Goal: Task Accomplishment & Management: Manage account settings

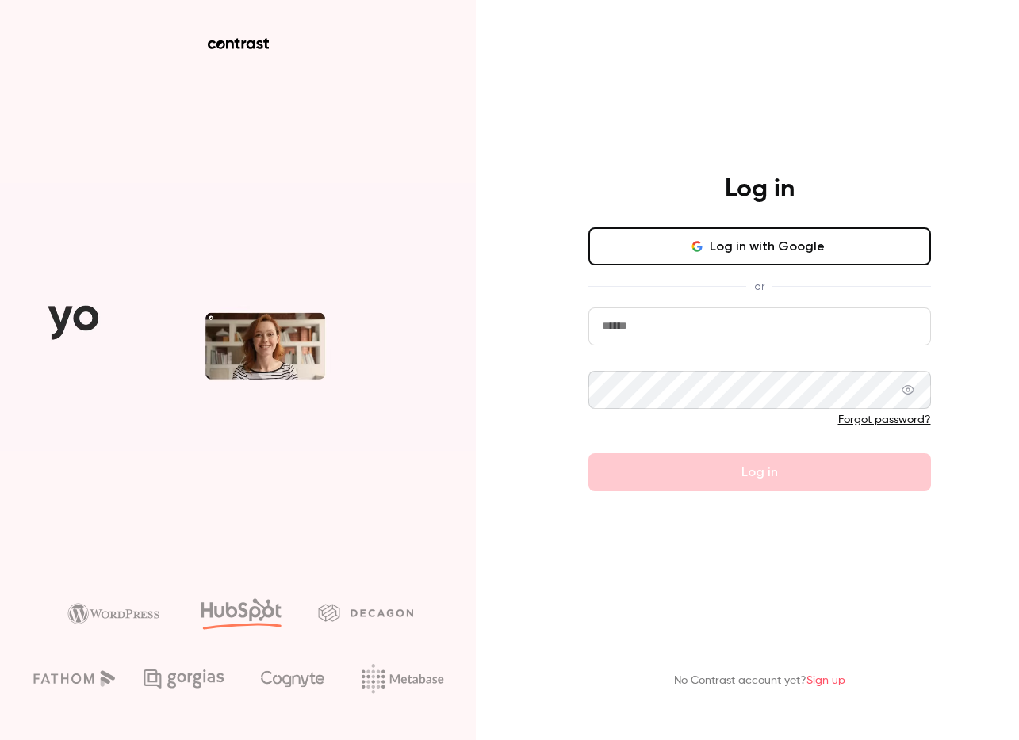
click at [703, 249] on icon "button" at bounding box center [696, 246] width 13 height 13
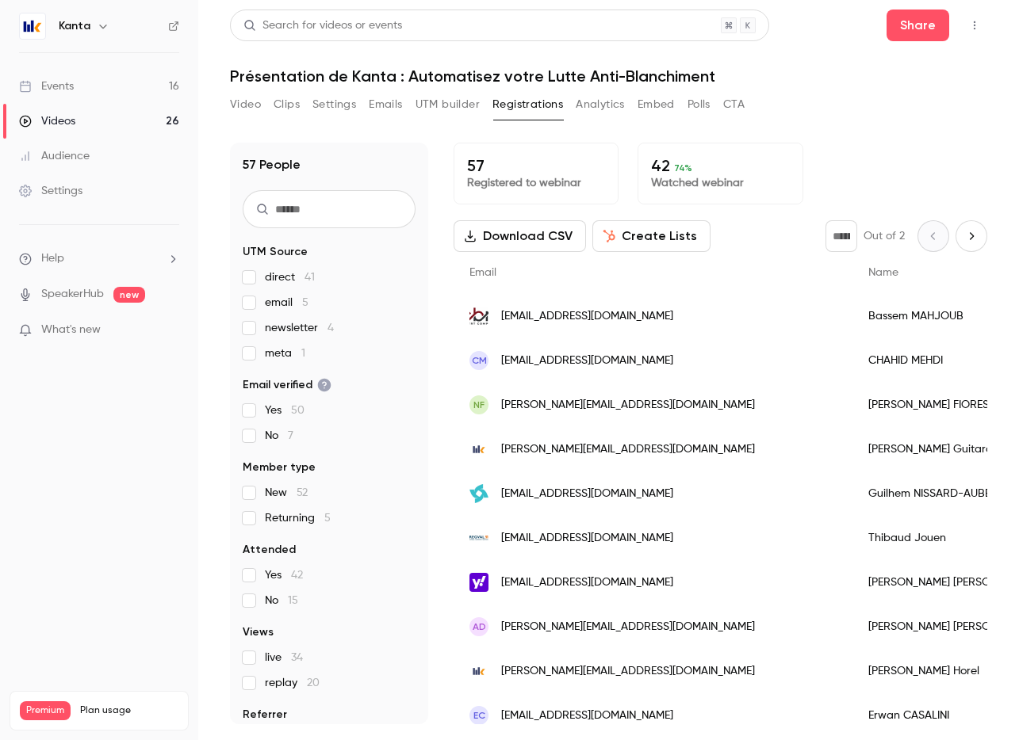
click at [97, 91] on link "Events 16" at bounding box center [99, 86] width 198 height 35
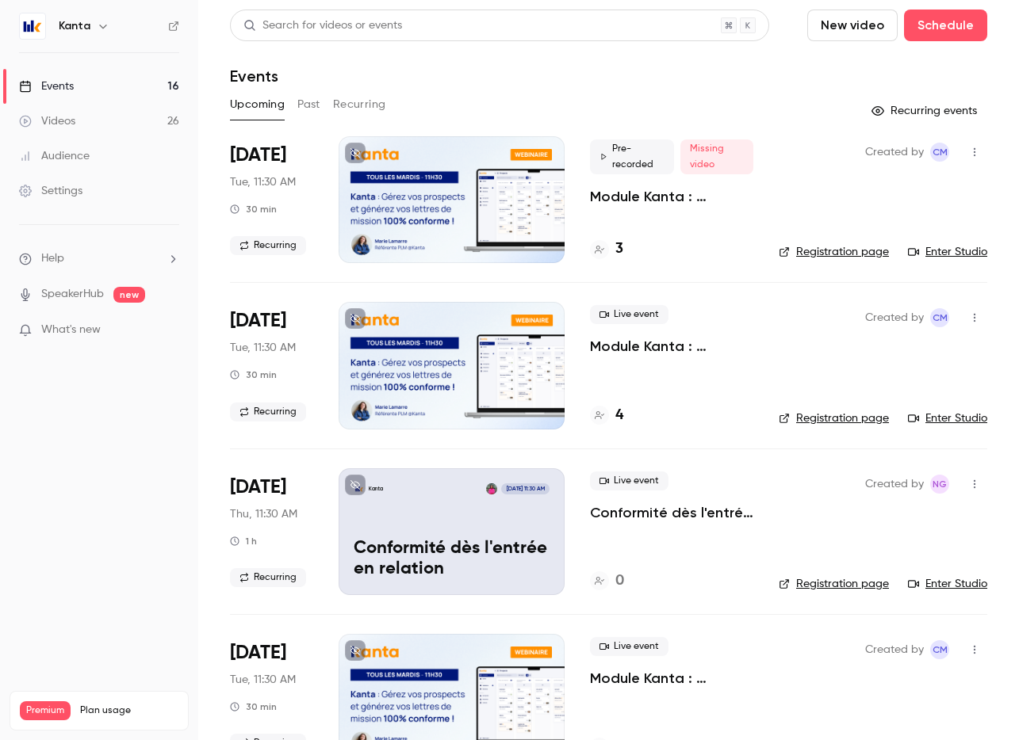
click at [728, 162] on span "Missing video" at bounding box center [716, 157] width 73 height 35
click at [758, 224] on li "[DATE] Tue, 11:30 AM 30 min Recurring Pre-recorded Missing video Module Kanta :…" at bounding box center [608, 209] width 757 height 146
click at [408, 122] on div "Upcoming Past Recurring" at bounding box center [608, 108] width 757 height 32
click at [299, 220] on div "Aug 26 Tue, 11:30 AM 30 min Recurring" at bounding box center [271, 199] width 83 height 127
click at [720, 231] on div "Pre-recorded Missing video Module Kanta : Prospects et lettres de mission 3" at bounding box center [671, 199] width 163 height 127
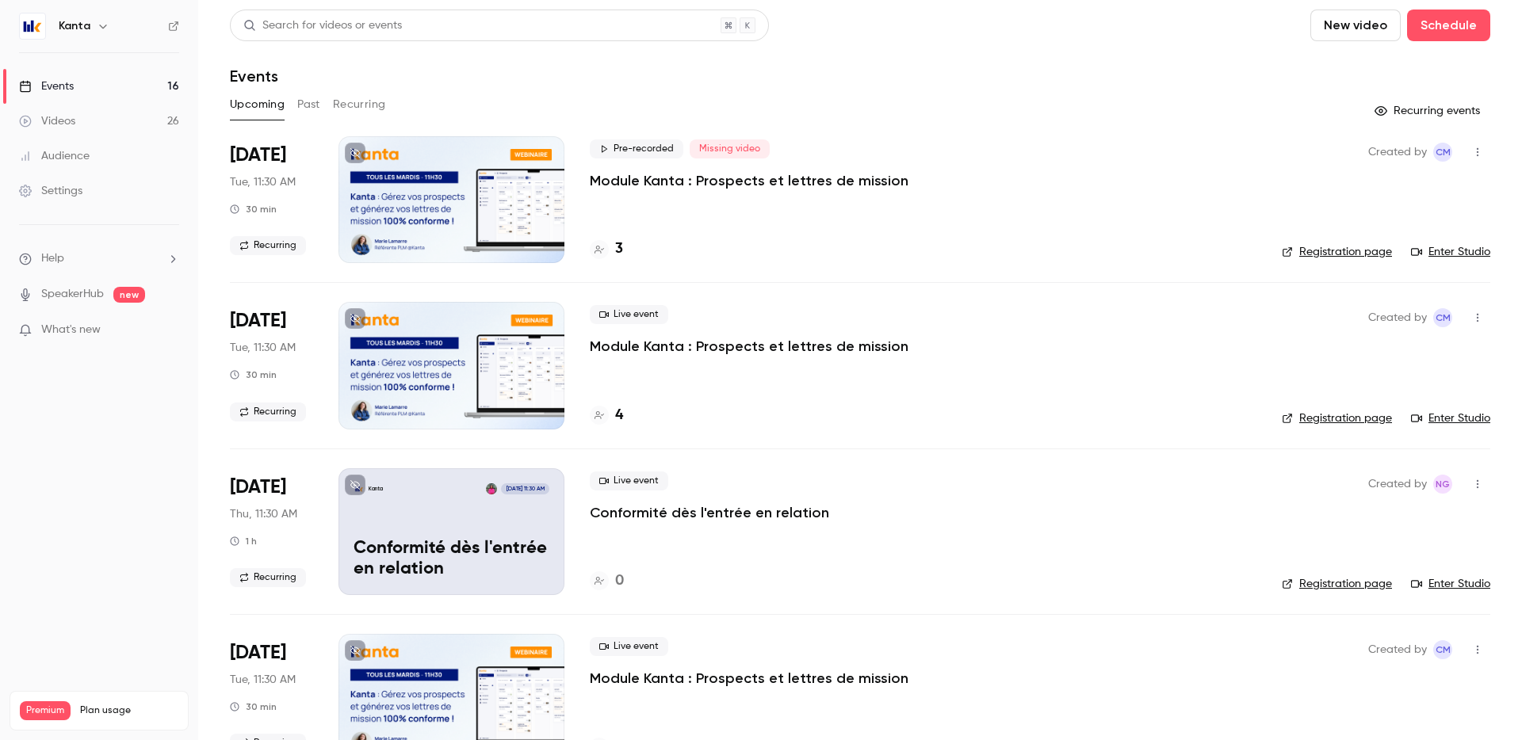
click at [877, 237] on div "Pre-recorded Missing video Module Kanta : Prospects et lettres de mission 3" at bounding box center [923, 199] width 667 height 127
click at [384, 116] on button "Recurring" at bounding box center [359, 104] width 53 height 25
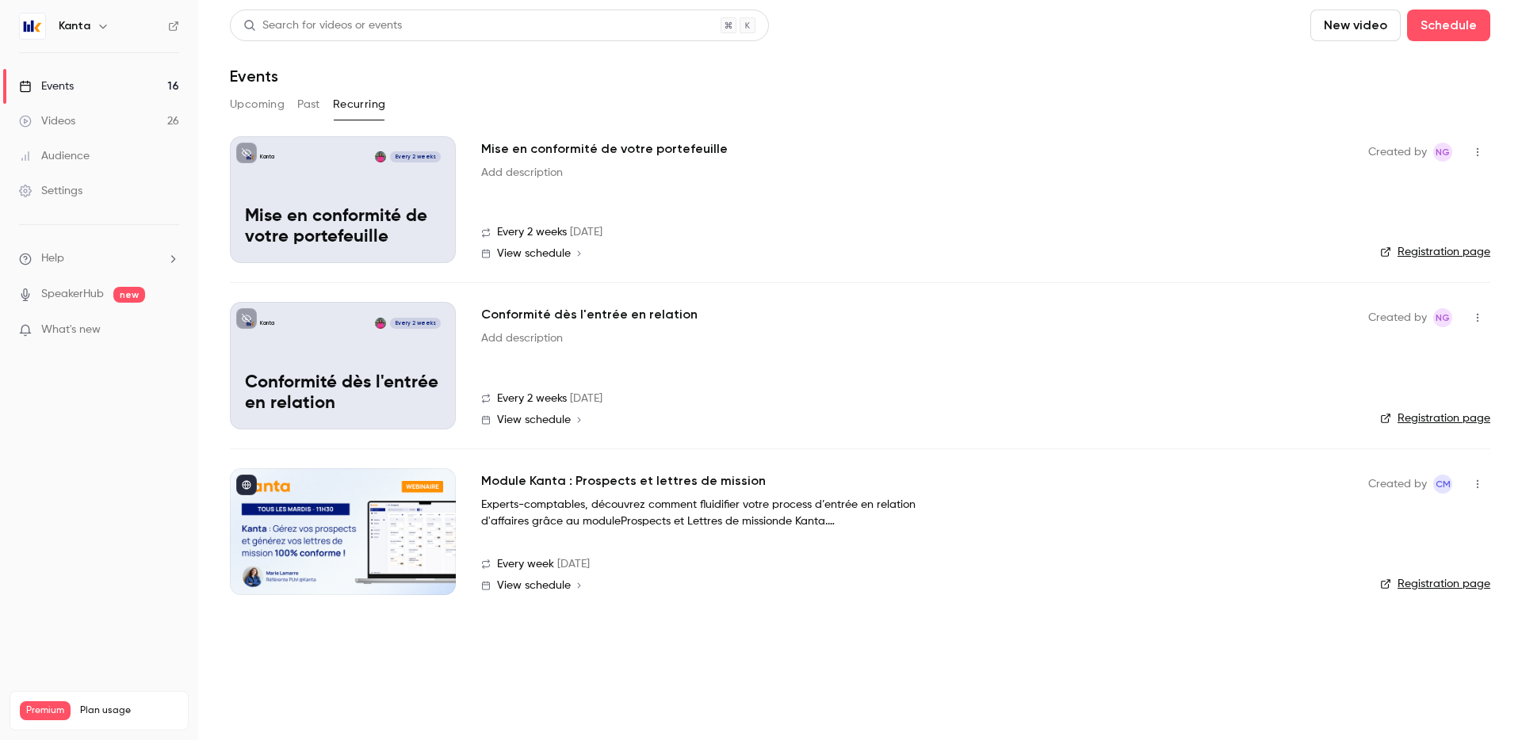
click at [269, 104] on button "Upcoming" at bounding box center [257, 104] width 55 height 25
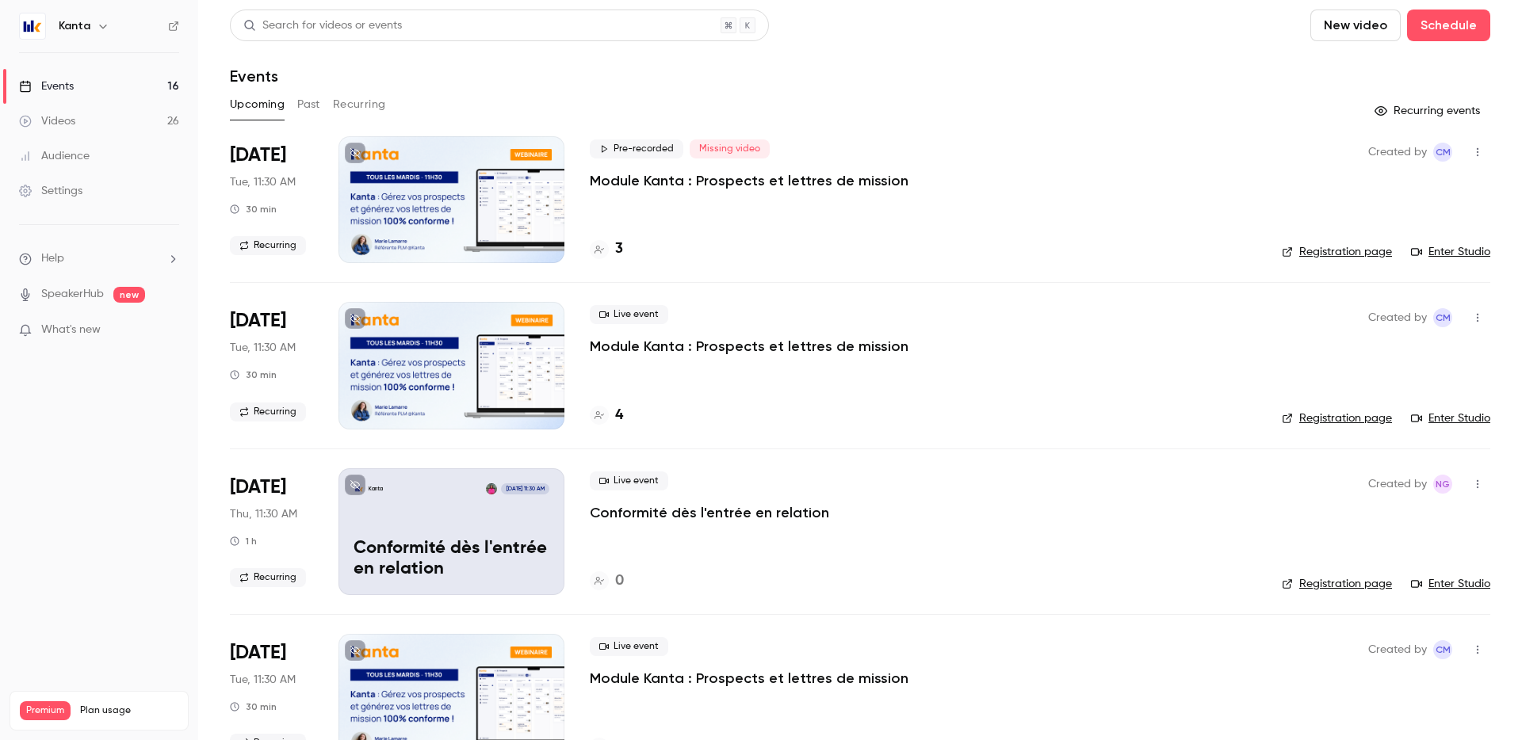
click at [490, 231] on div at bounding box center [451, 199] width 226 height 127
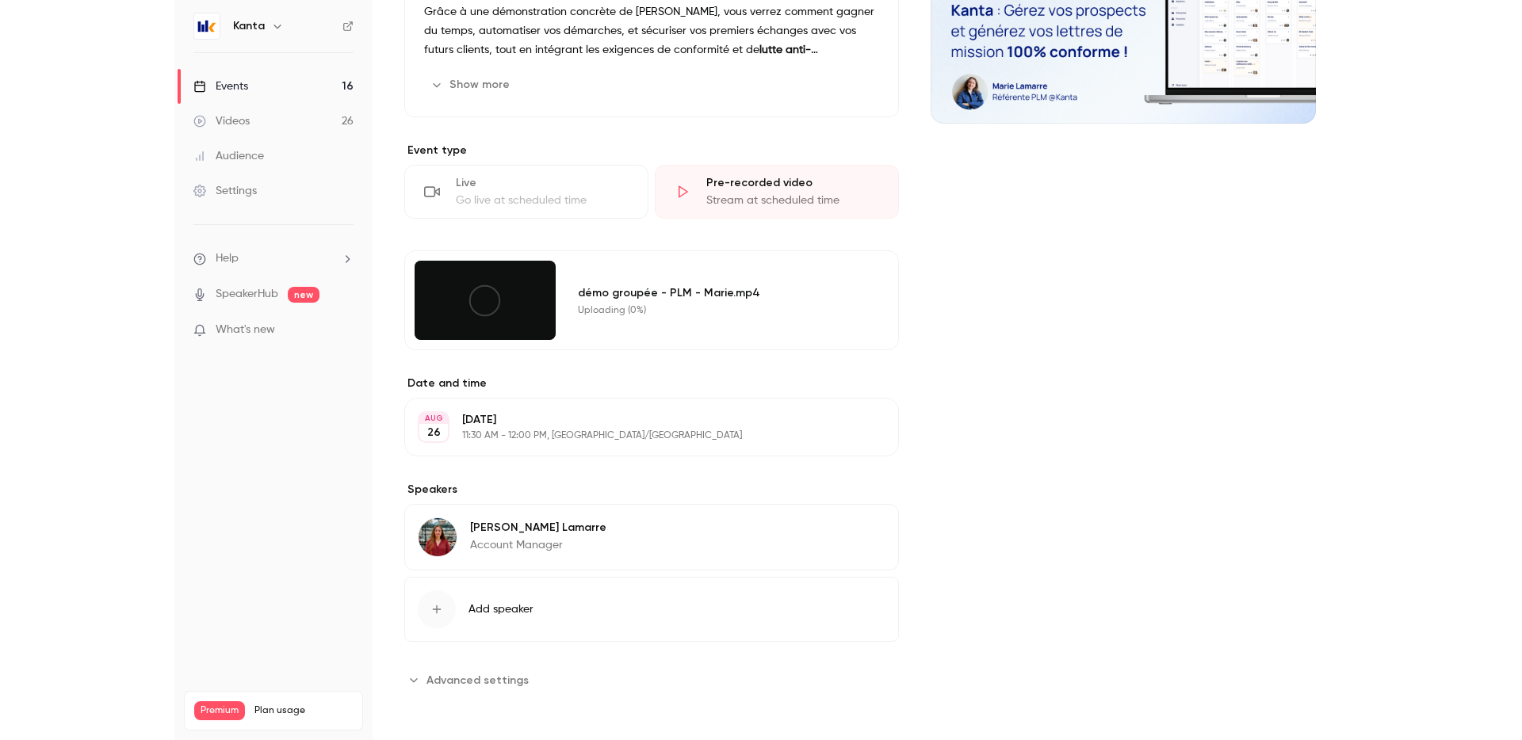
scroll to position [255, 0]
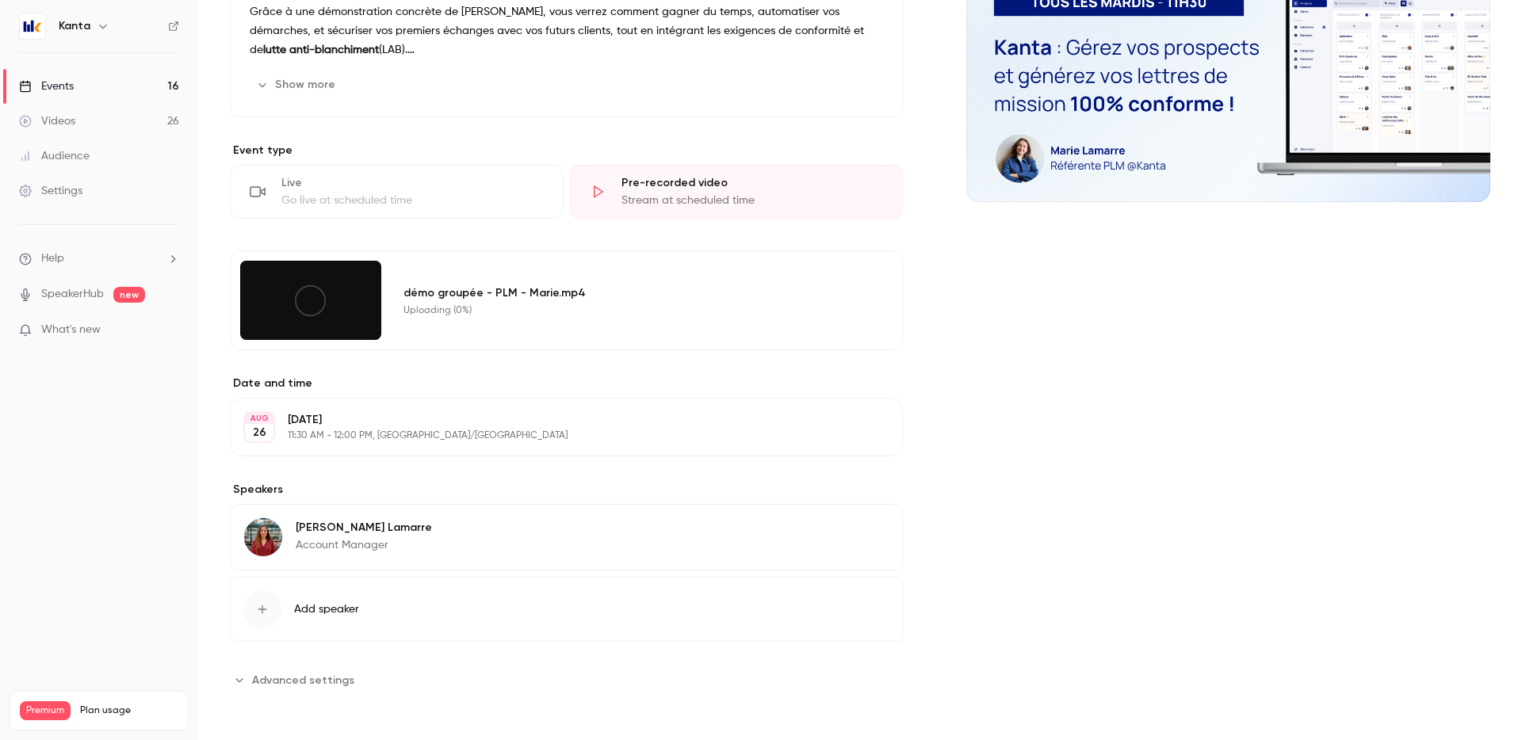
click at [495, 326] on div "démo groupée - PLM - Marie.mp4 Uploading (0%)" at bounding box center [643, 300] width 499 height 79
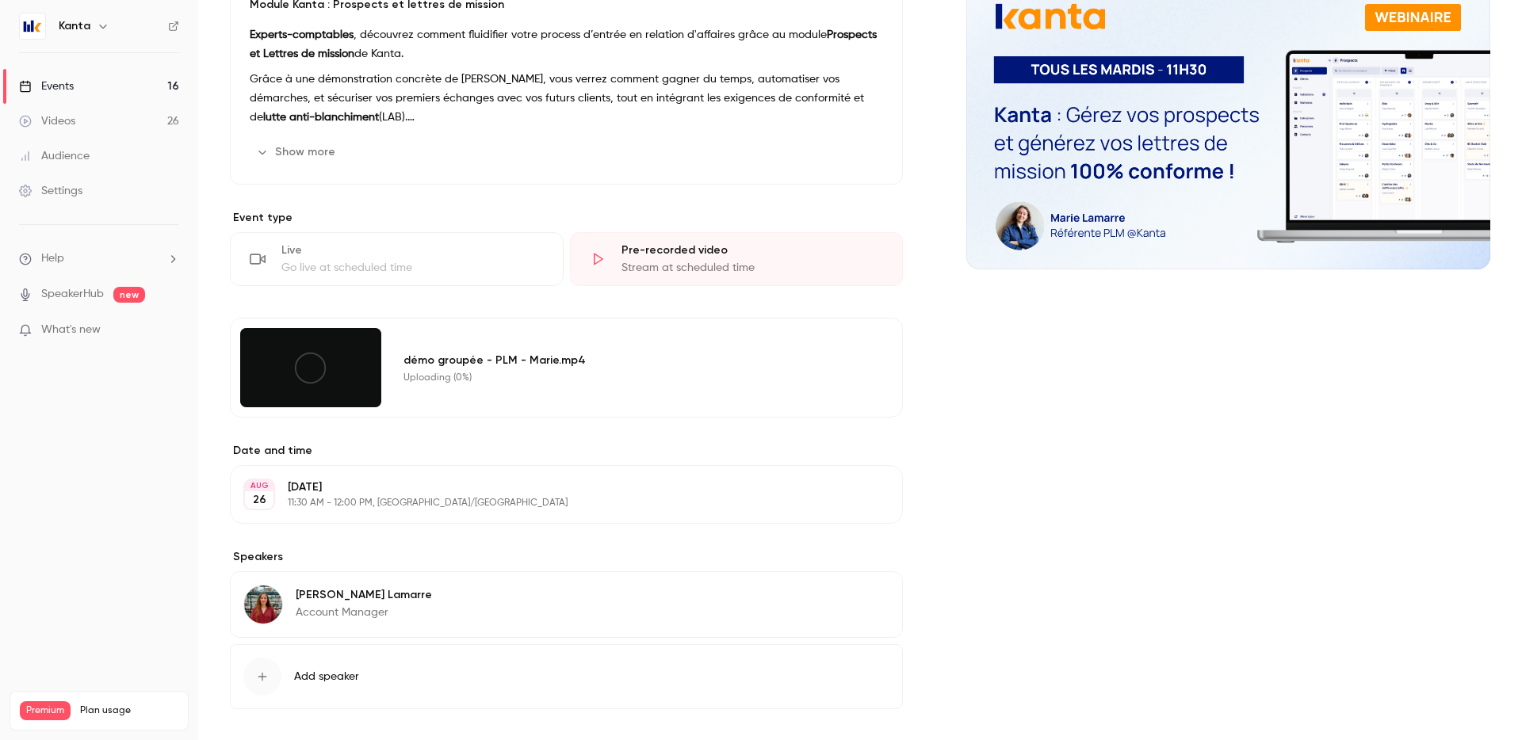
scroll to position [169, 0]
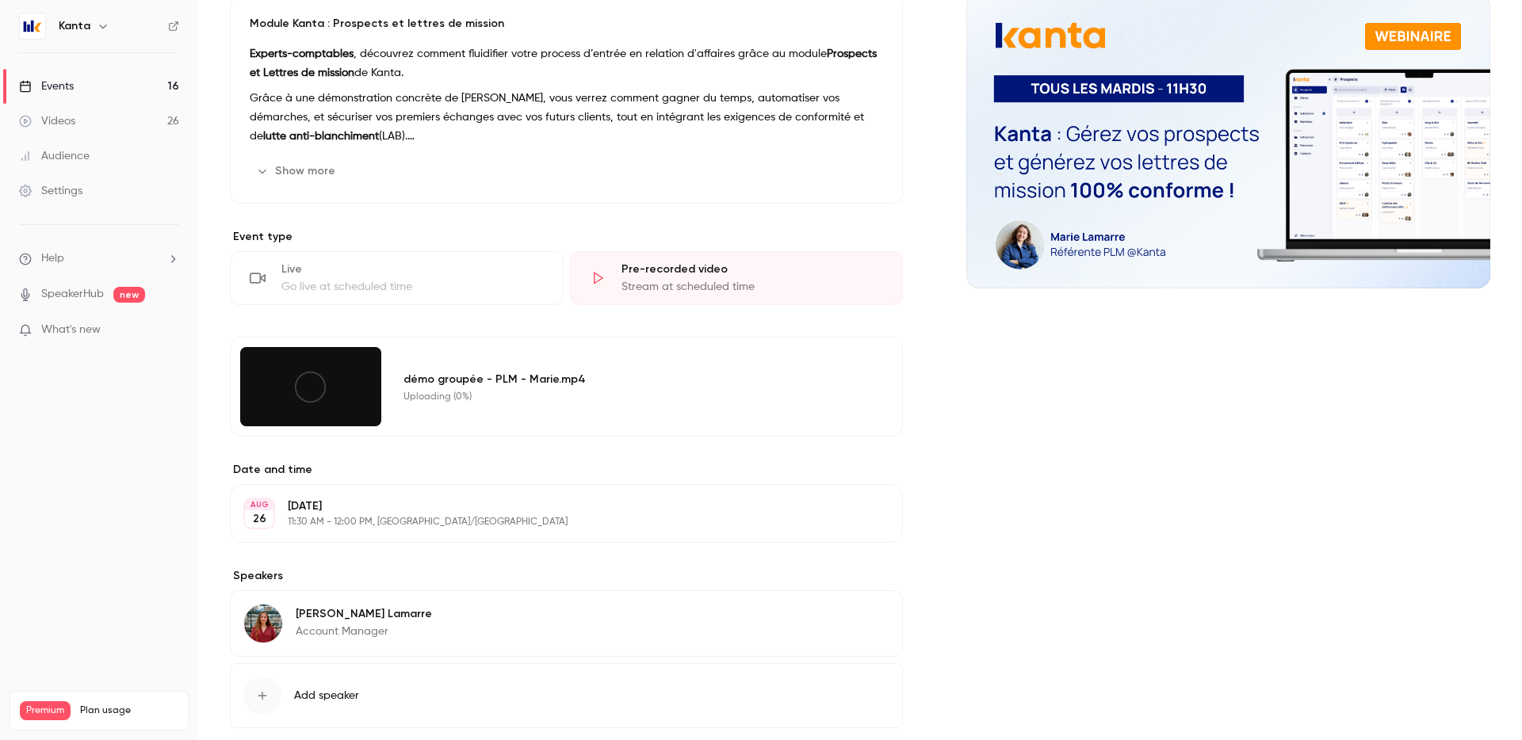
click at [311, 374] on icon at bounding box center [310, 387] width 36 height 36
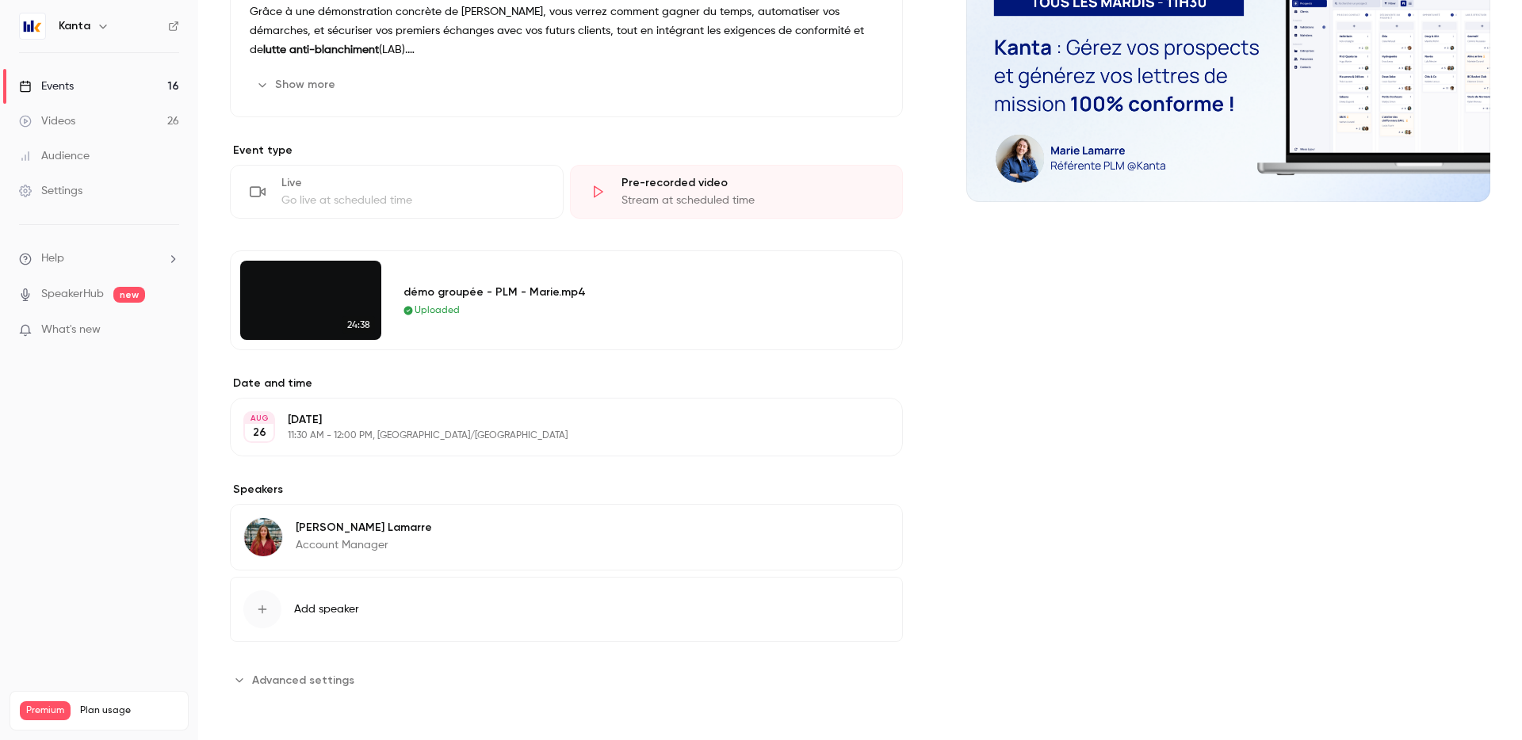
scroll to position [0, 0]
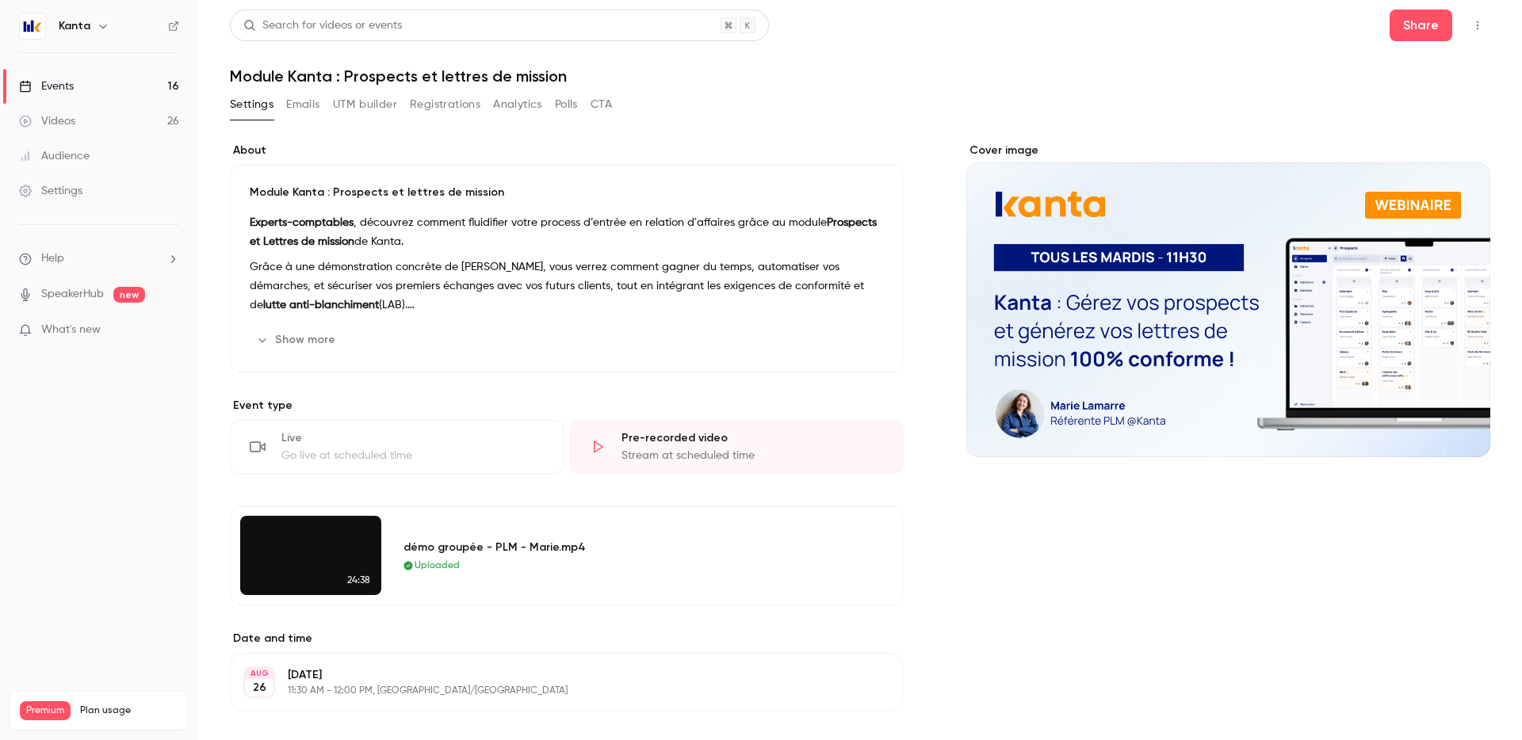
click at [78, 87] on link "Events 16" at bounding box center [99, 86] width 198 height 35
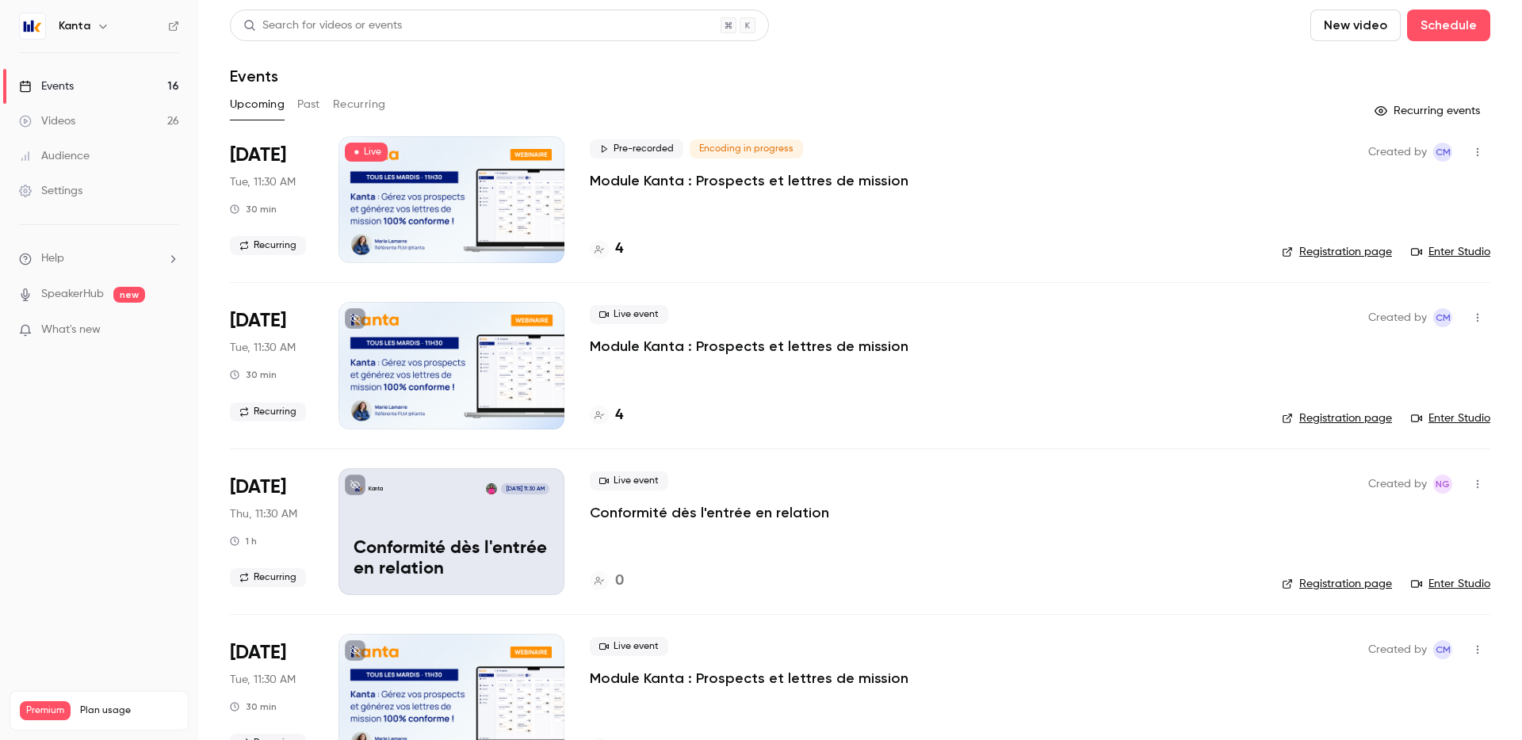
click at [706, 178] on p "Module Kanta : Prospects et lettres de mission" at bounding box center [749, 180] width 319 height 19
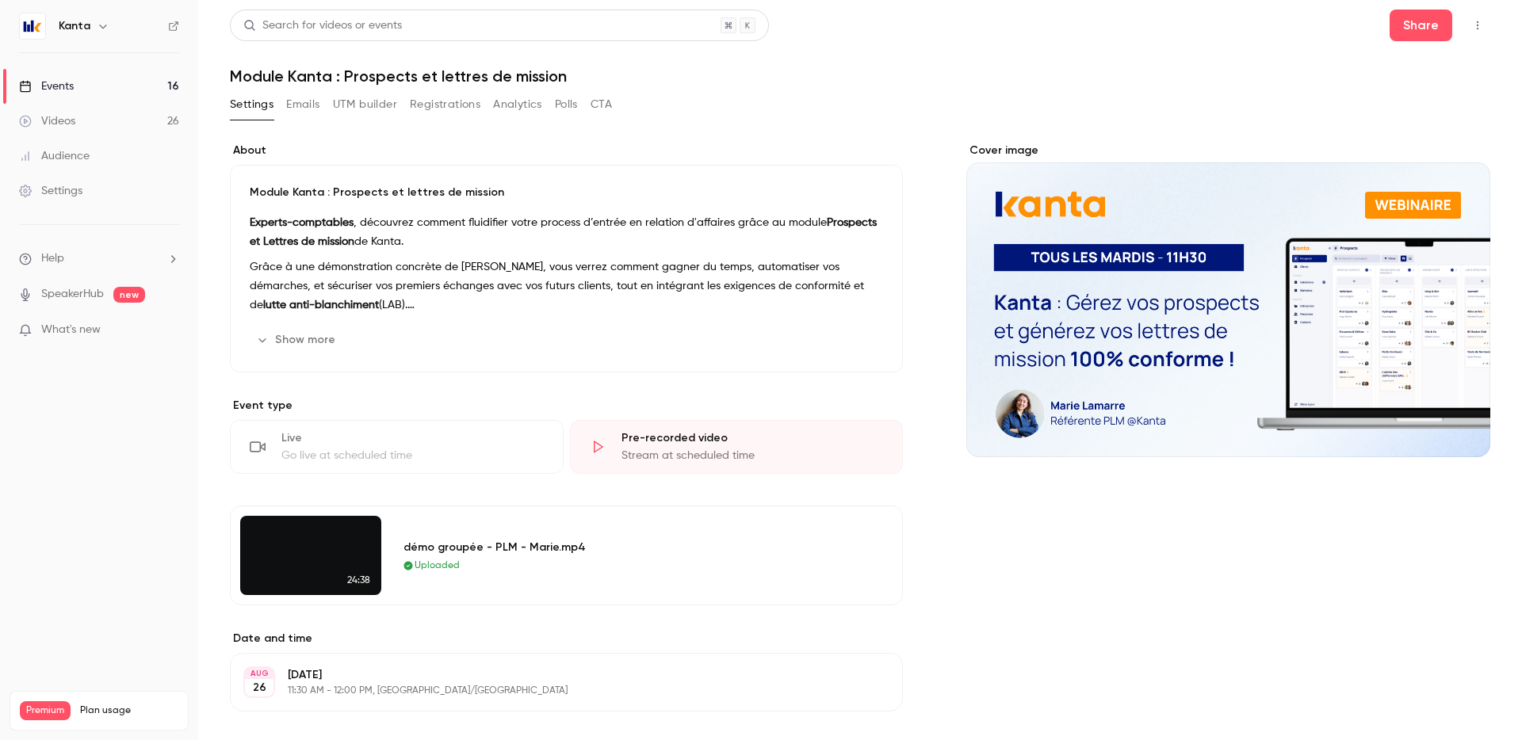
click at [136, 86] on link "Events 16" at bounding box center [99, 86] width 198 height 35
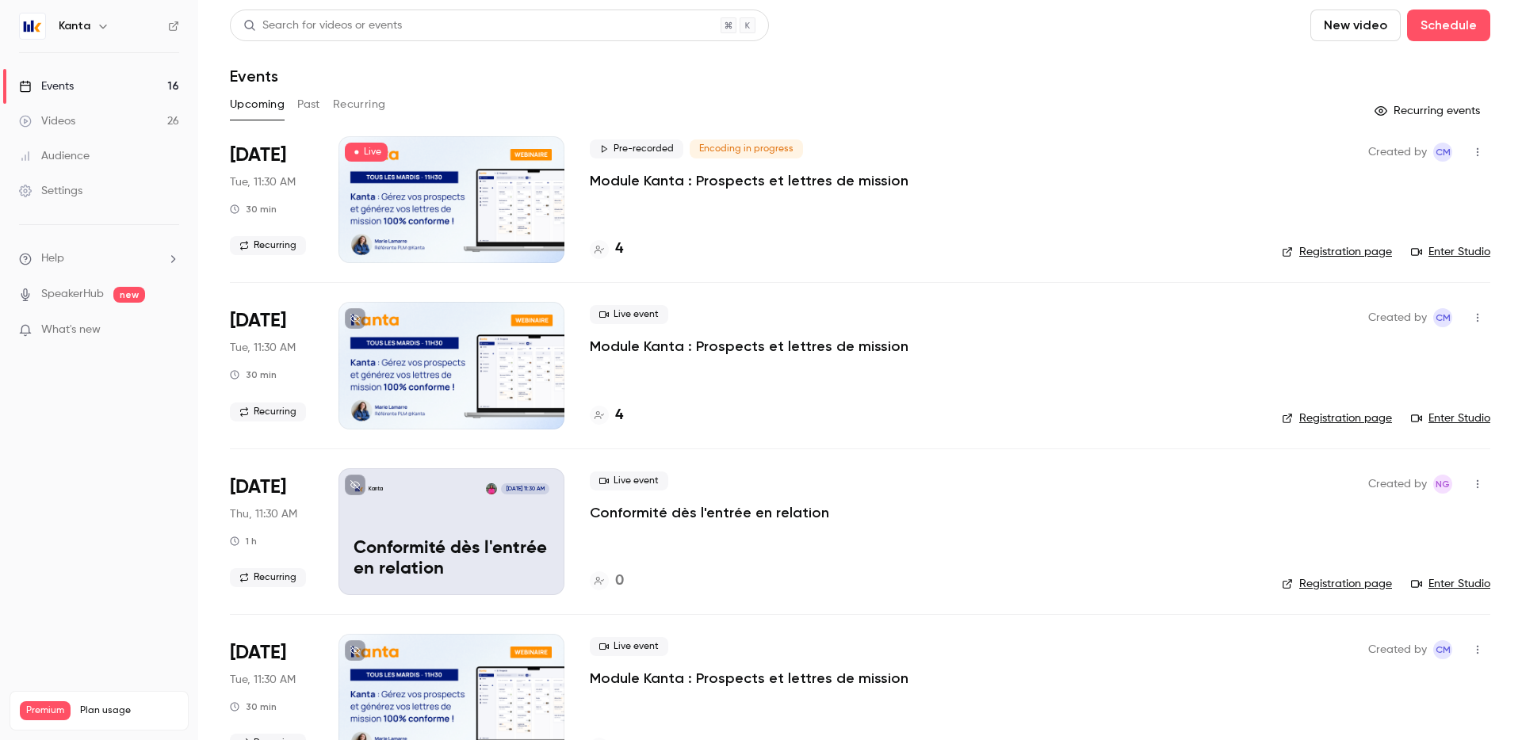
click at [763, 147] on span "Encoding in progress" at bounding box center [746, 149] width 113 height 19
click at [686, 216] on div "Pre-recorded Encoding in progress Module Kanta : Prospects et lettres de missio…" at bounding box center [923, 199] width 667 height 127
click at [617, 201] on div "Pre-recorded Encoding in progress Module Kanta : Prospects et lettres de missio…" at bounding box center [923, 199] width 667 height 127
click at [610, 181] on p "Module Kanta : Prospects et lettres de mission" at bounding box center [749, 180] width 319 height 19
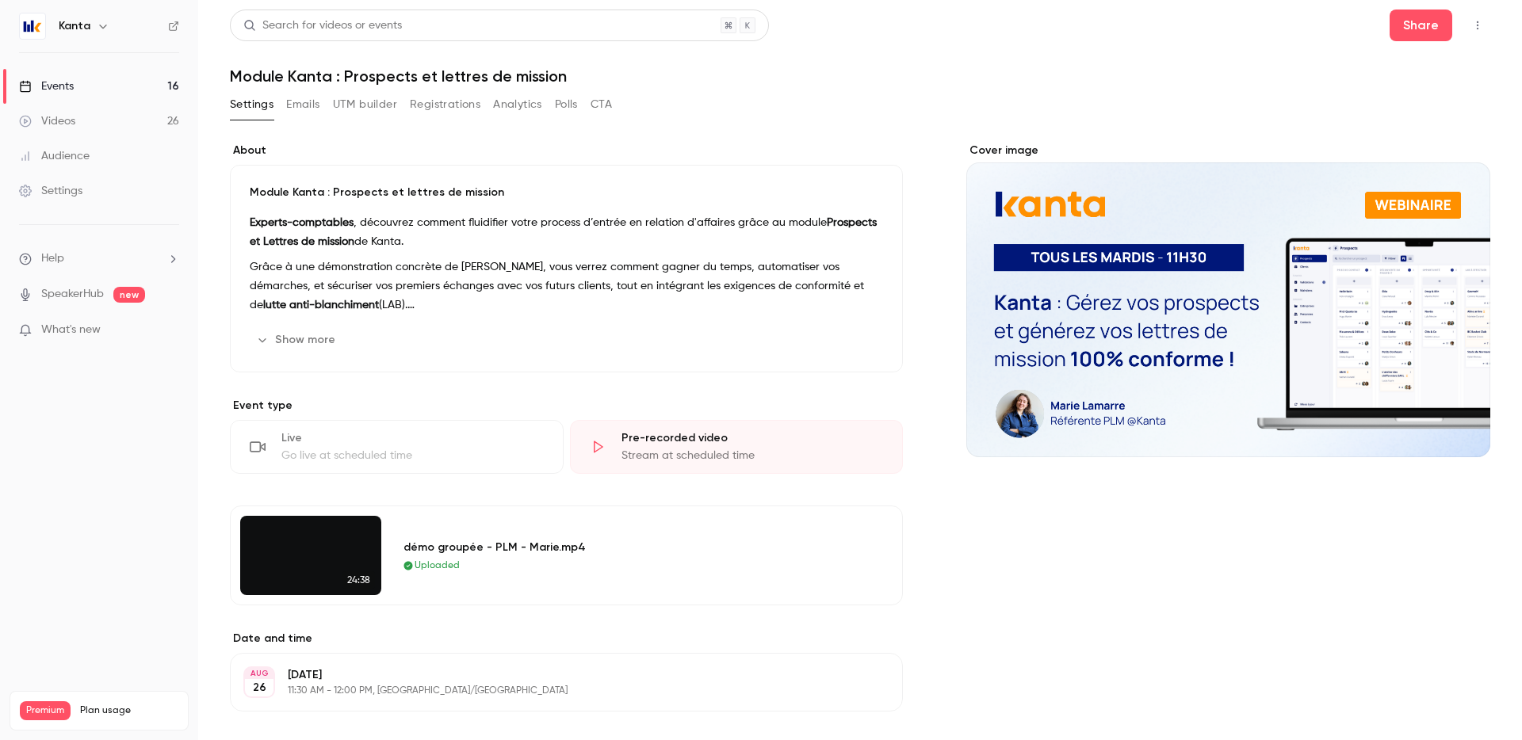
click at [142, 75] on link "Events 16" at bounding box center [99, 86] width 198 height 35
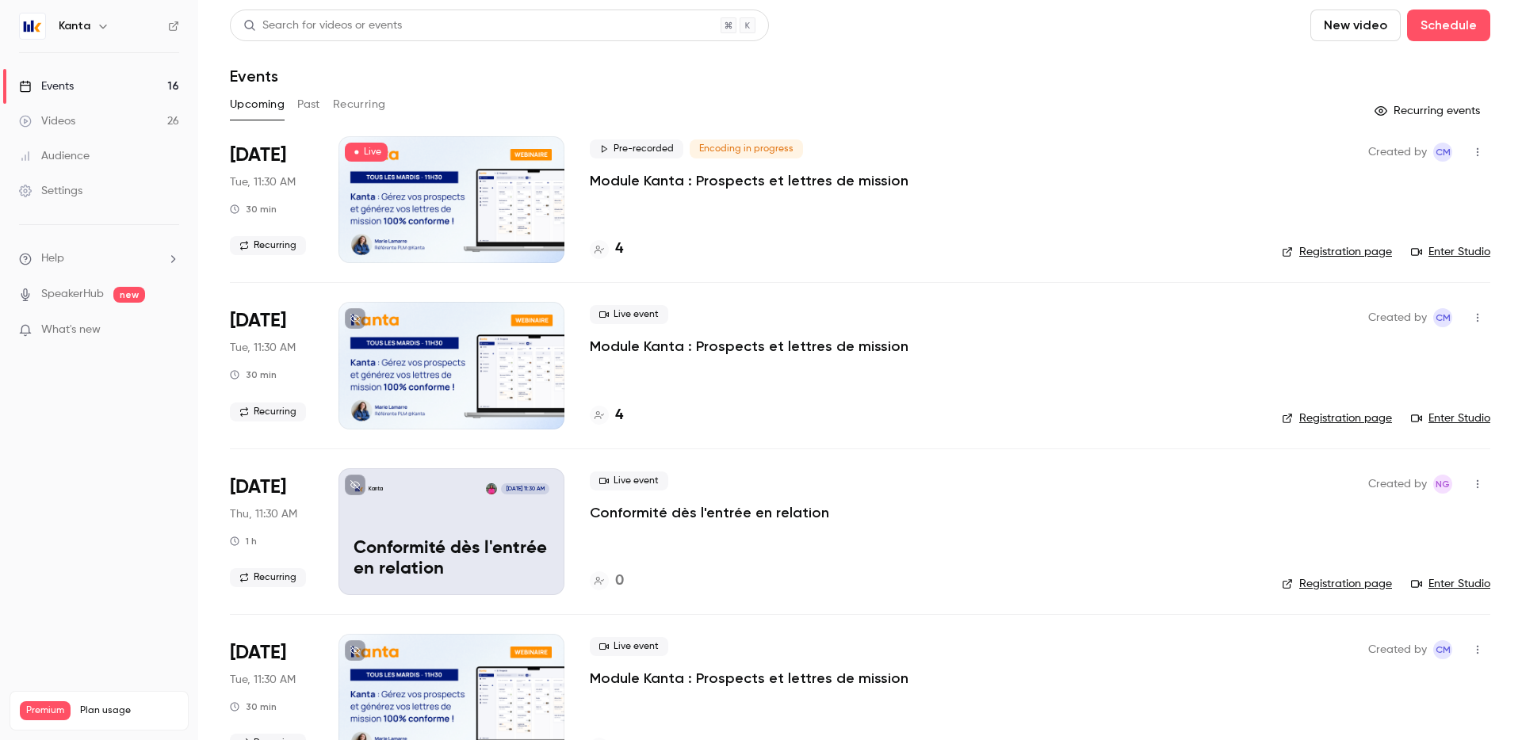
click at [1018, 250] on link "Registration page" at bounding box center [1337, 252] width 110 height 16
click at [724, 151] on span "Encoding in progress" at bounding box center [746, 149] width 113 height 19
click at [740, 231] on div "Pre-recorded Encoding in progress Module Kanta : Prospects et lettres de missio…" at bounding box center [923, 199] width 667 height 127
click at [624, 189] on p "Module Kanta : Prospects et lettres de mission" at bounding box center [749, 180] width 319 height 19
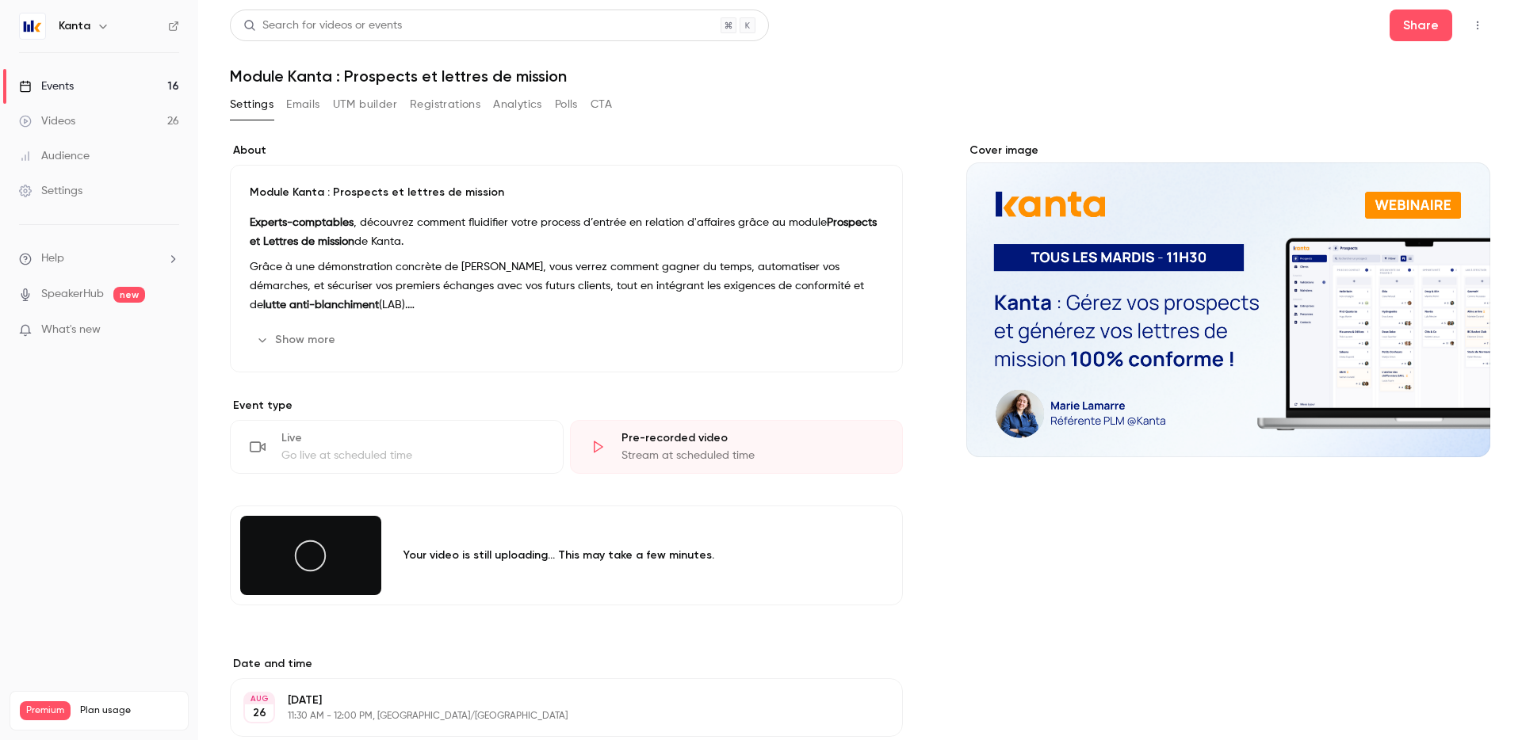
click at [118, 78] on link "Events 16" at bounding box center [99, 86] width 198 height 35
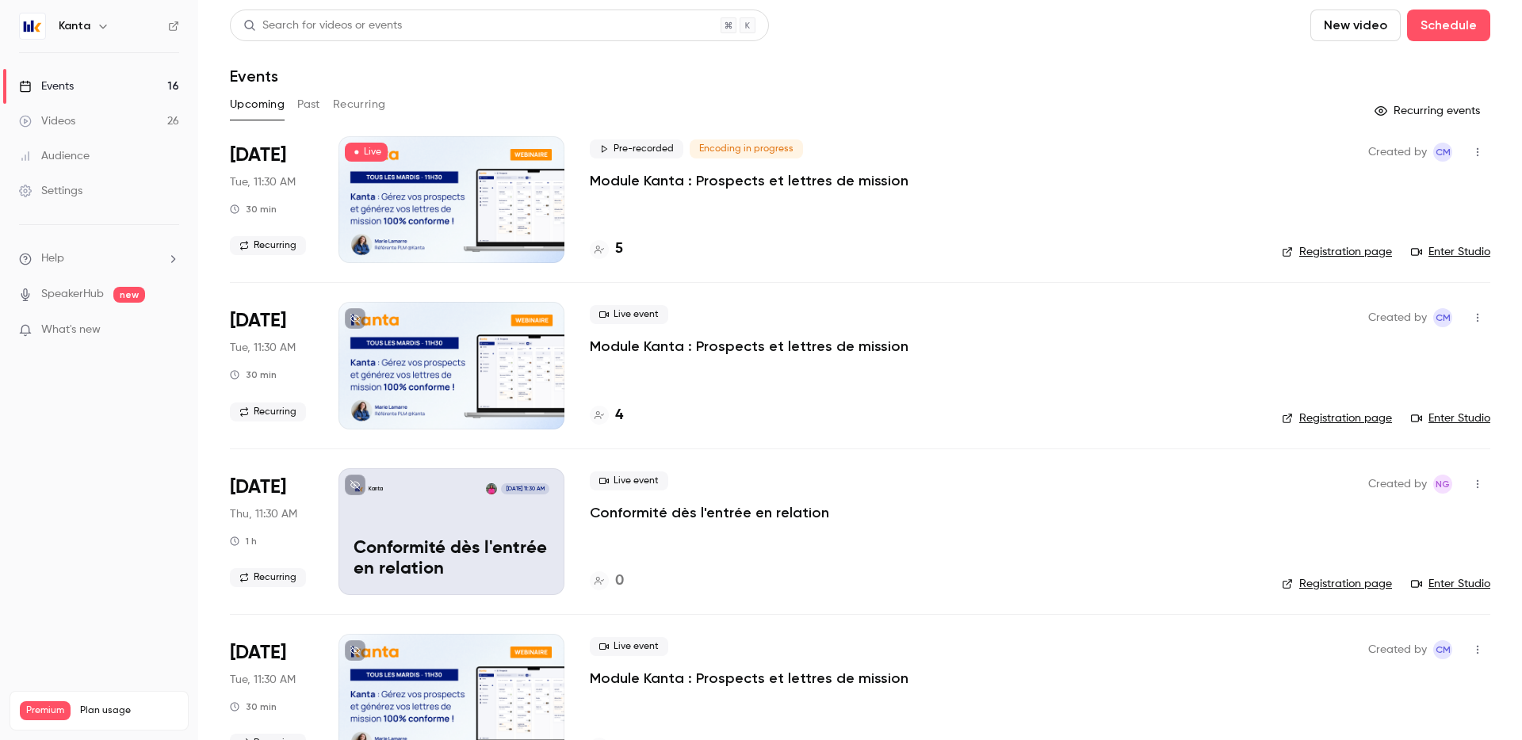
click at [761, 233] on div "Pre-recorded Encoding in progress Module Kanta : Prospects et lettres de missio…" at bounding box center [923, 199] width 667 height 127
click at [720, 155] on span "Encoding in progress" at bounding box center [746, 149] width 113 height 19
click at [518, 194] on div at bounding box center [451, 199] width 226 height 127
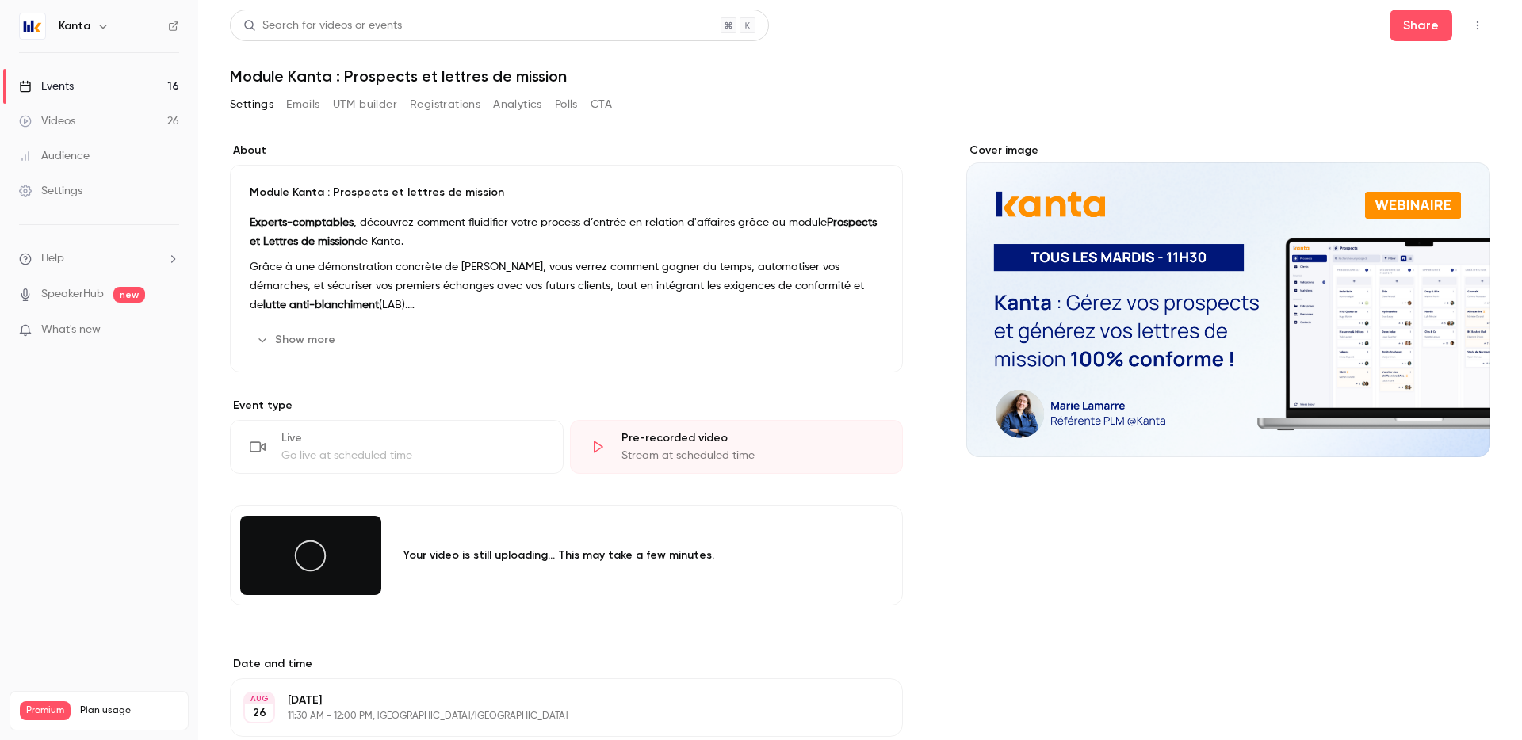
click at [480, 553] on div "Your video is still uploading... This may take a few minutes." at bounding box center [633, 556] width 461 height 16
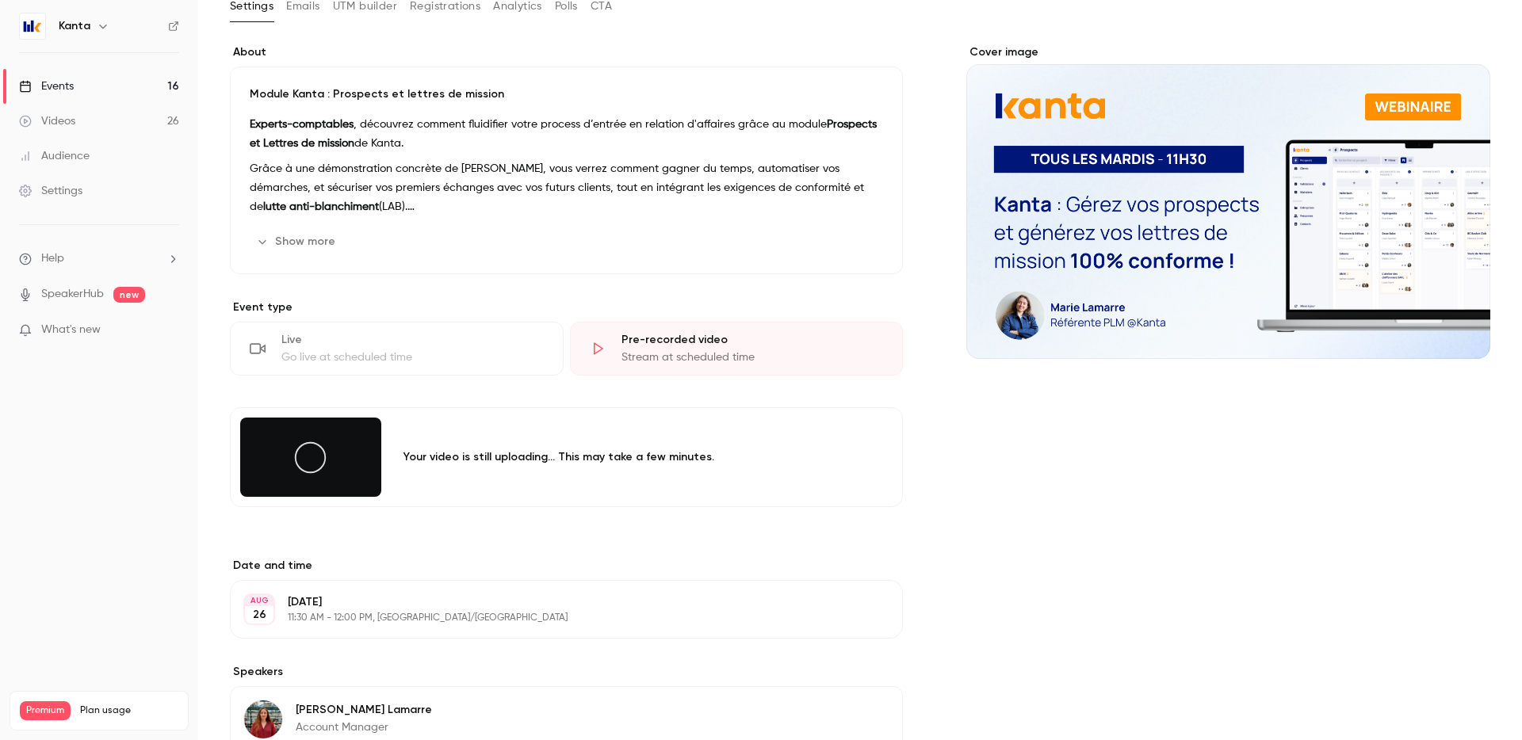
scroll to position [99, 0]
click at [311, 472] on circle at bounding box center [311, 457] width 30 height 30
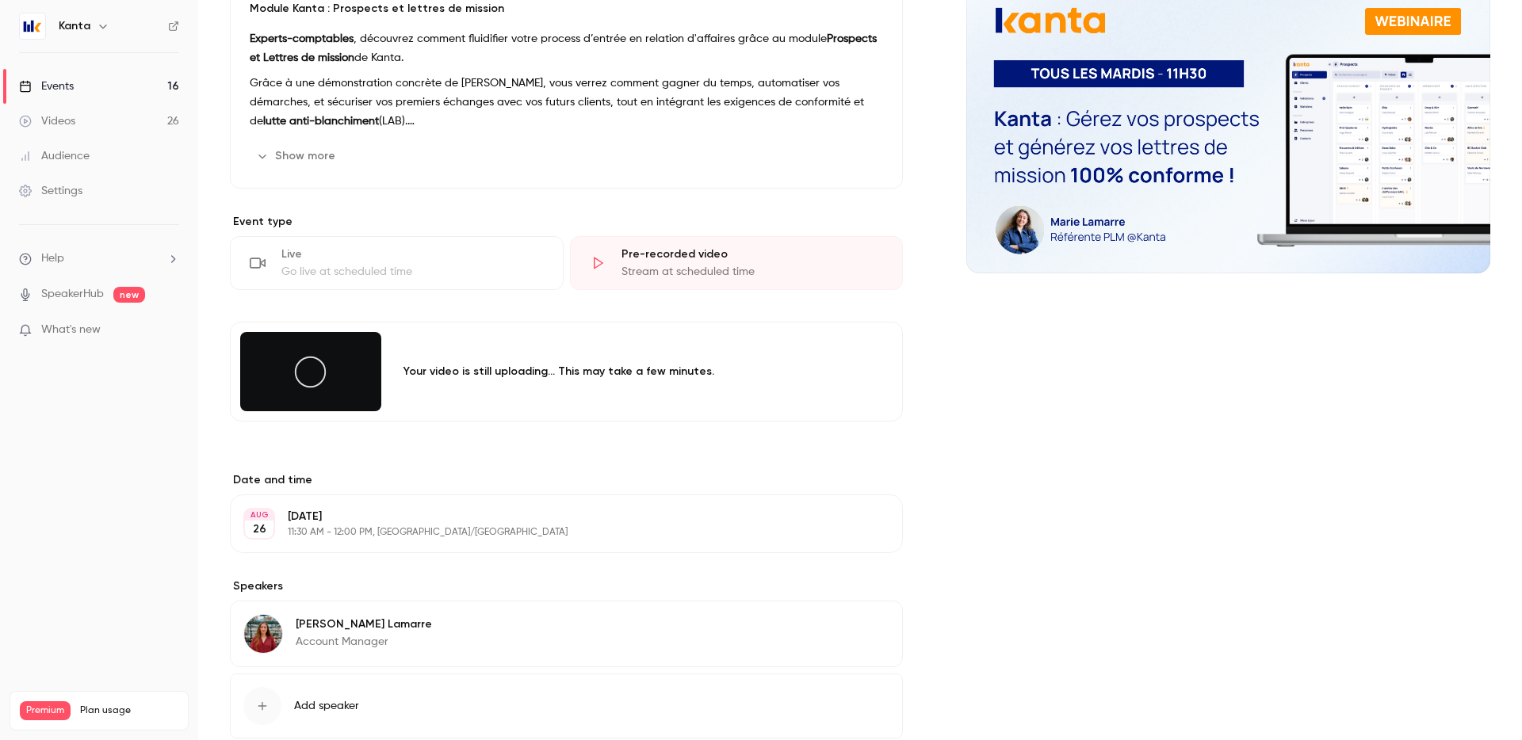
scroll to position [281, 0]
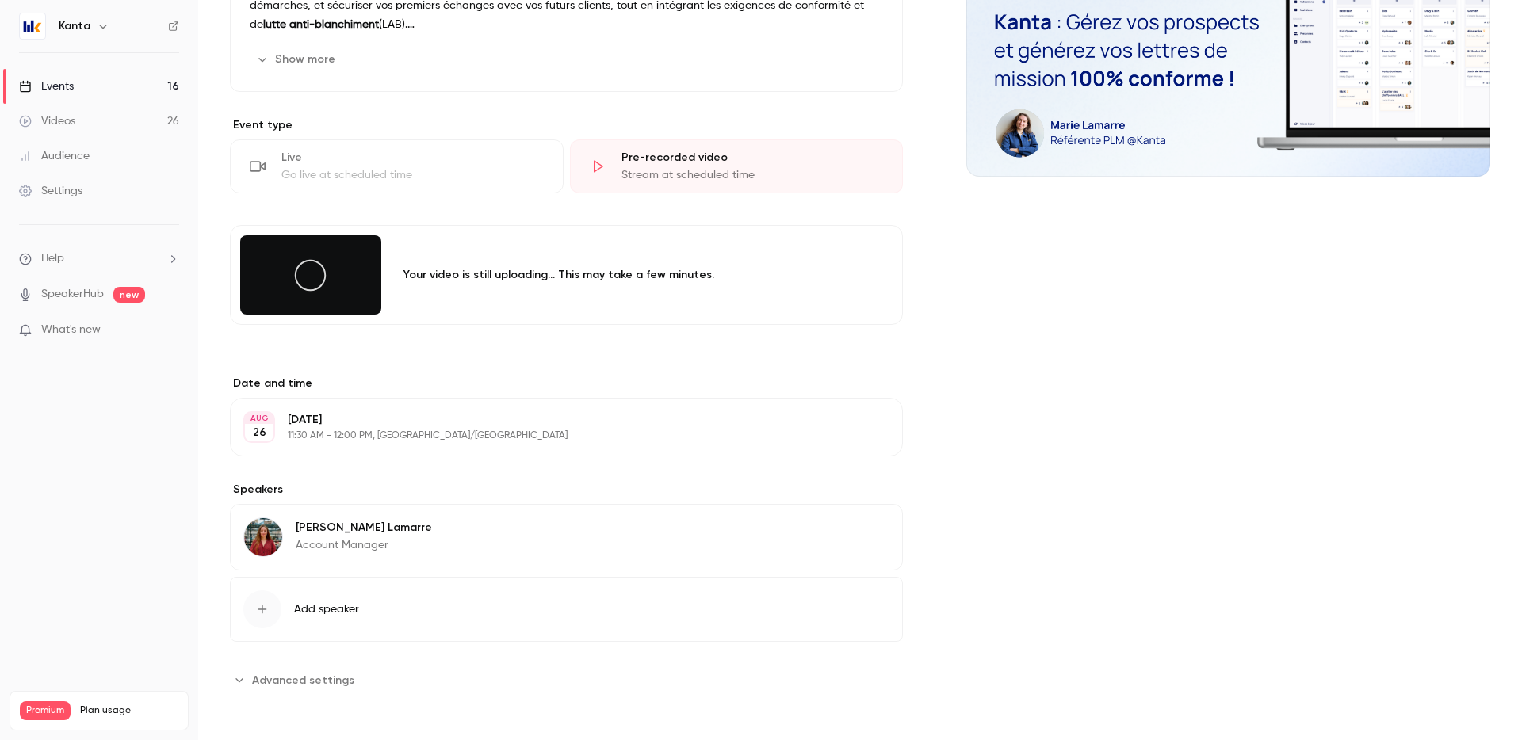
click at [313, 688] on span "Advanced settings" at bounding box center [303, 680] width 102 height 17
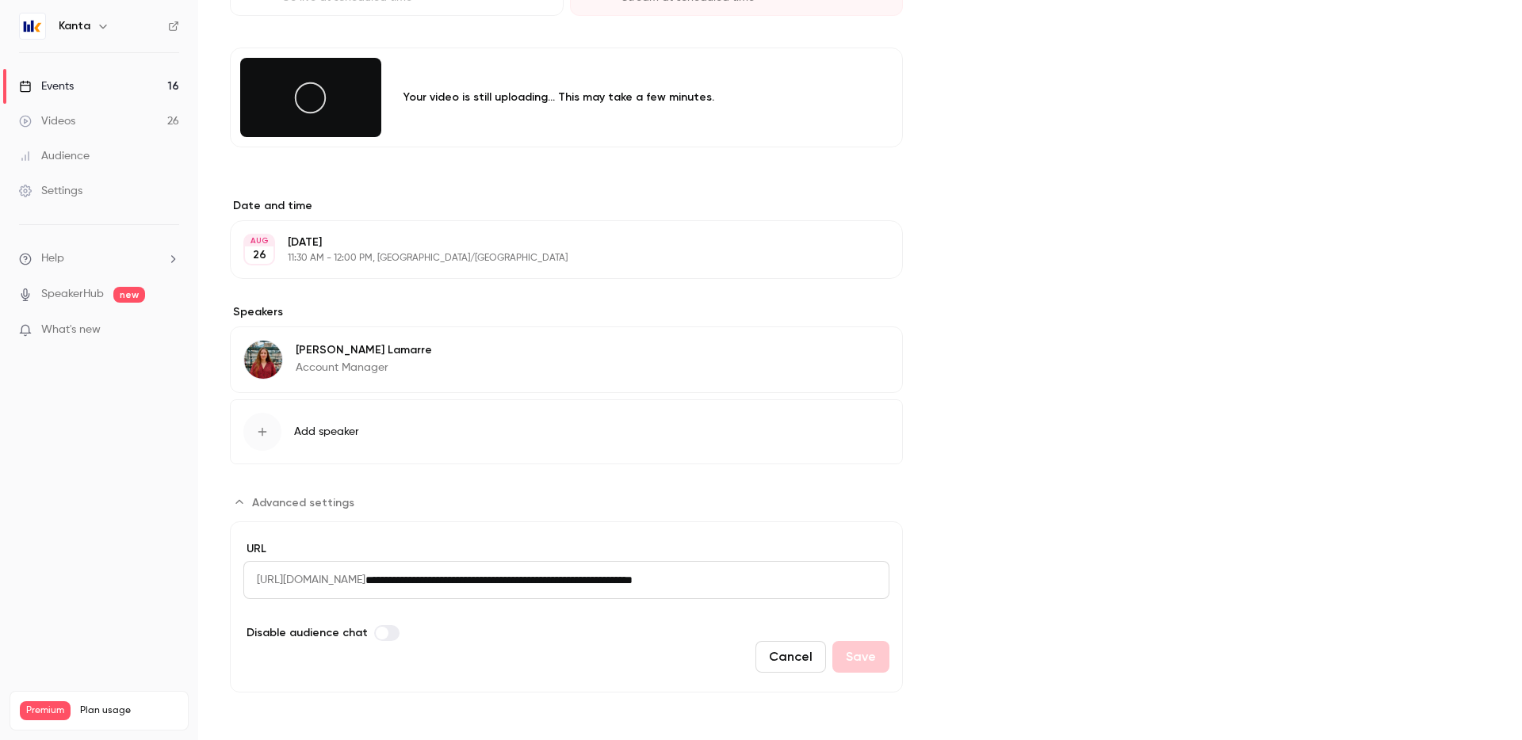
click at [273, 509] on span "Advanced settings" at bounding box center [303, 503] width 102 height 17
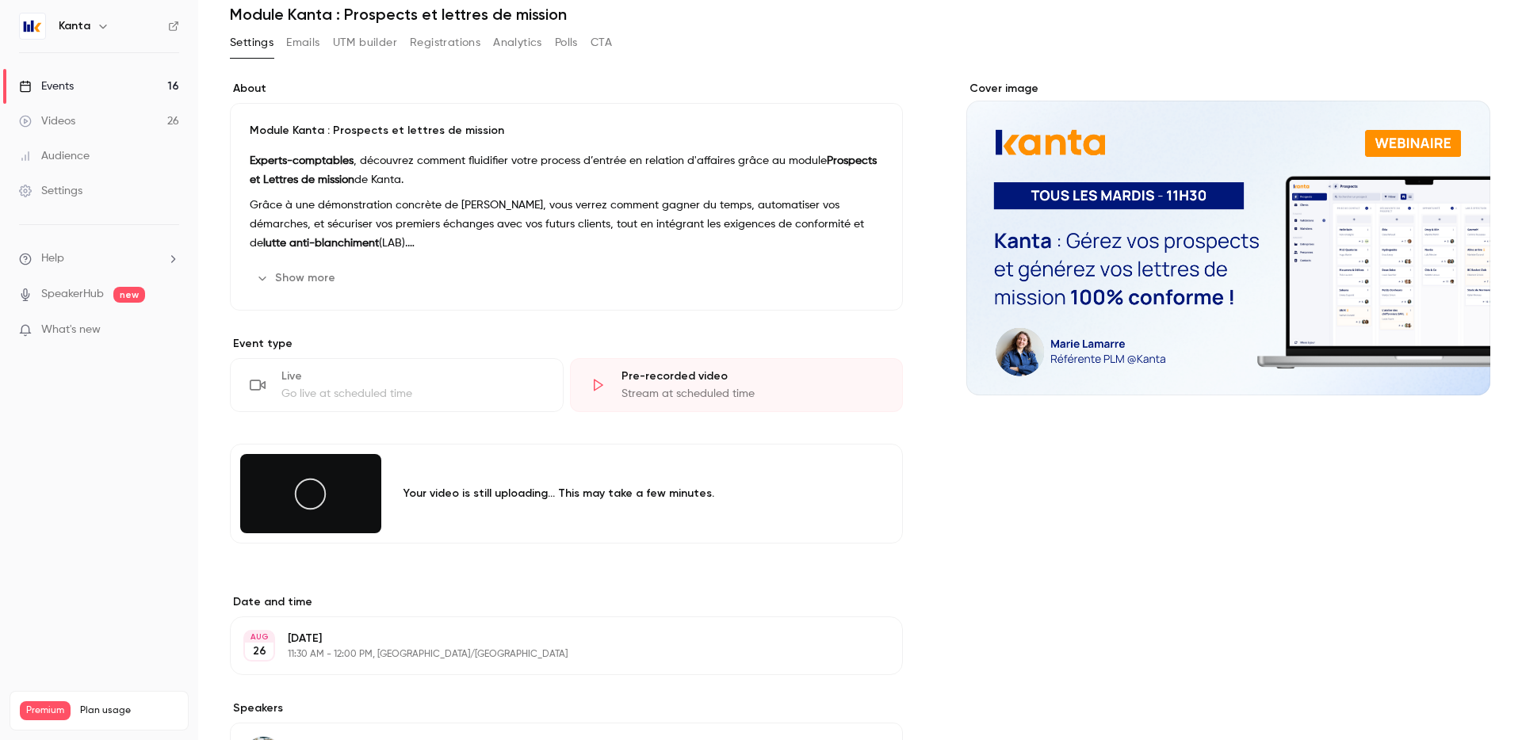
scroll to position [0, 0]
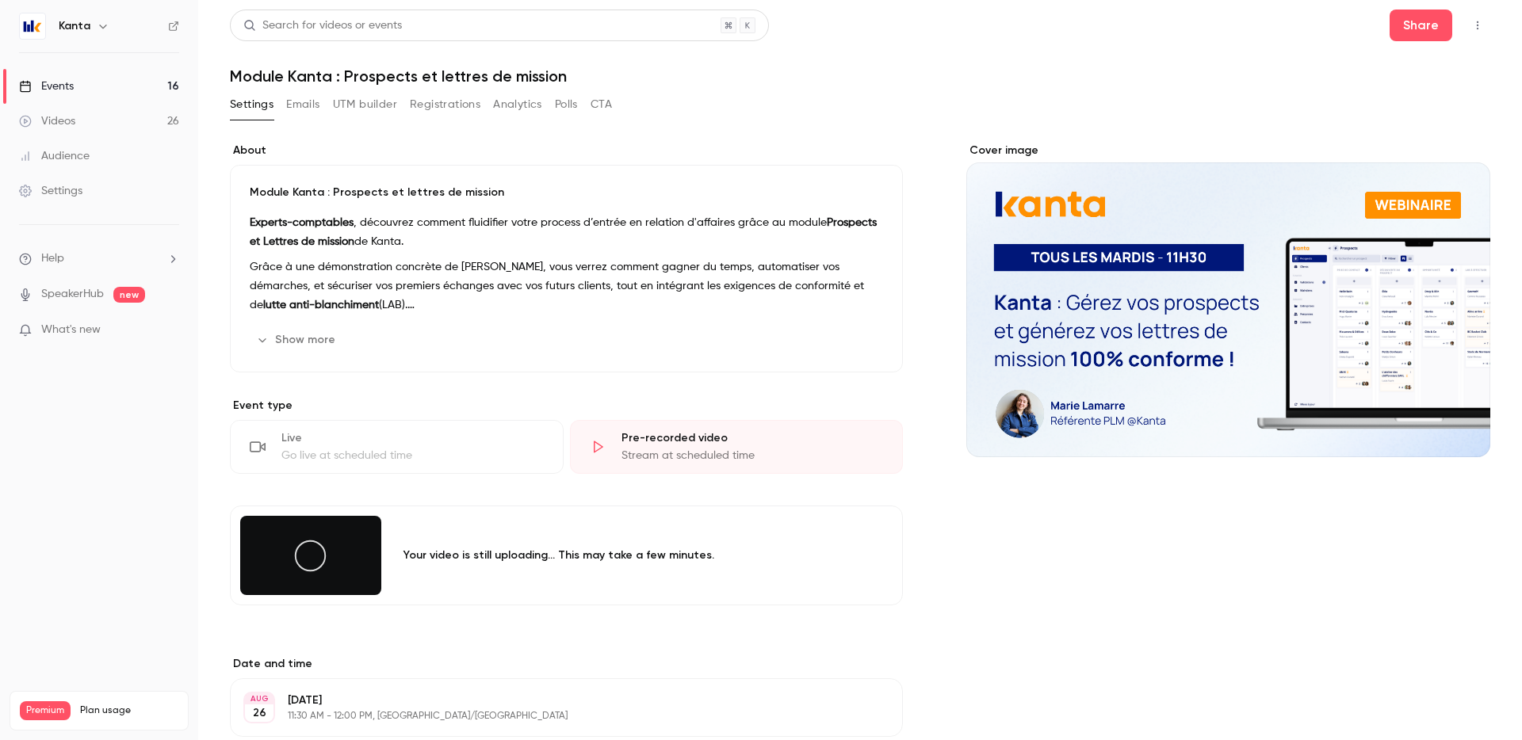
click at [160, 80] on link "Events 16" at bounding box center [99, 86] width 198 height 35
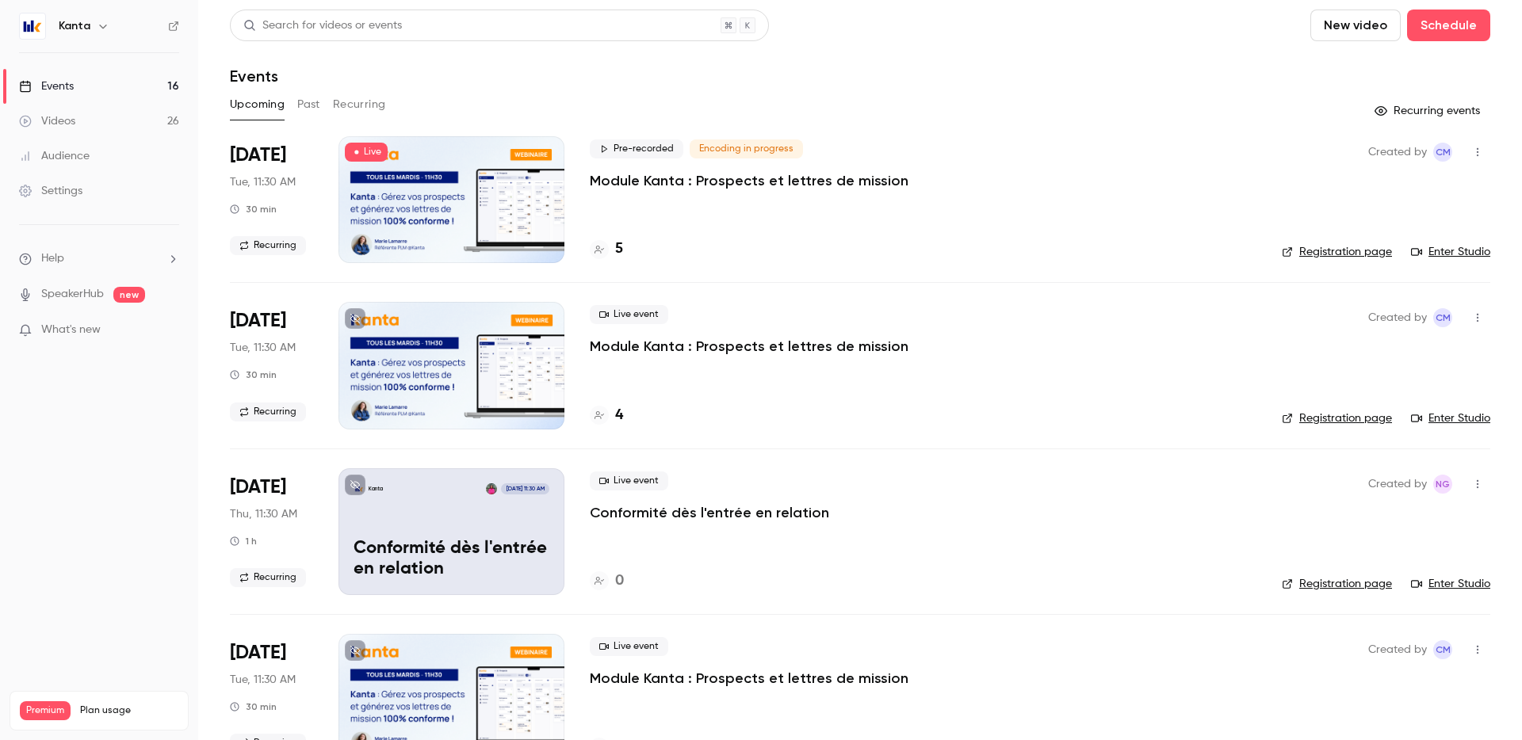
click at [616, 250] on h4 "5" at bounding box center [619, 249] width 8 height 21
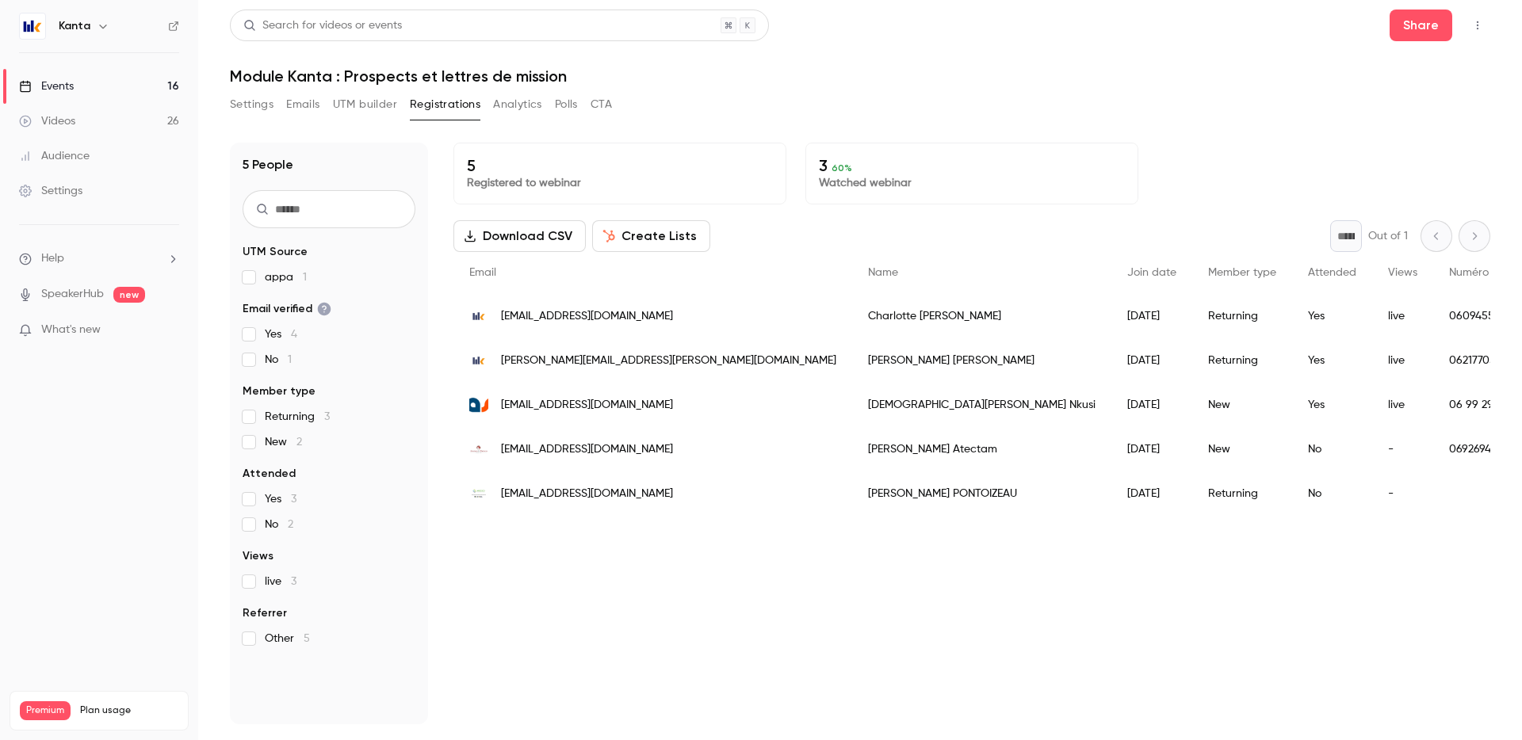
click at [249, 112] on button "Settings" at bounding box center [252, 104] width 44 height 25
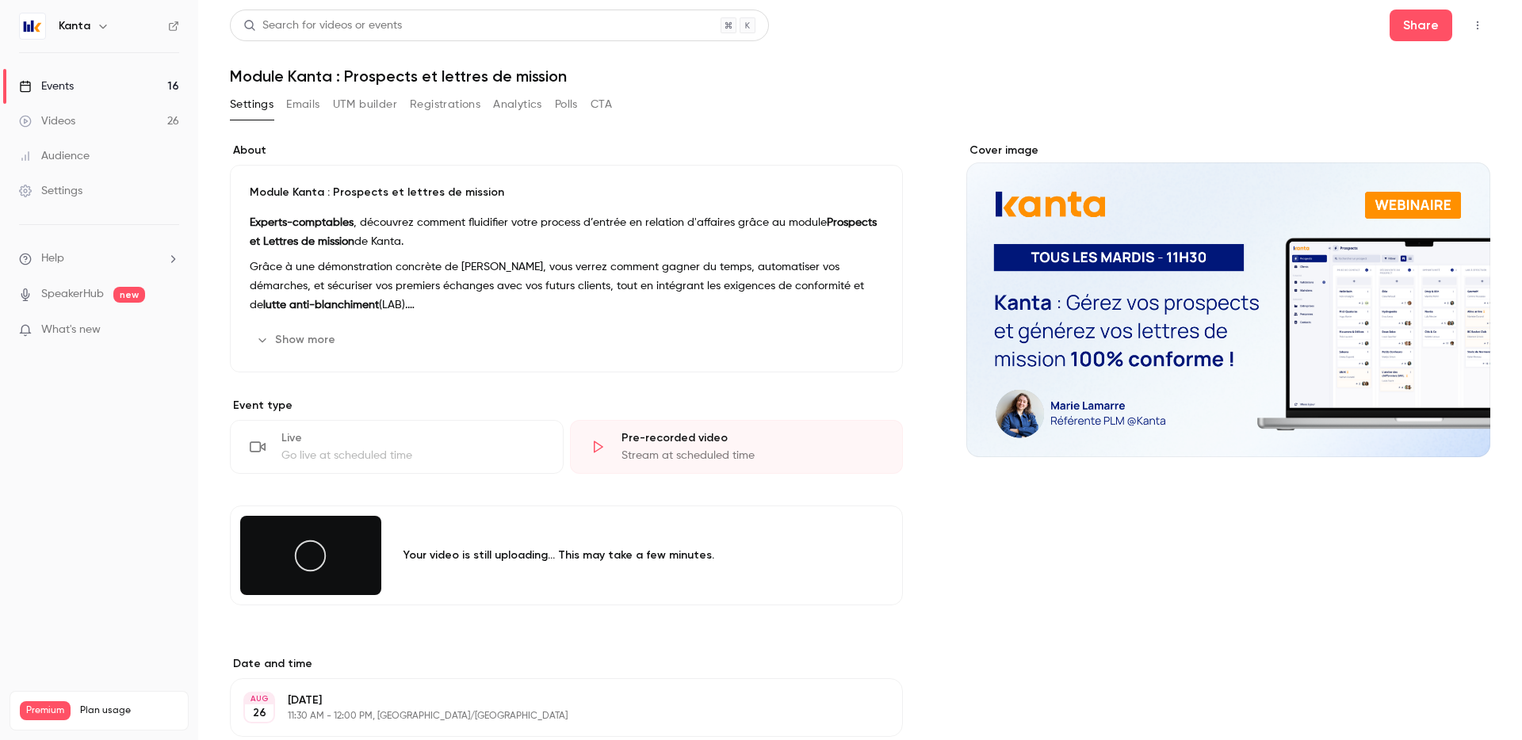
click at [145, 83] on link "Events 16" at bounding box center [99, 86] width 198 height 35
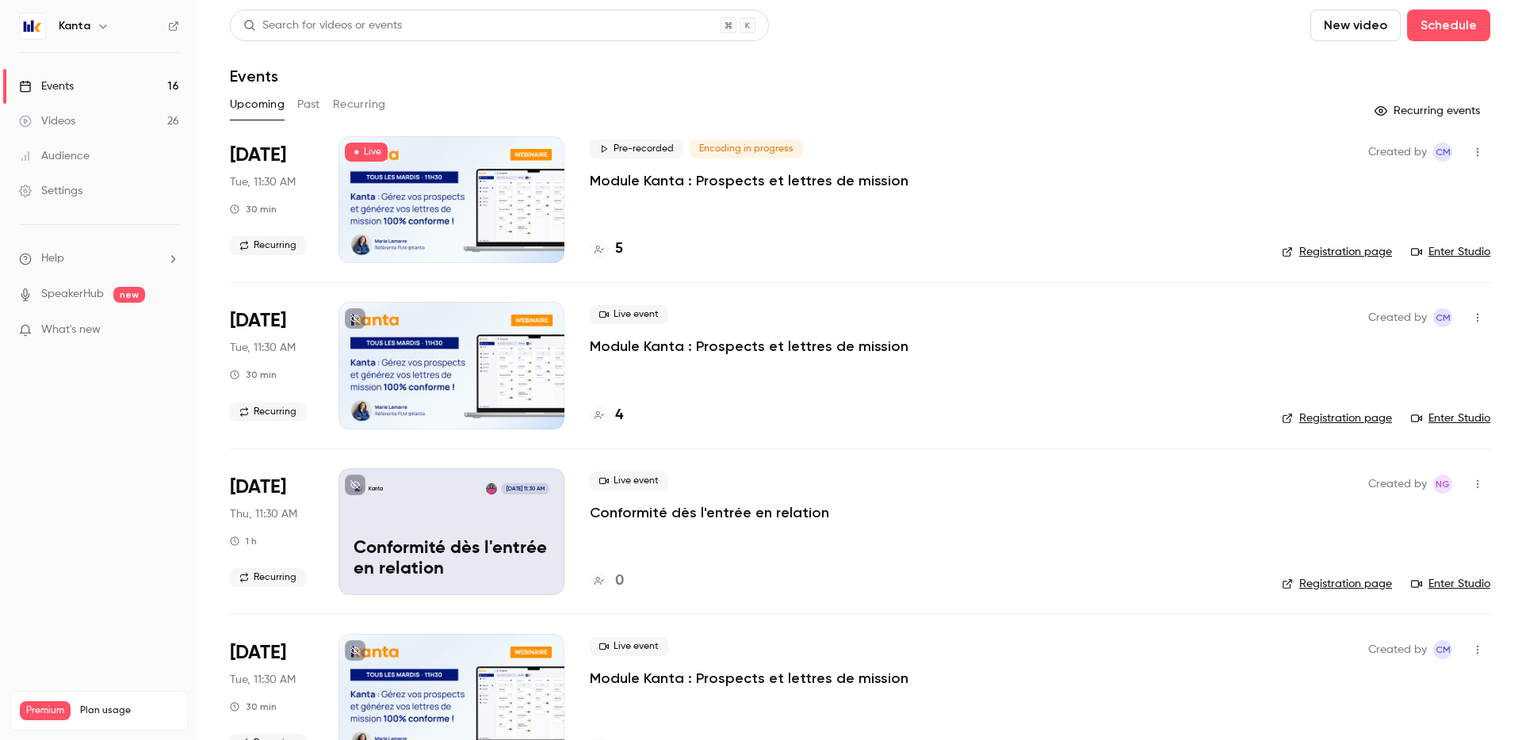
click at [733, 152] on span "Encoding in progress" at bounding box center [746, 149] width 113 height 19
click at [736, 182] on p "Module Kanta : Prospects et lettres de mission" at bounding box center [749, 180] width 319 height 19
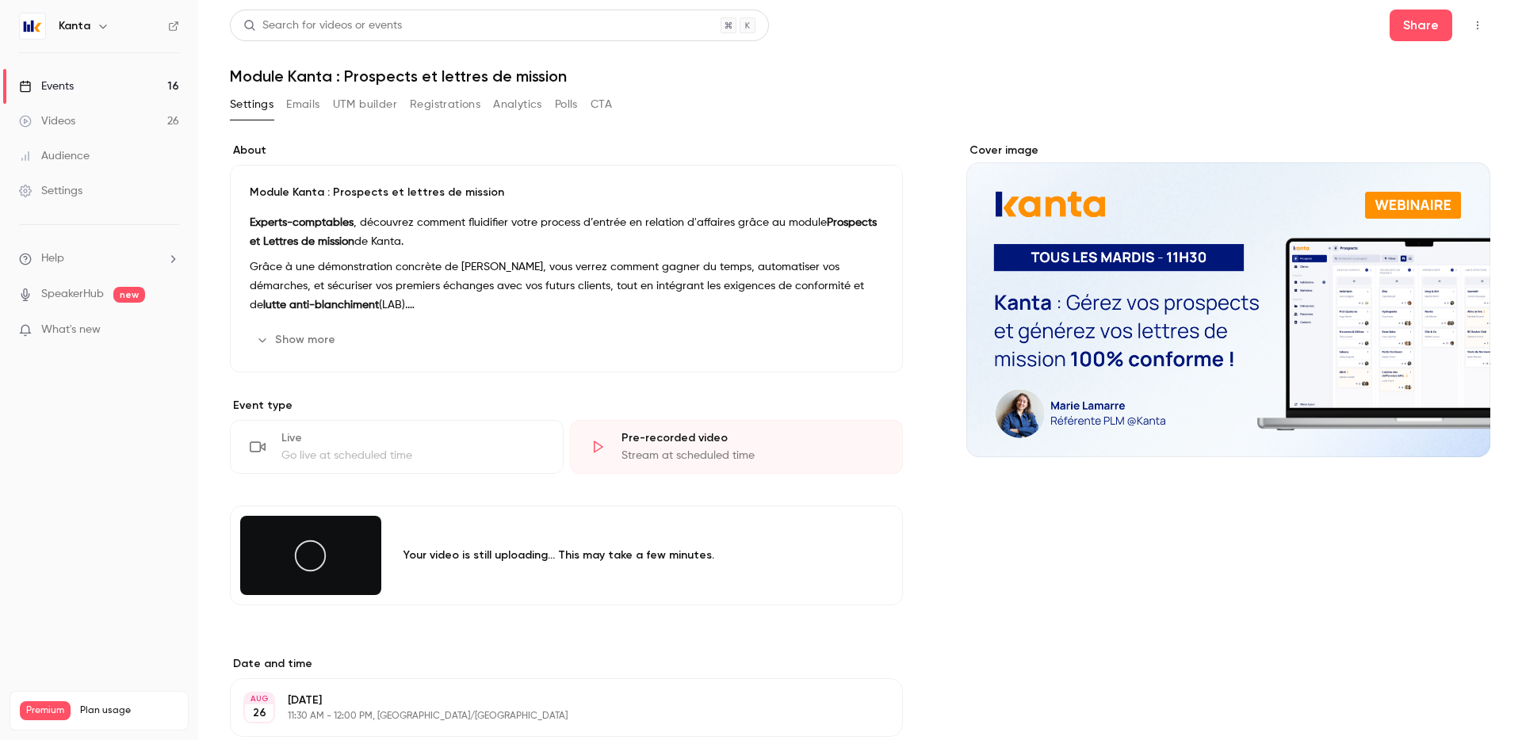
click at [143, 86] on link "Events 16" at bounding box center [99, 86] width 198 height 35
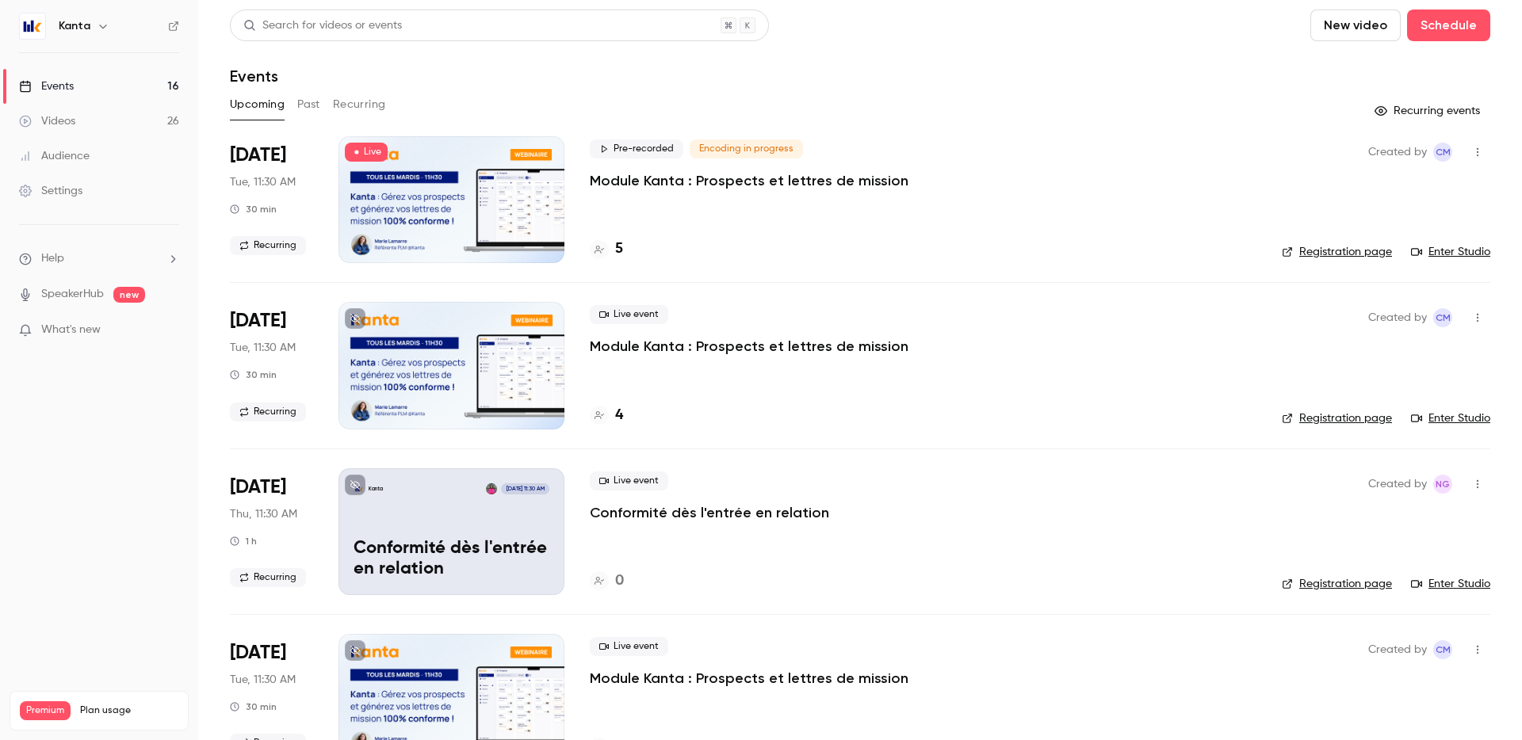
click at [413, 174] on div at bounding box center [451, 199] width 226 height 127
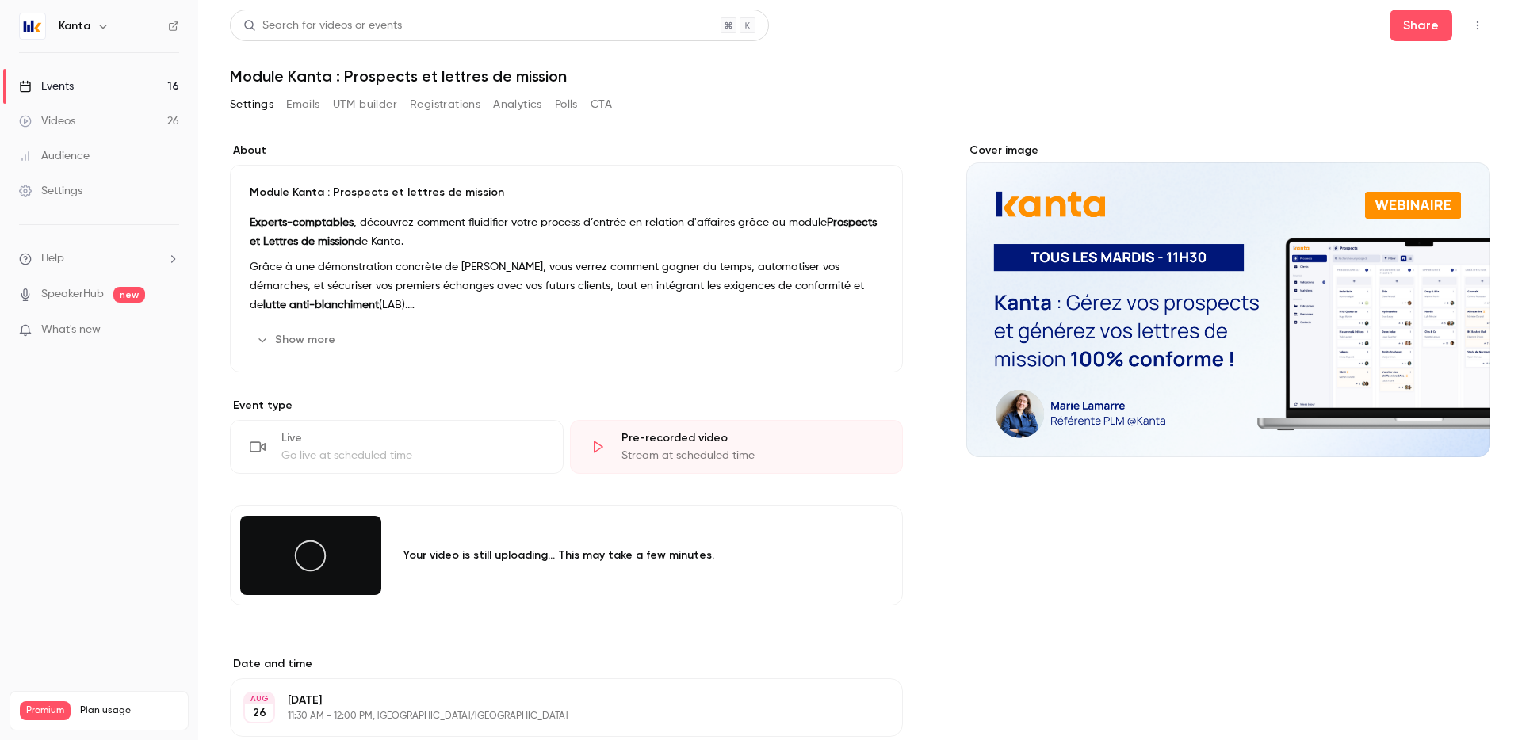
click at [166, 88] on link "Events 16" at bounding box center [99, 86] width 198 height 35
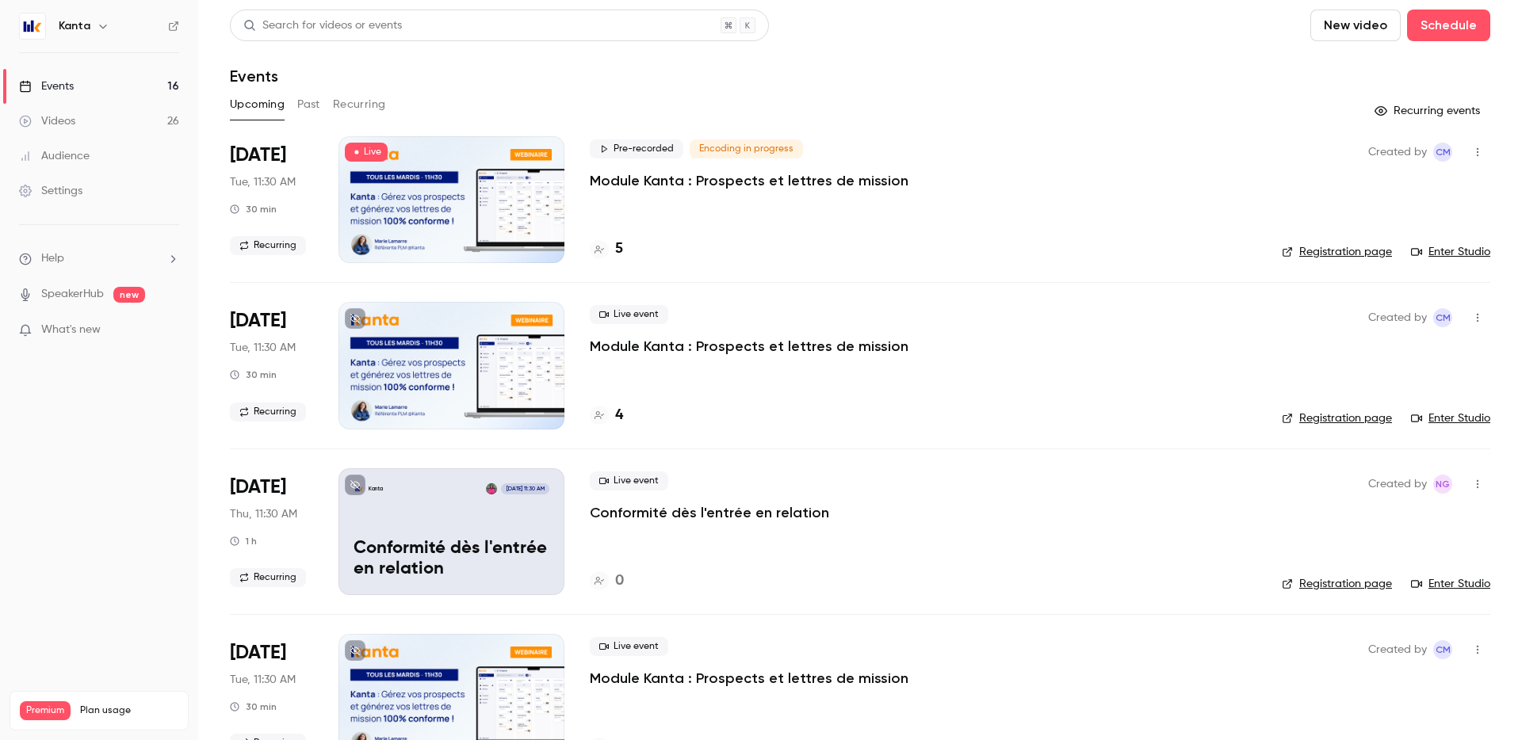
click at [728, 151] on span "Encoding in progress" at bounding box center [746, 149] width 113 height 19
click at [505, 174] on div at bounding box center [451, 199] width 226 height 127
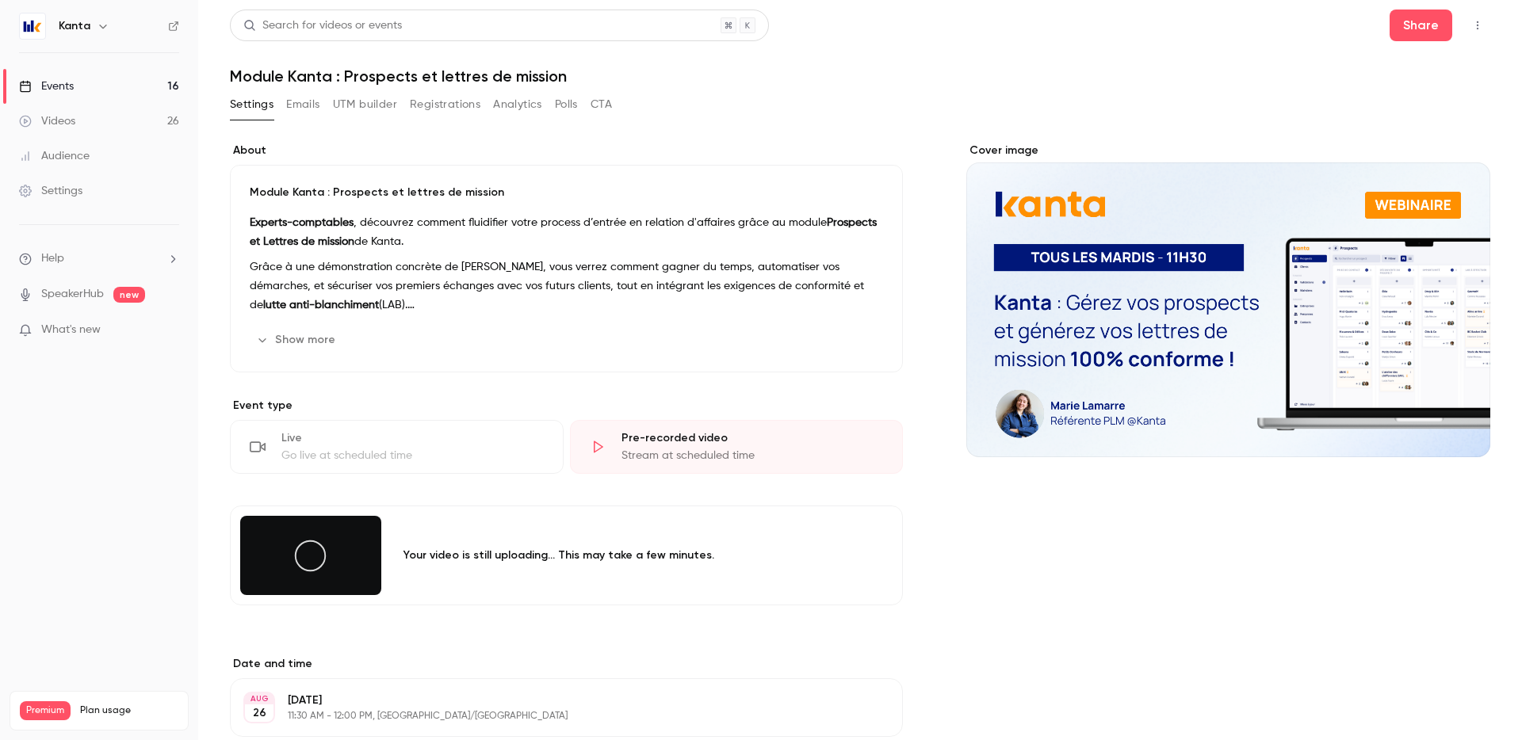
click at [164, 85] on link "Events 16" at bounding box center [99, 86] width 198 height 35
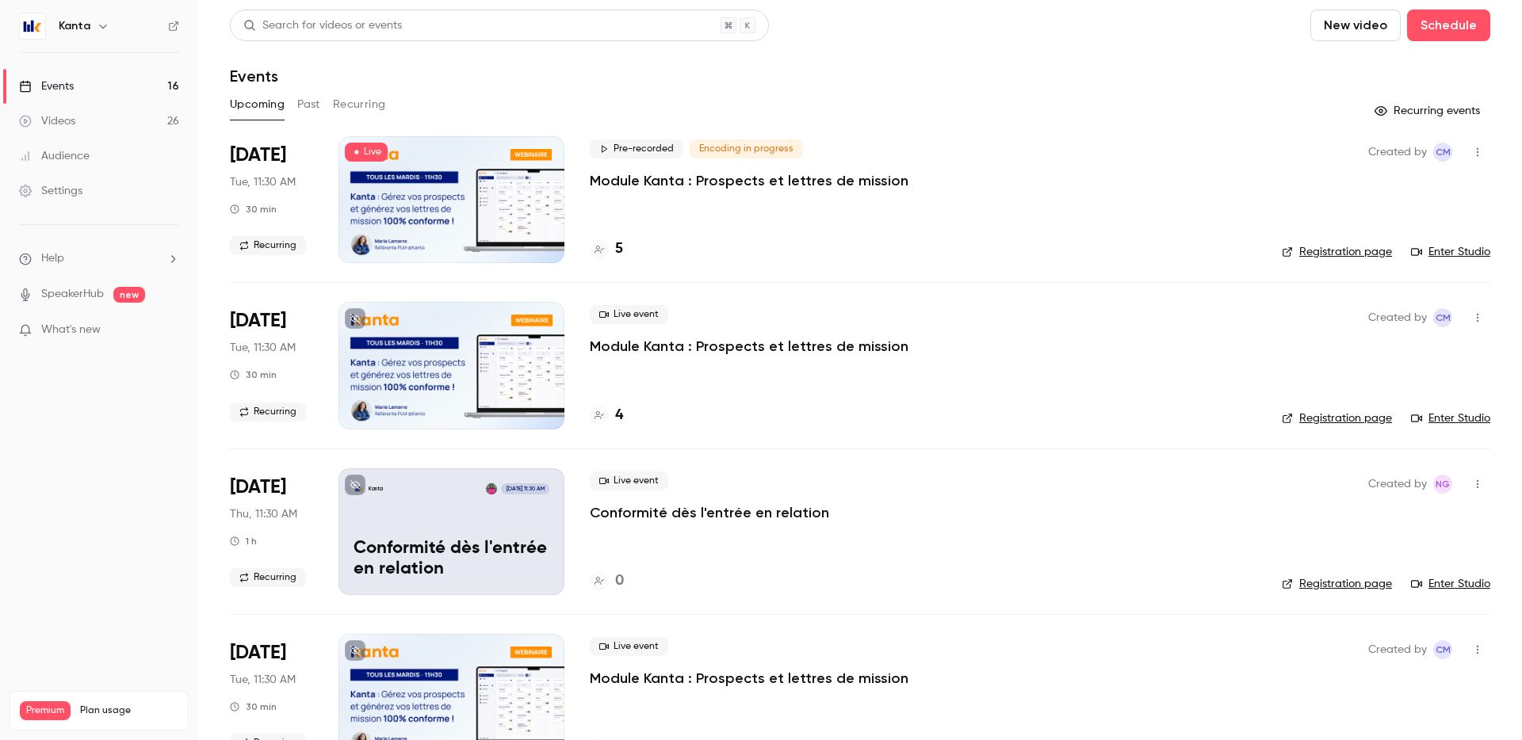
click at [509, 173] on div at bounding box center [451, 199] width 226 height 127
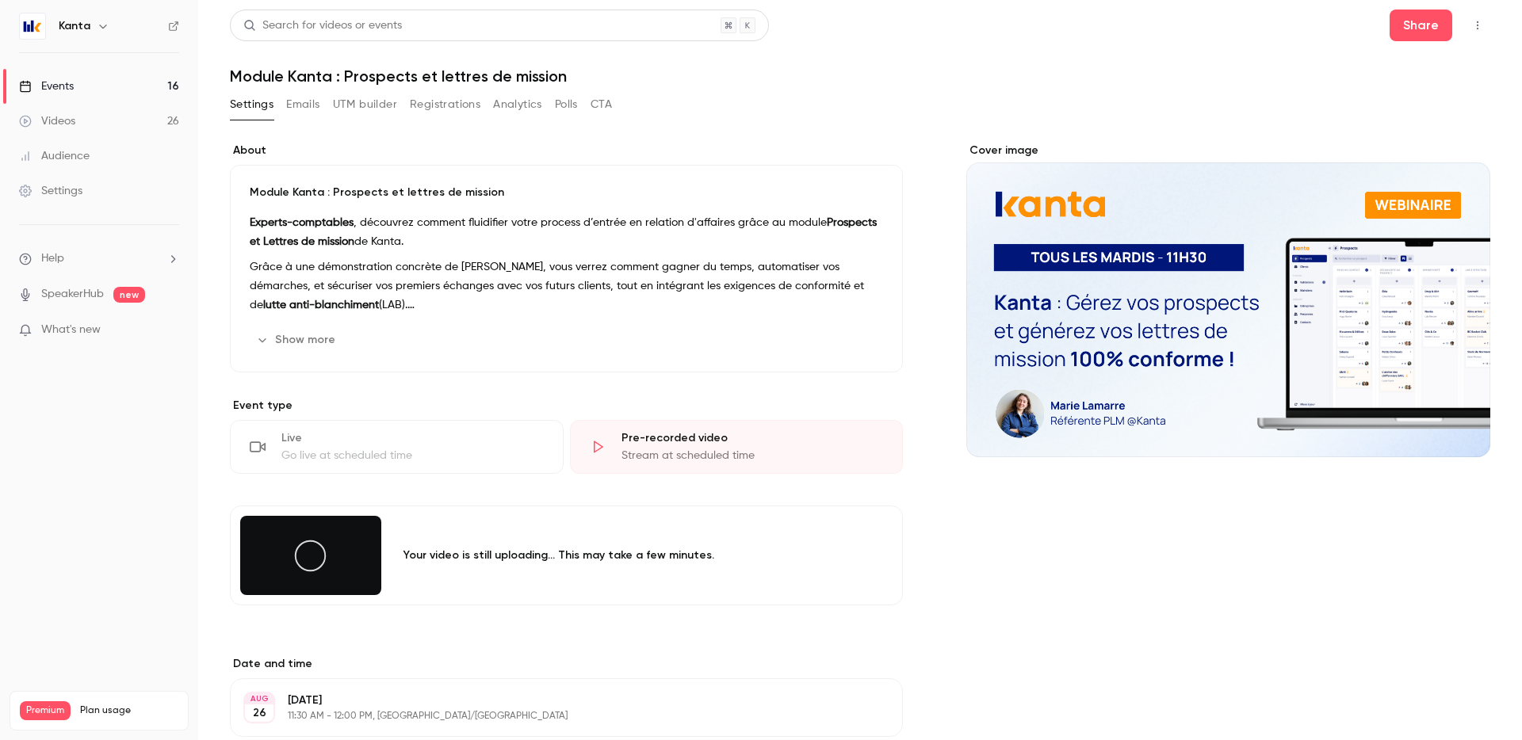
click at [136, 83] on link "Events 16" at bounding box center [99, 86] width 198 height 35
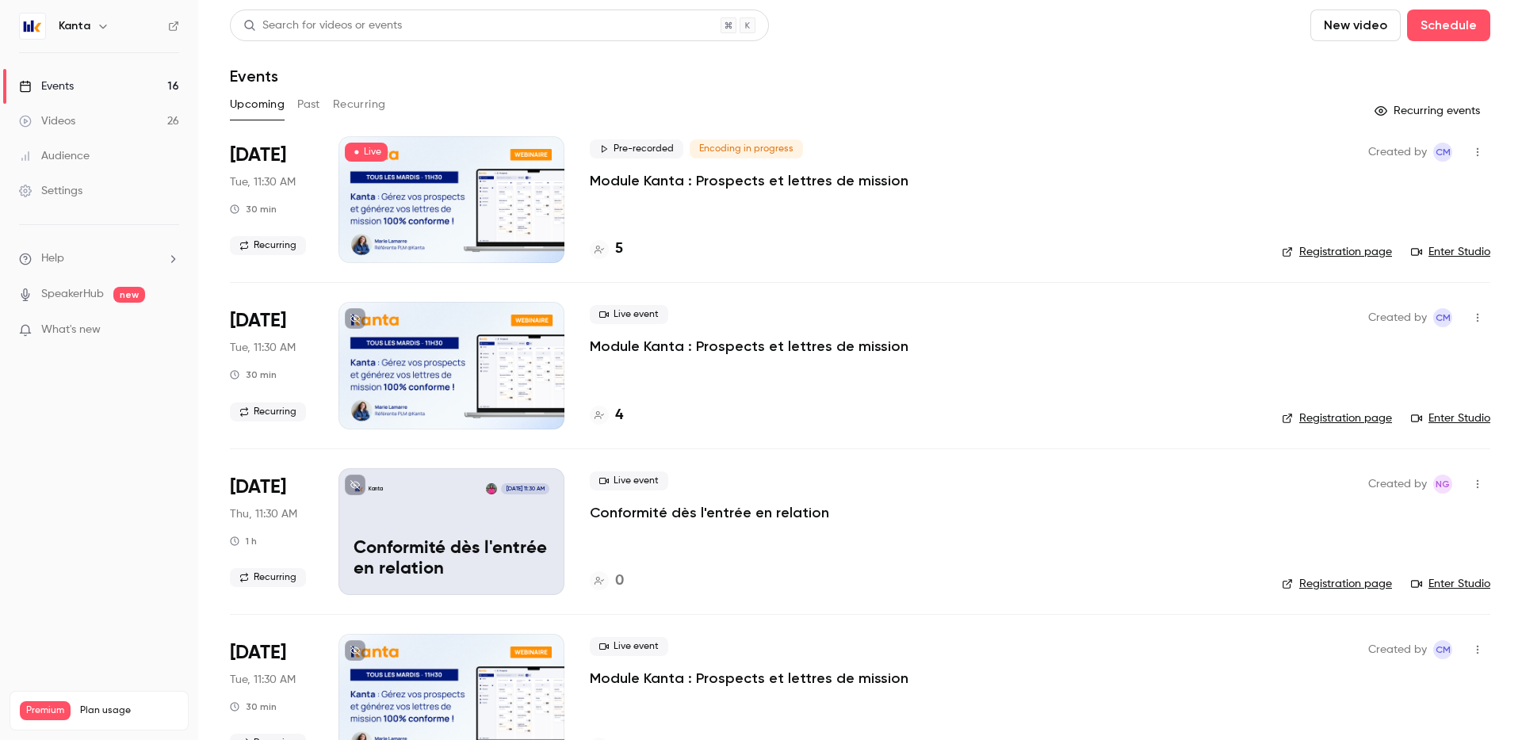
click at [705, 247] on div "5" at bounding box center [923, 249] width 667 height 21
click at [464, 204] on div at bounding box center [451, 199] width 226 height 127
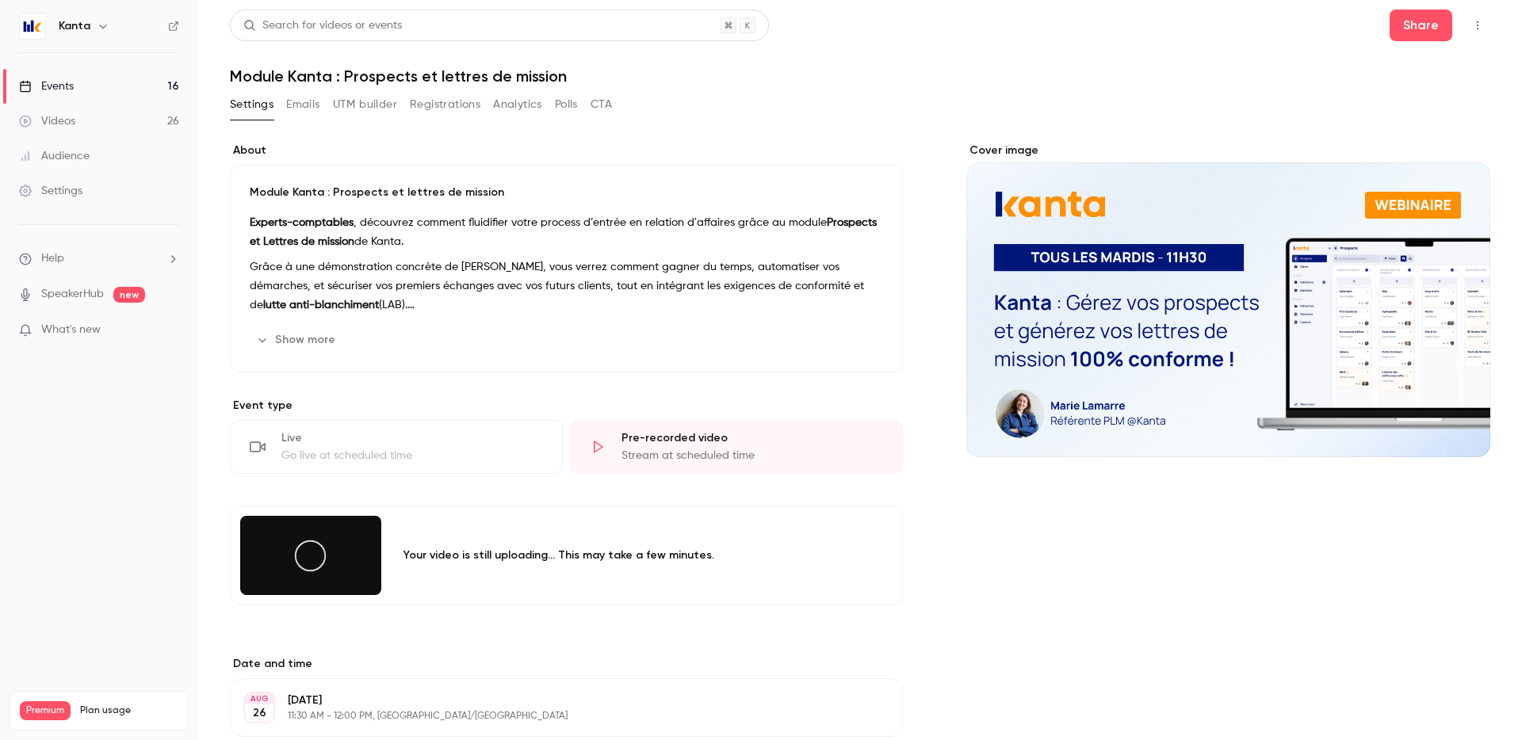
click at [148, 77] on link "Events 16" at bounding box center [99, 86] width 198 height 35
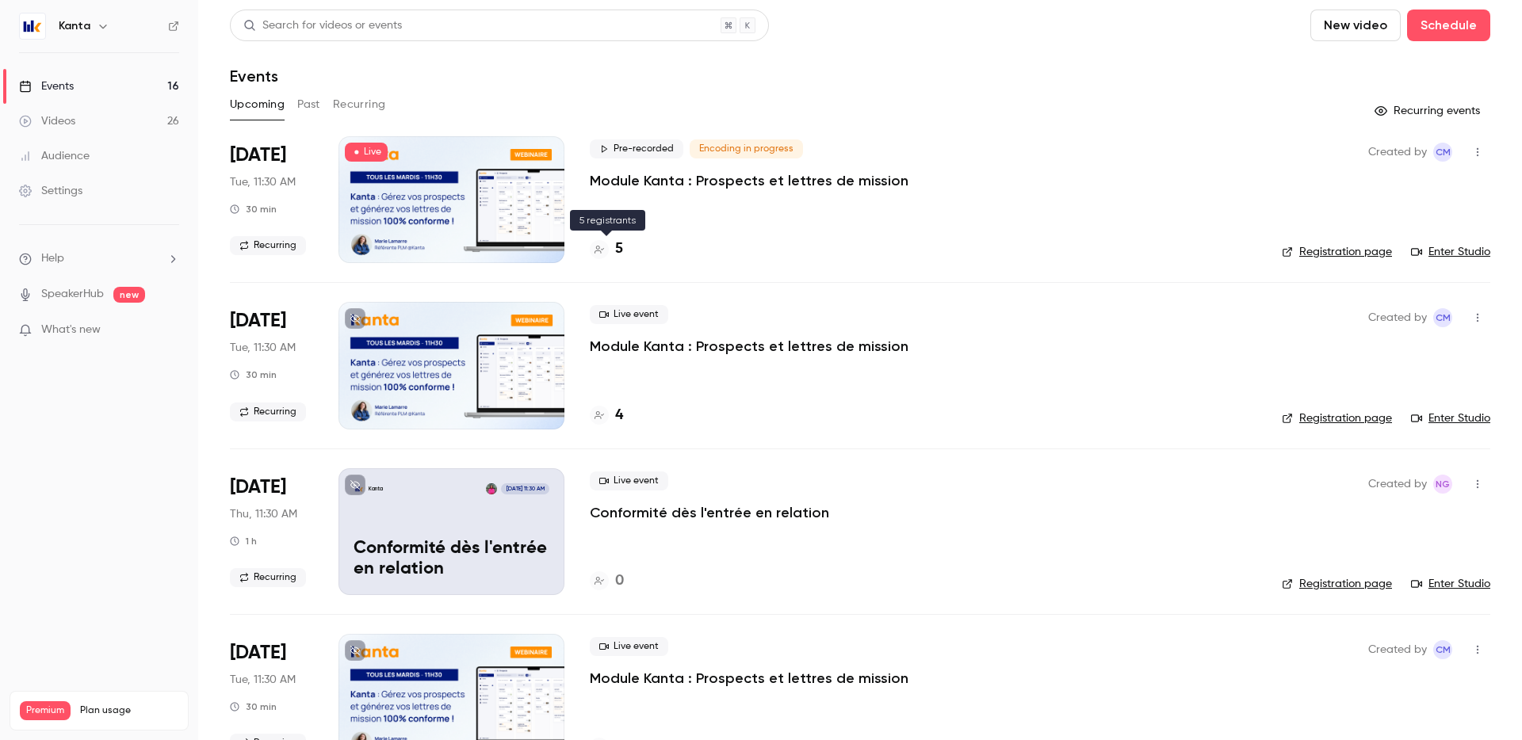
click at [617, 250] on h4 "5" at bounding box center [619, 249] width 8 height 21
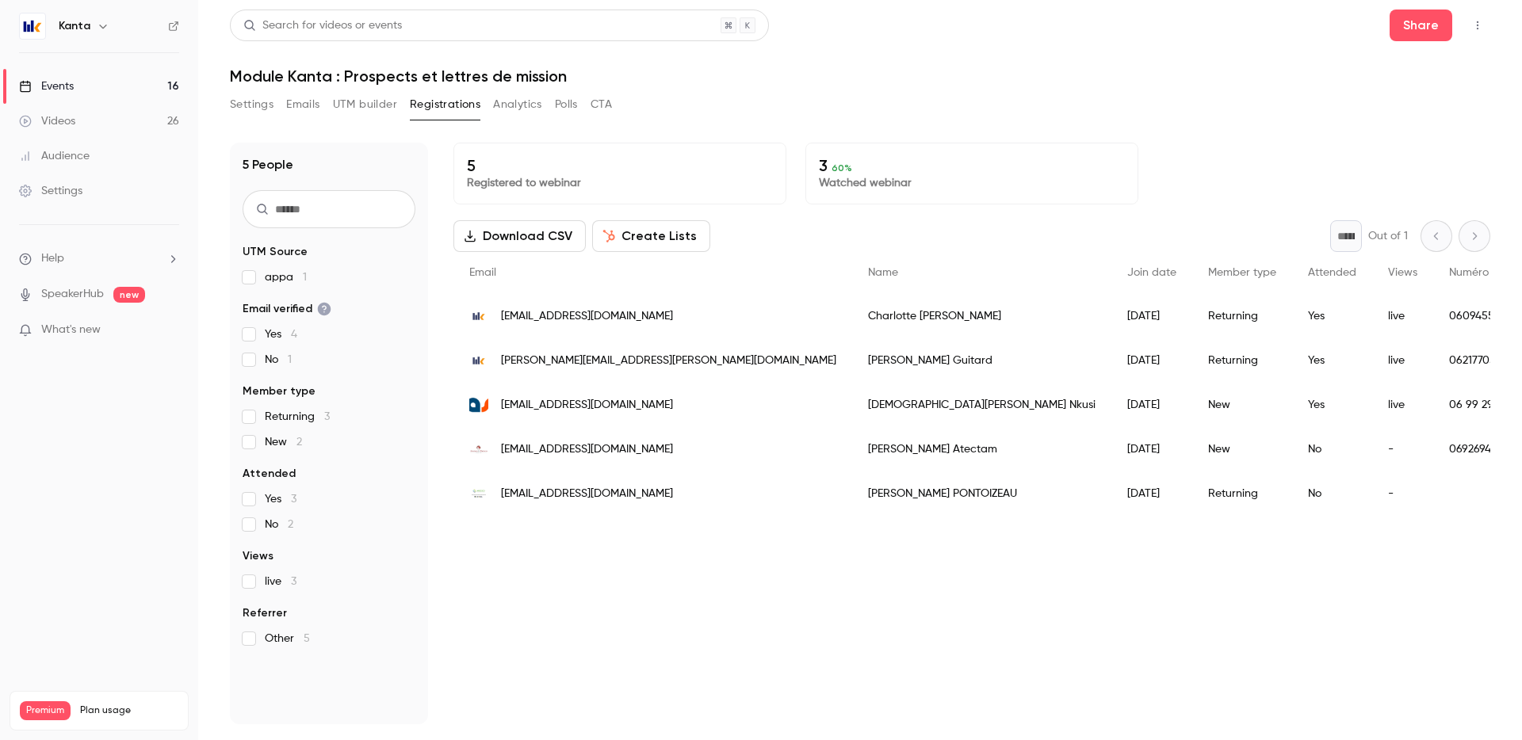
click at [120, 88] on link "Events 16" at bounding box center [99, 86] width 198 height 35
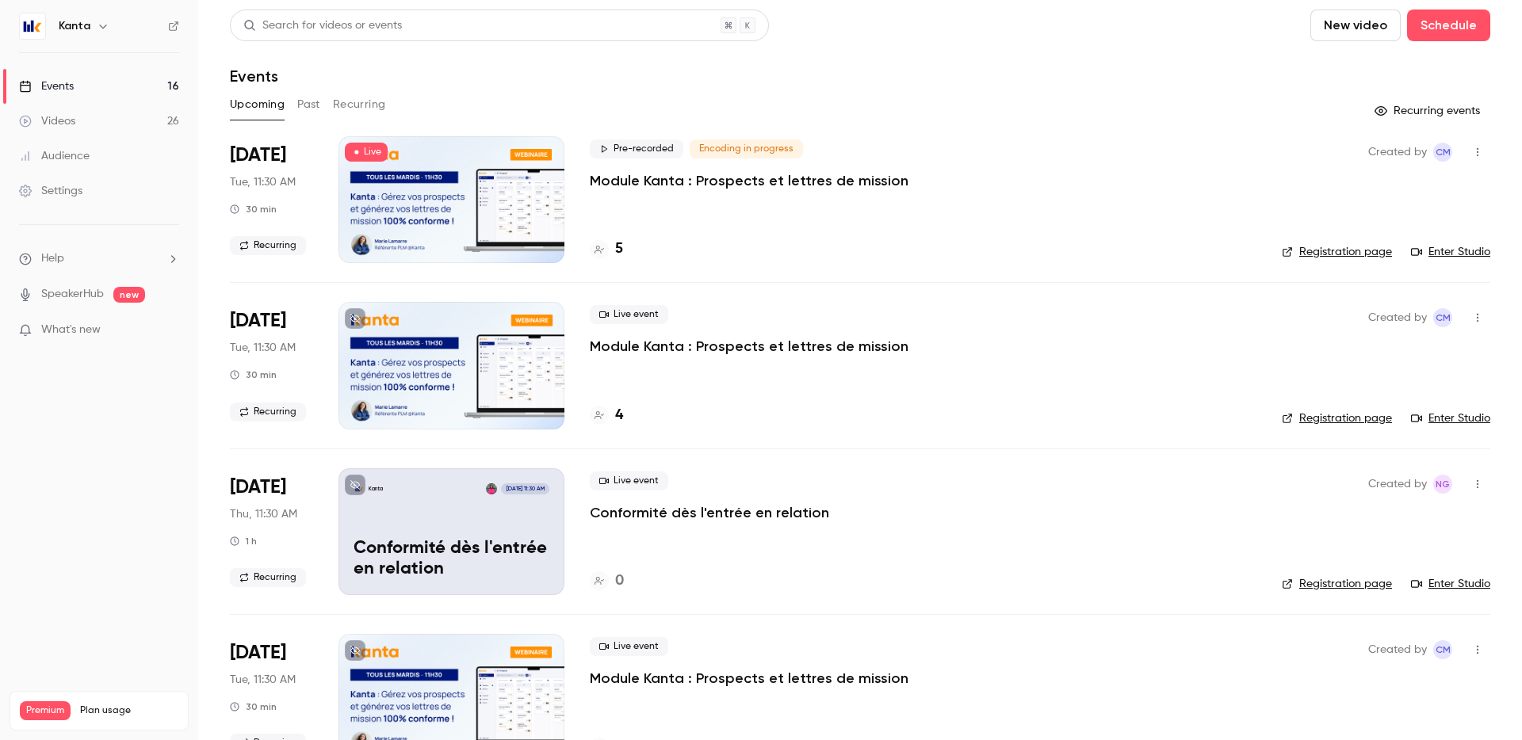
click at [359, 148] on icon at bounding box center [356, 152] width 10 height 10
click at [437, 201] on div at bounding box center [451, 199] width 226 height 127
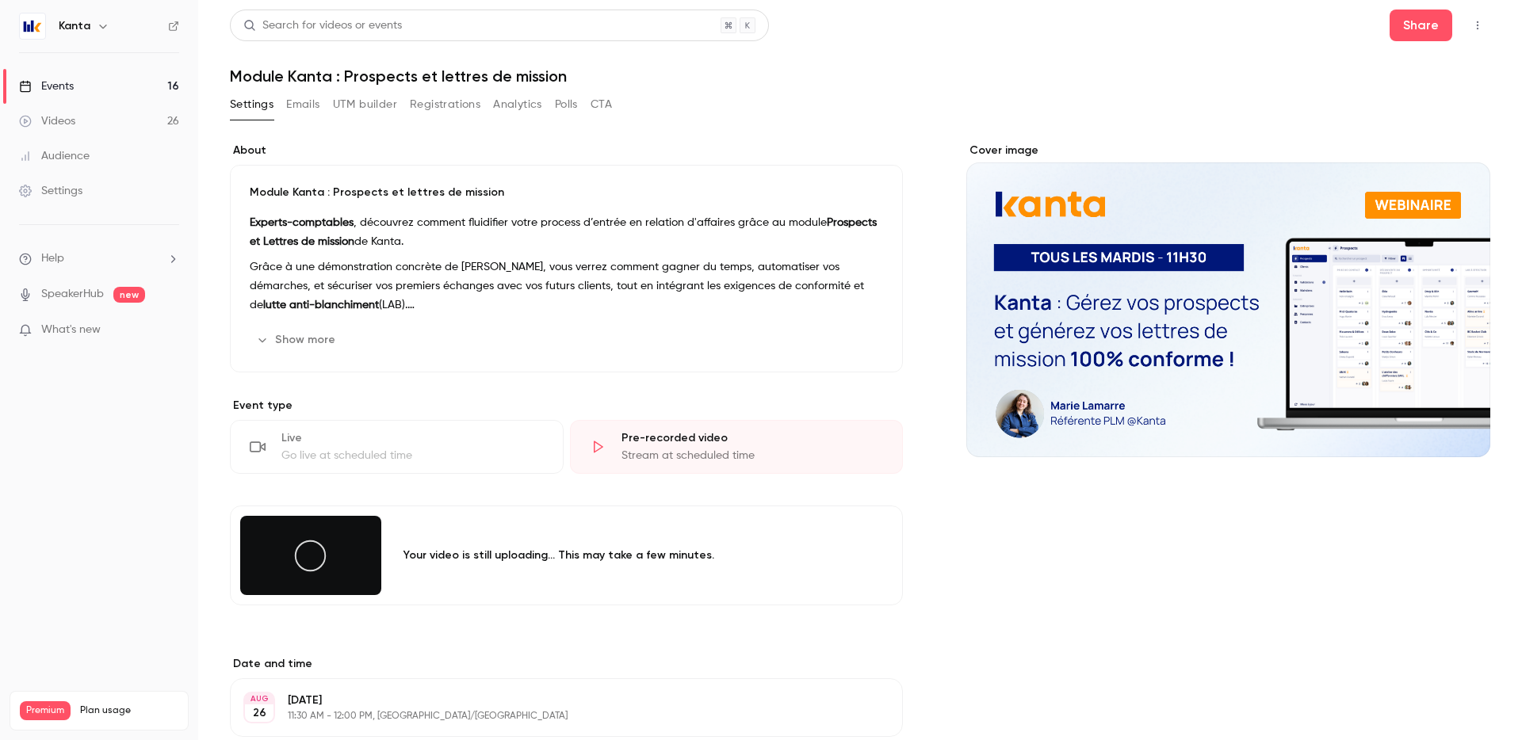
click at [298, 101] on button "Emails" at bounding box center [302, 104] width 33 height 25
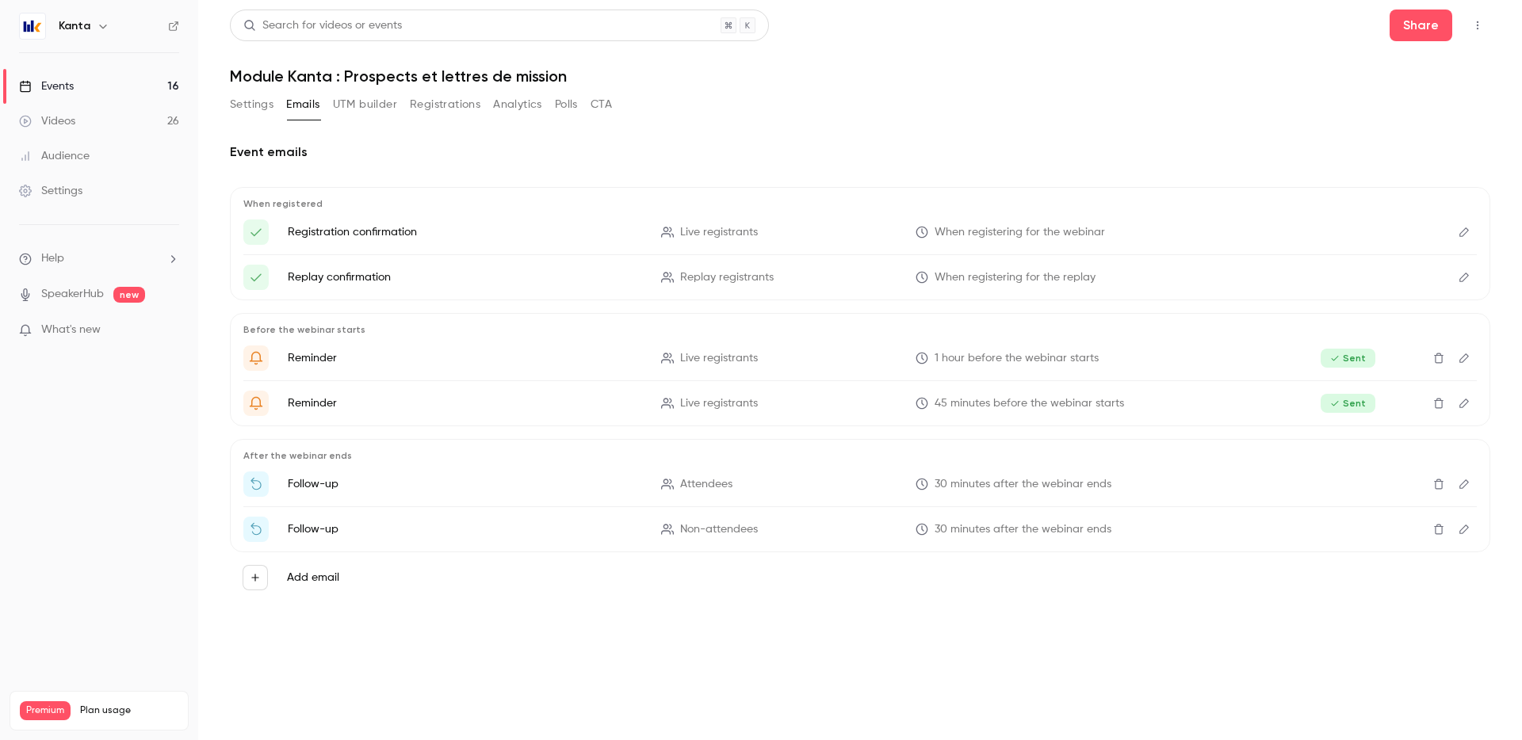
click at [369, 107] on button "UTM builder" at bounding box center [365, 104] width 64 height 25
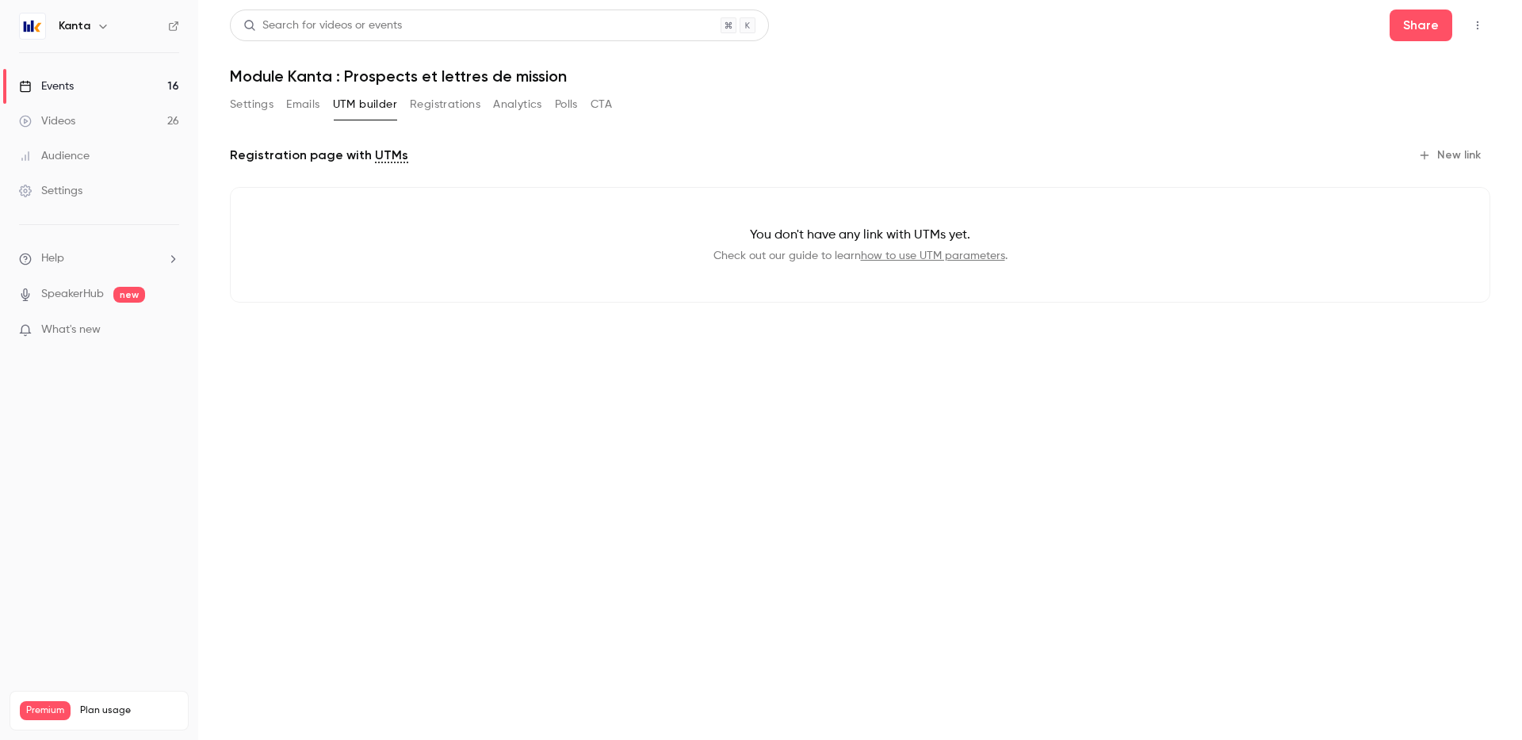
click at [429, 105] on button "Registrations" at bounding box center [445, 104] width 71 height 25
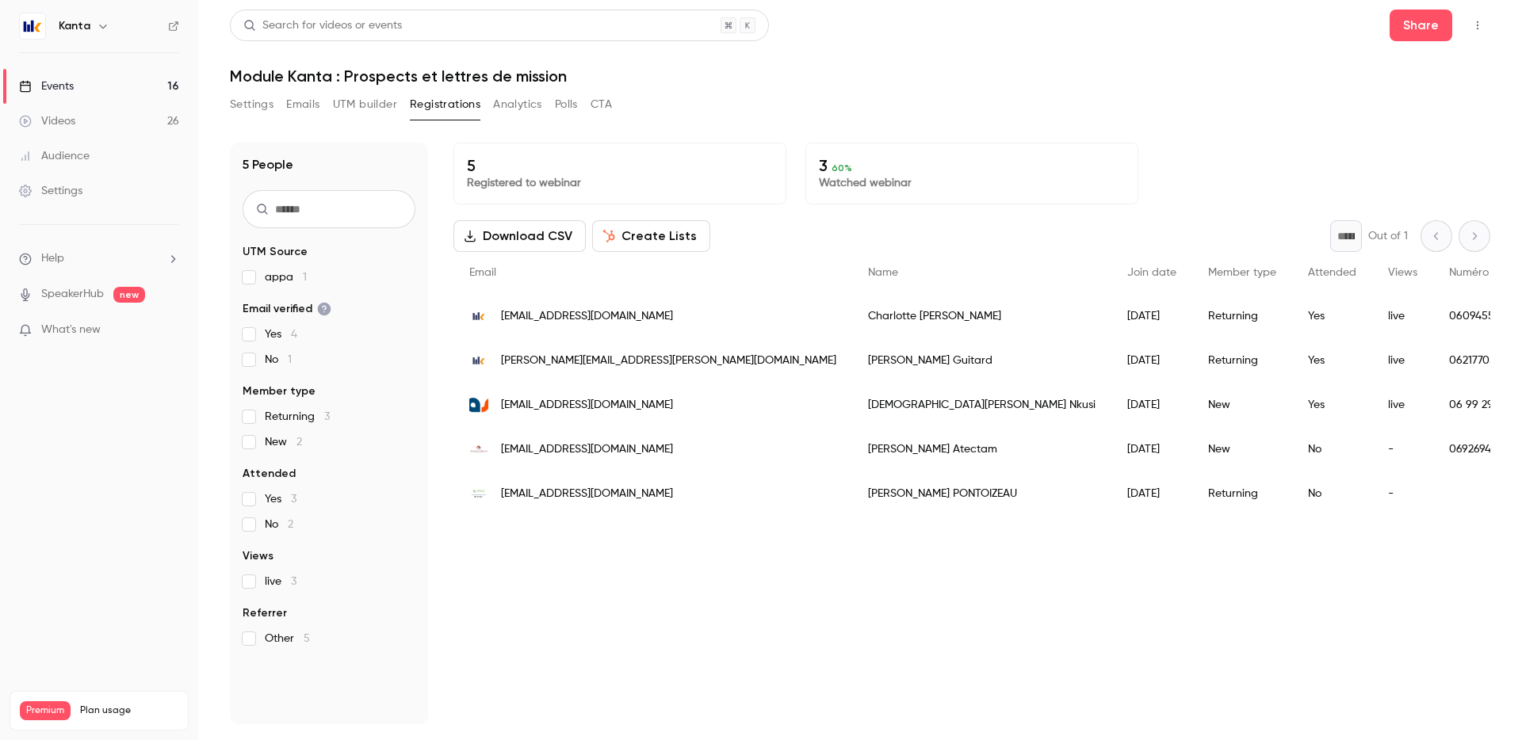
click at [510, 109] on button "Analytics" at bounding box center [517, 104] width 49 height 25
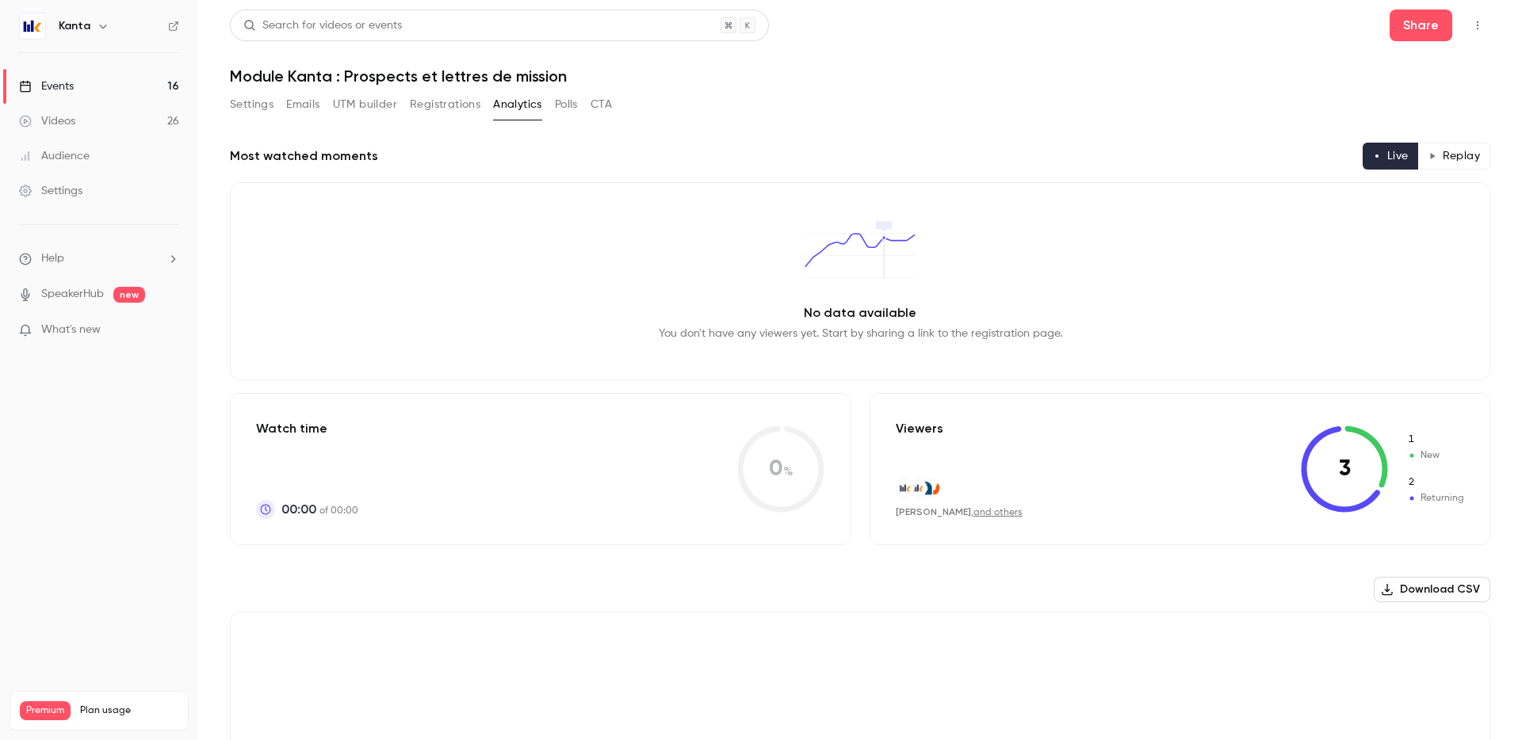
click at [259, 101] on button "Settings" at bounding box center [252, 104] width 44 height 25
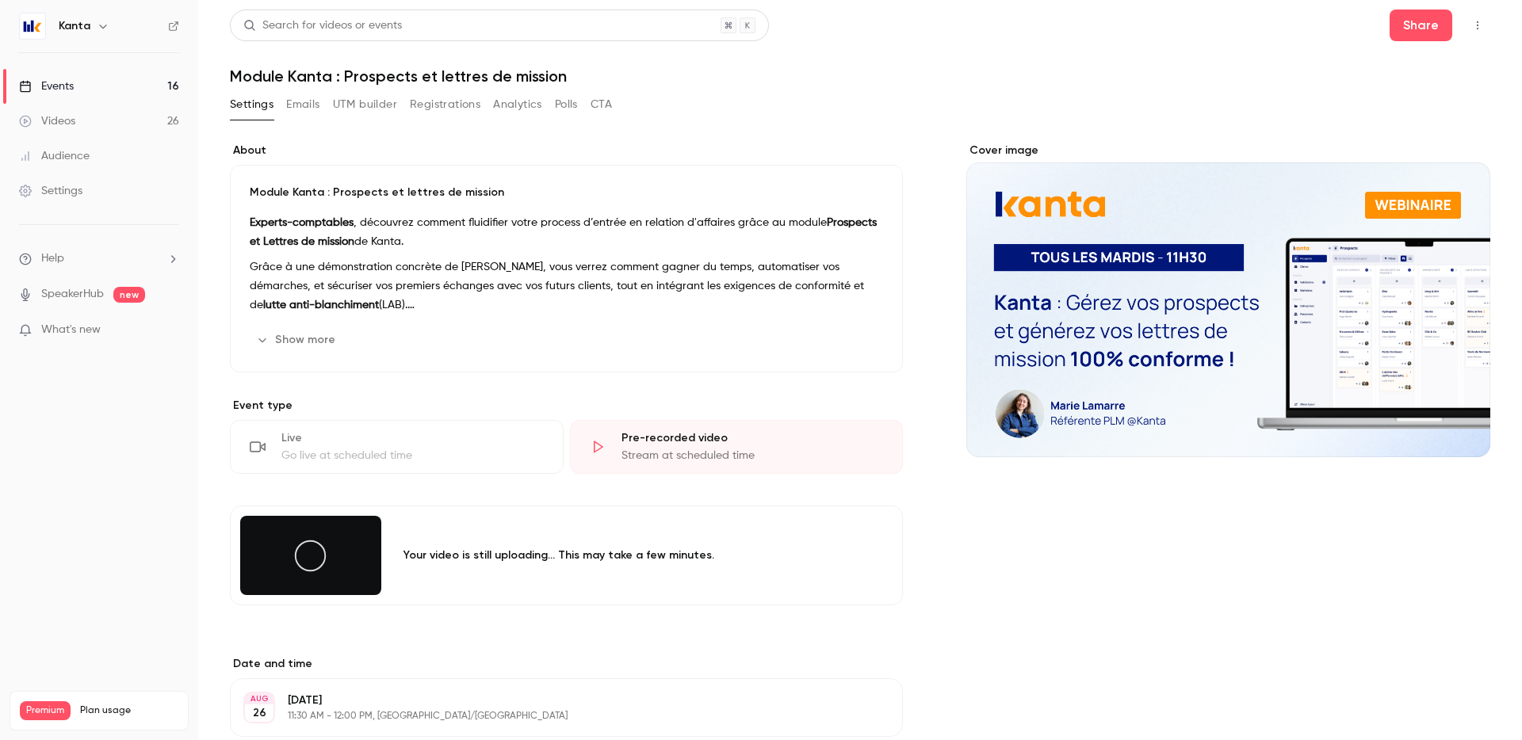
click at [523, 112] on button "Analytics" at bounding box center [517, 104] width 49 height 25
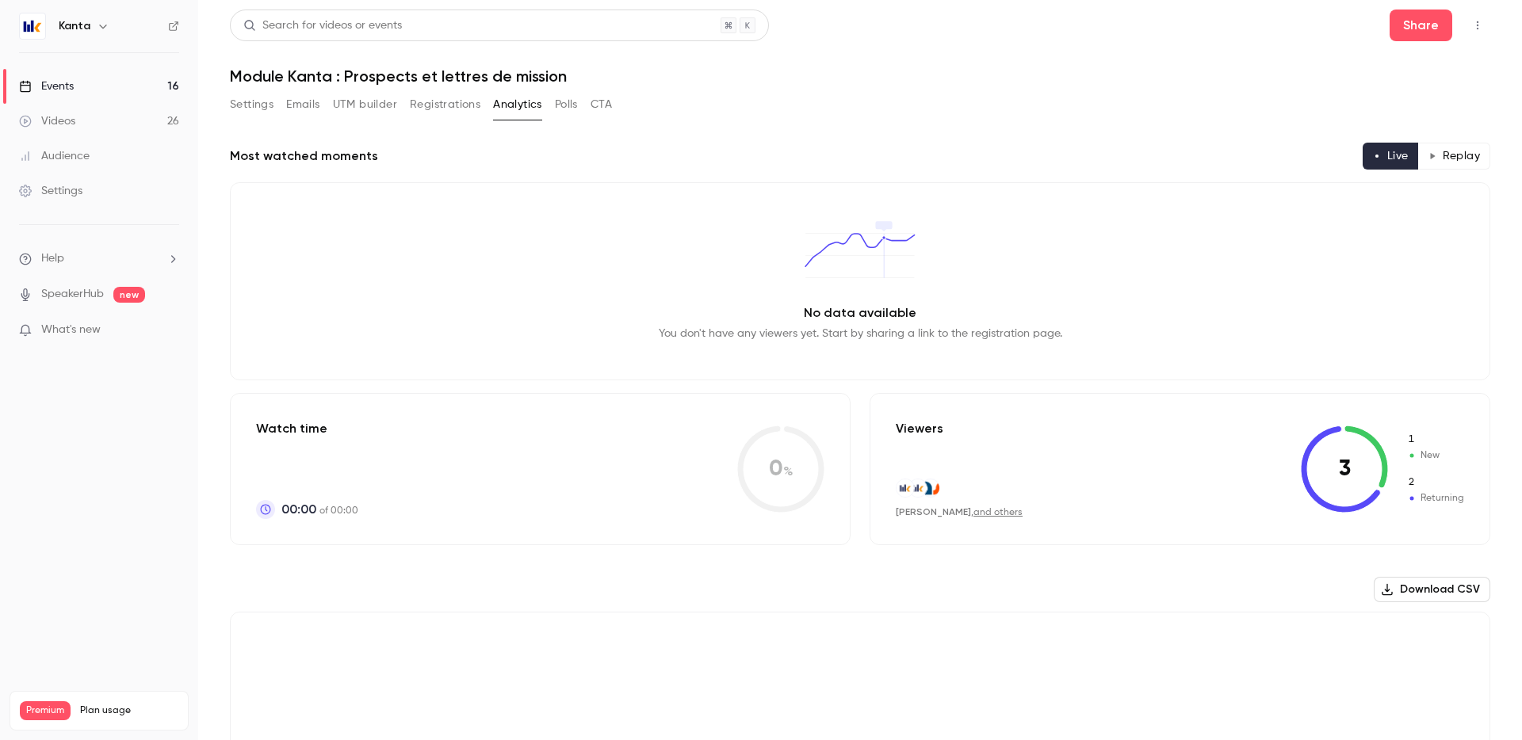
click at [250, 109] on button "Settings" at bounding box center [252, 104] width 44 height 25
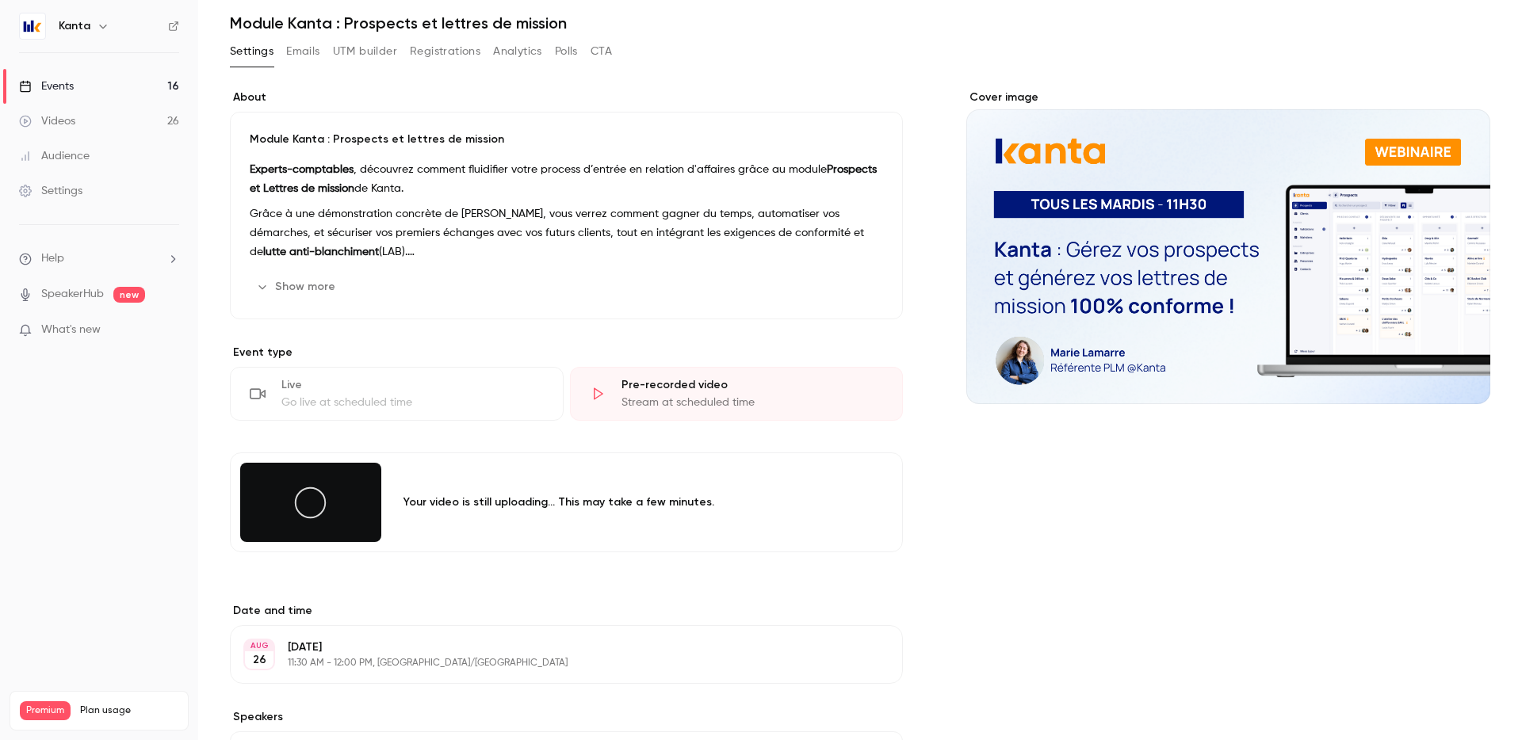
scroll to position [67, 0]
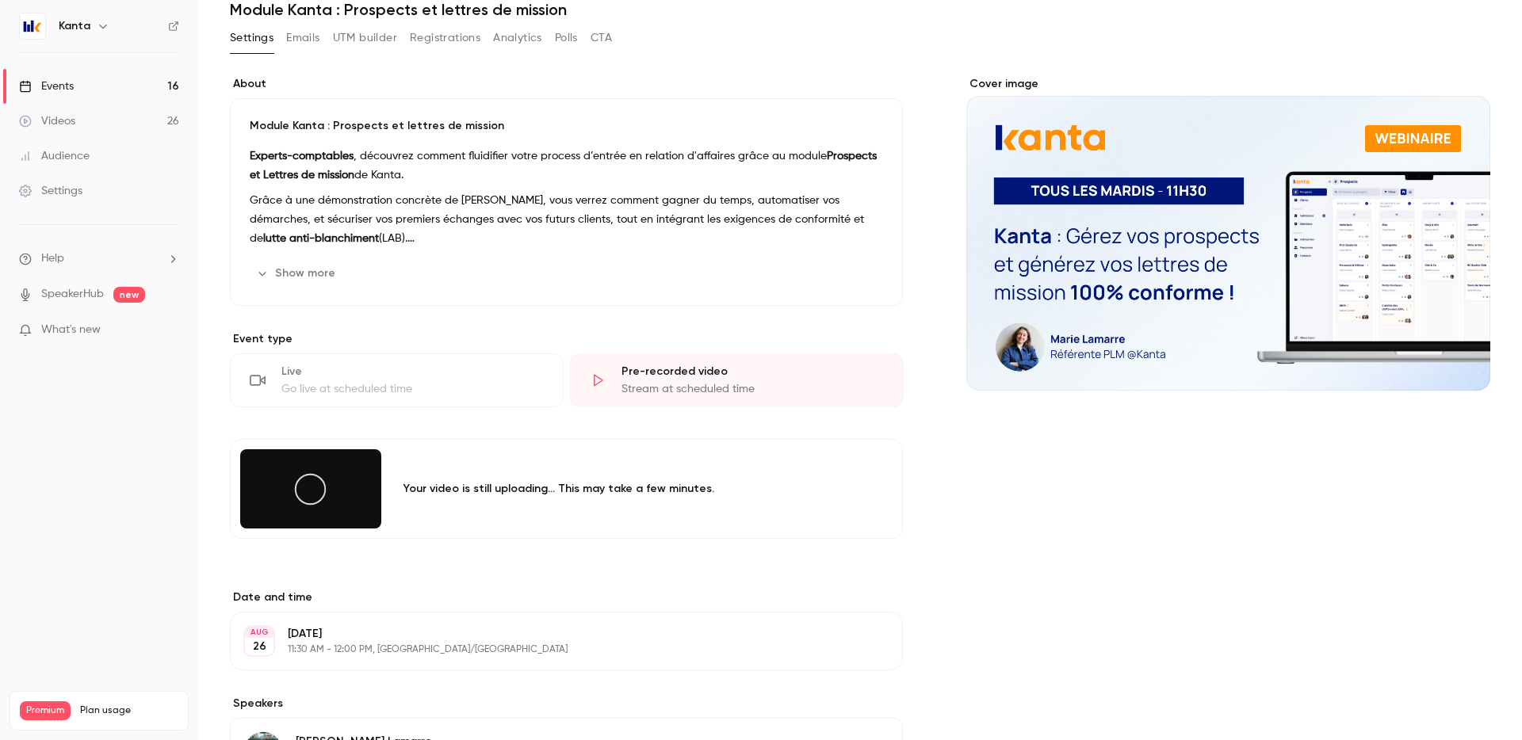
click at [350, 487] on div at bounding box center [310, 488] width 141 height 79
click at [316, 487] on icon at bounding box center [310, 490] width 36 height 36
click at [444, 495] on div "Your video is still uploading... This may take a few minutes." at bounding box center [633, 489] width 461 height 16
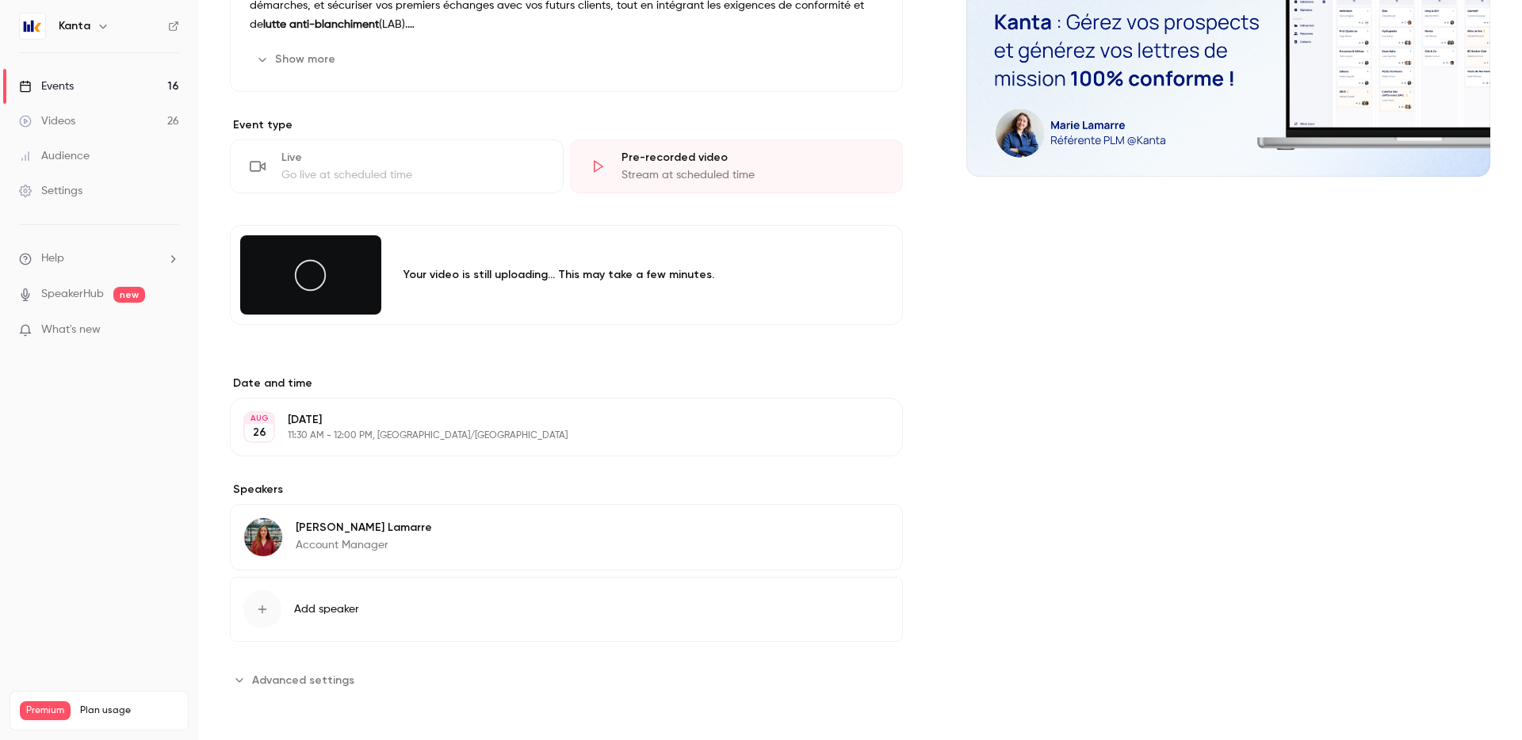
scroll to position [0, 0]
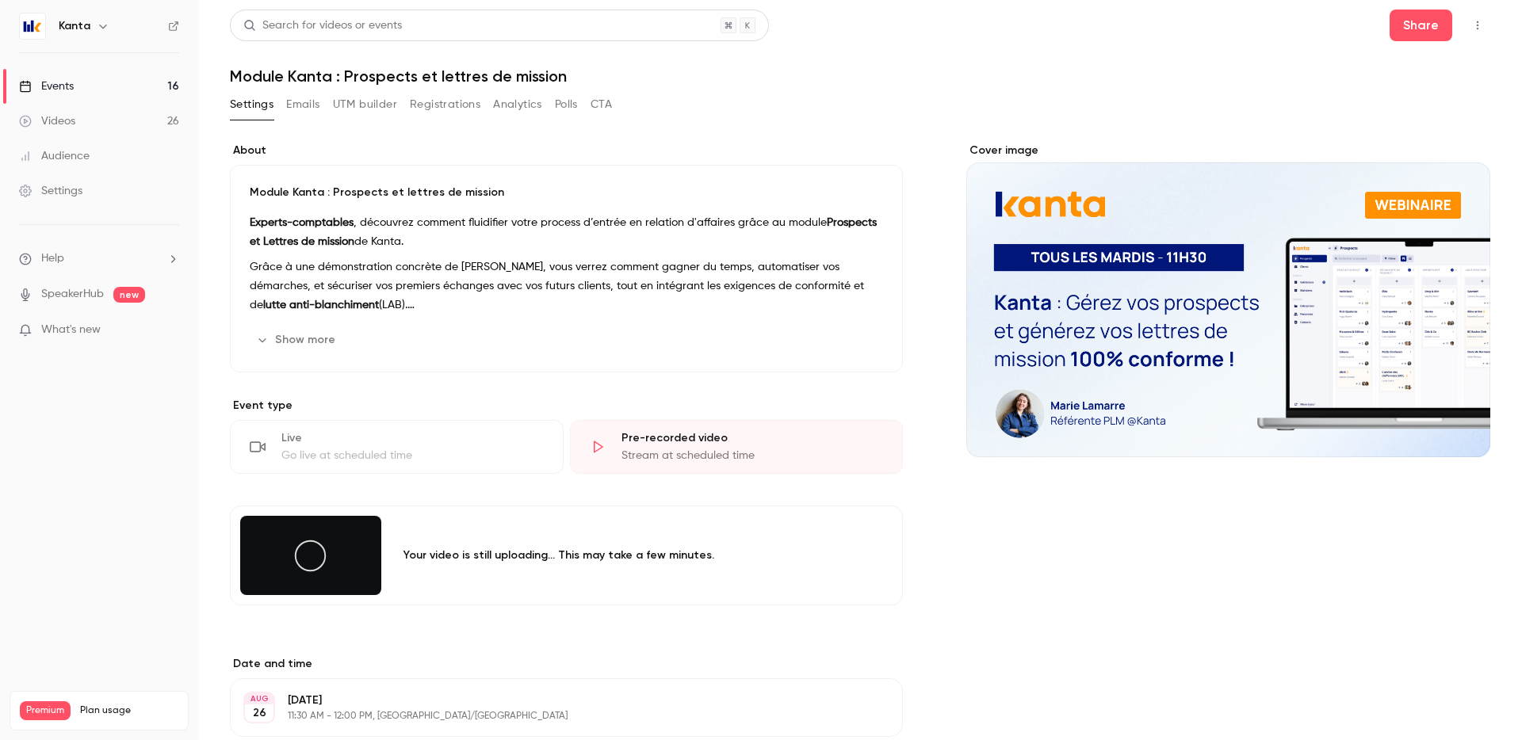
click at [140, 81] on link "Events 16" at bounding box center [99, 86] width 198 height 35
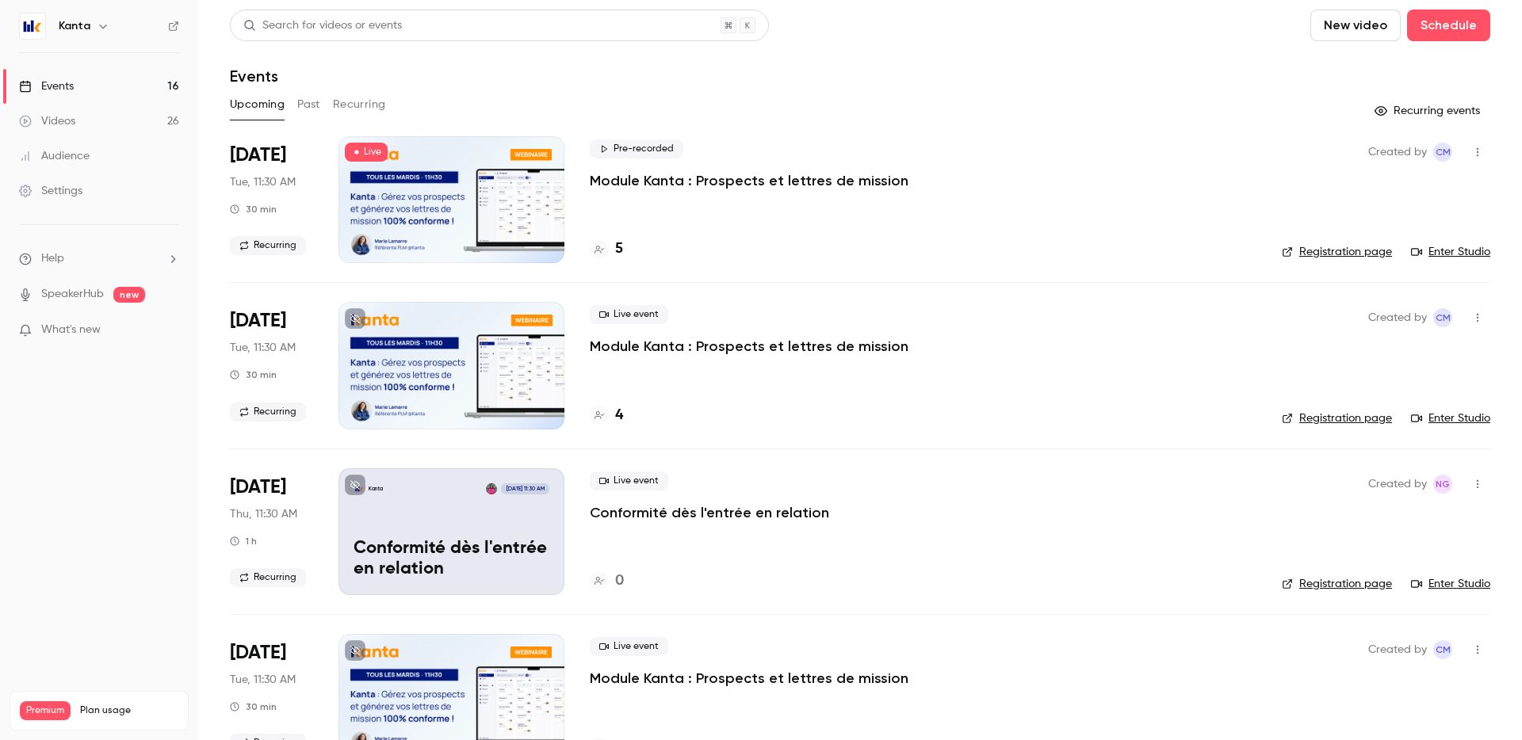
click at [596, 199] on div "Pre-recorded Module Kanta : Prospects et lettres de mission 5" at bounding box center [923, 199] width 667 height 127
click at [879, 218] on div "Pre-recorded Module Kanta : Prospects et lettres de mission 5" at bounding box center [923, 199] width 667 height 127
click at [356, 99] on button "Recurring" at bounding box center [359, 104] width 53 height 25
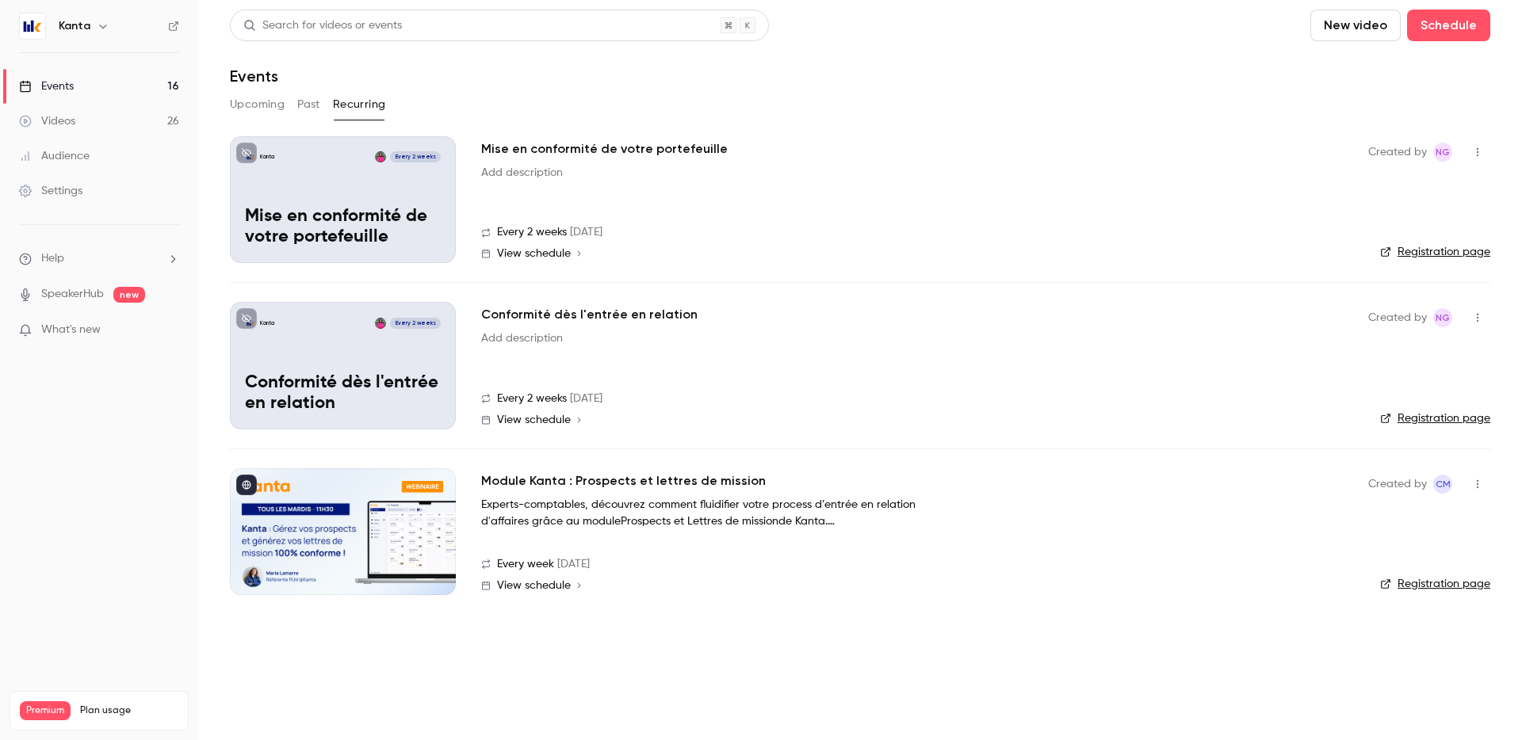
click at [400, 531] on div at bounding box center [343, 531] width 226 height 127
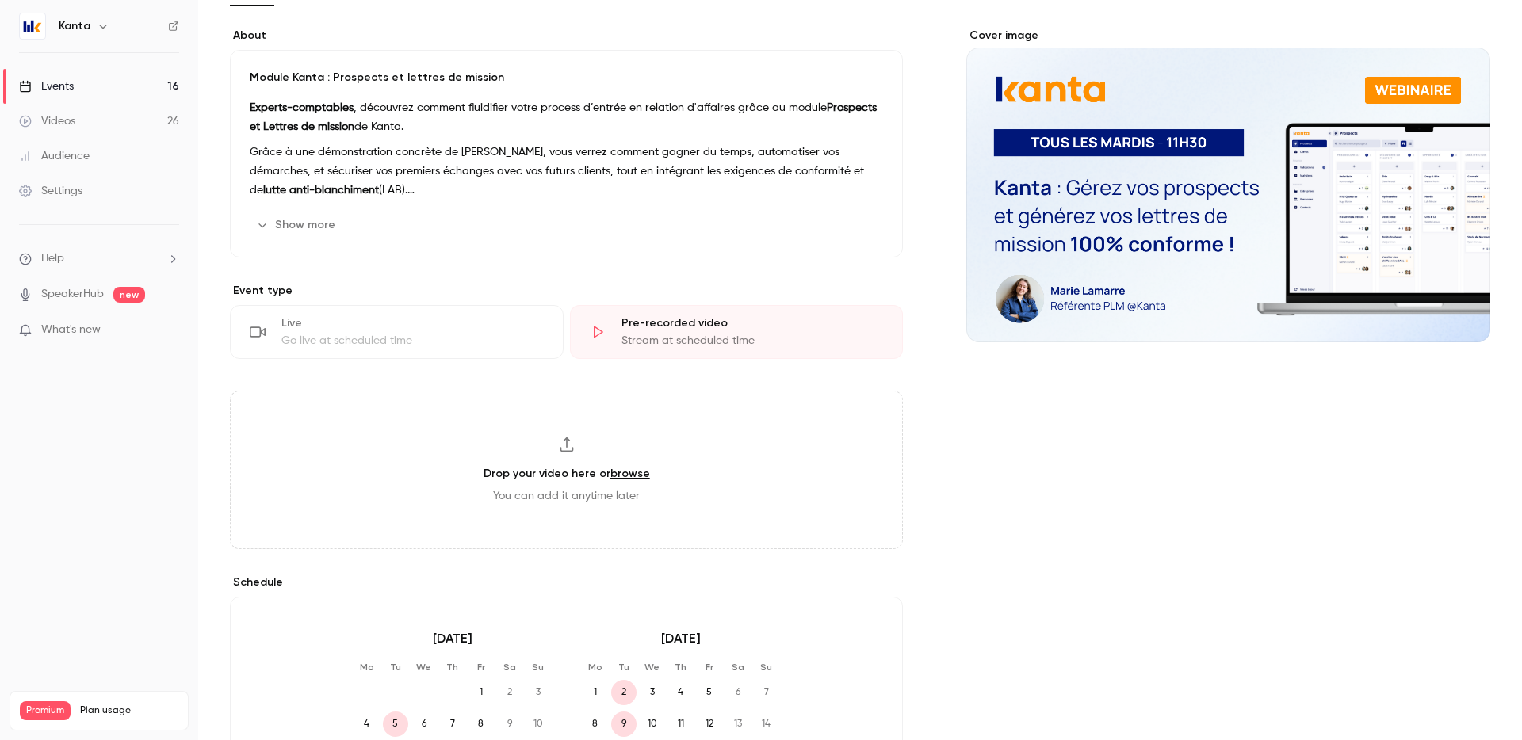
scroll to position [132, 0]
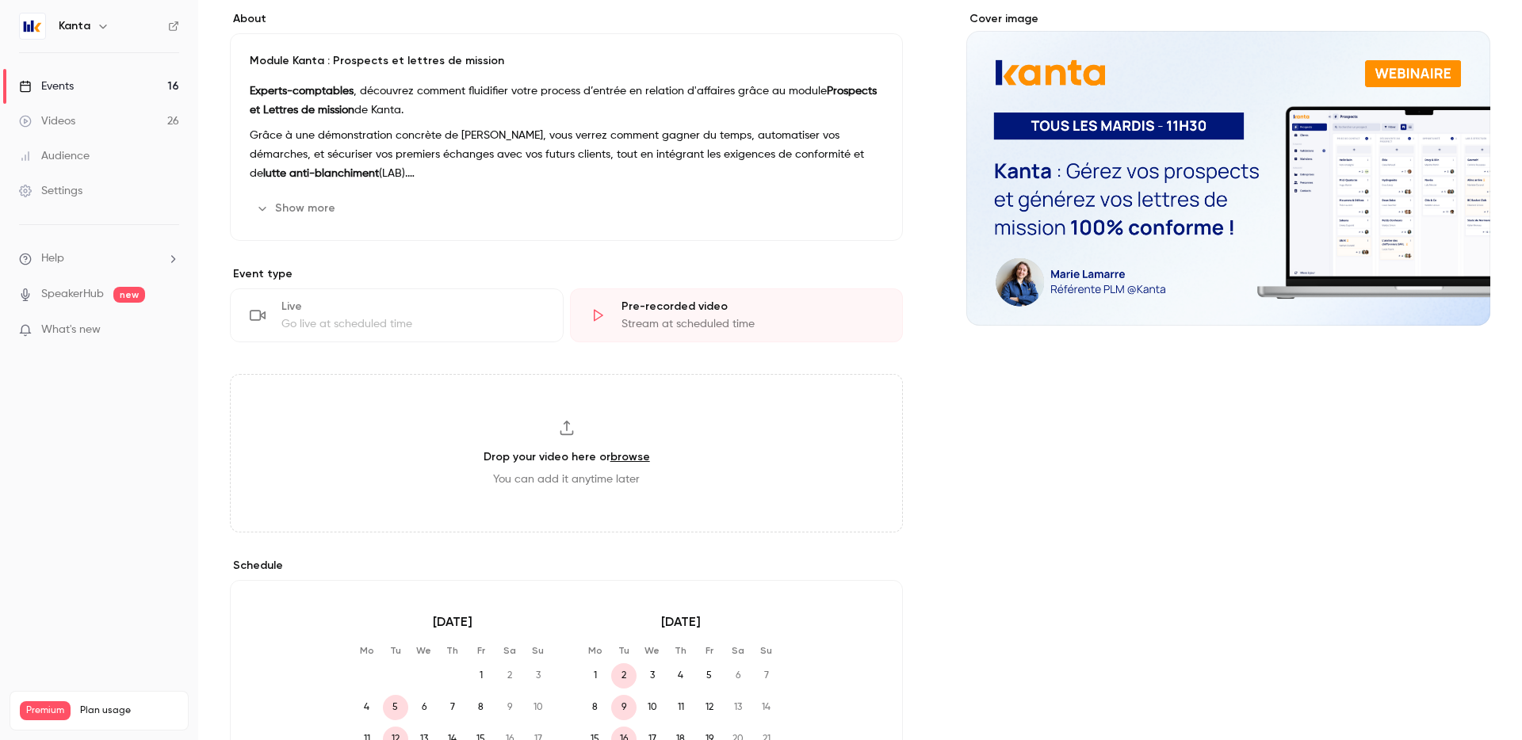
click at [583, 461] on h3 "Drop your video here or browse" at bounding box center [567, 457] width 166 height 17
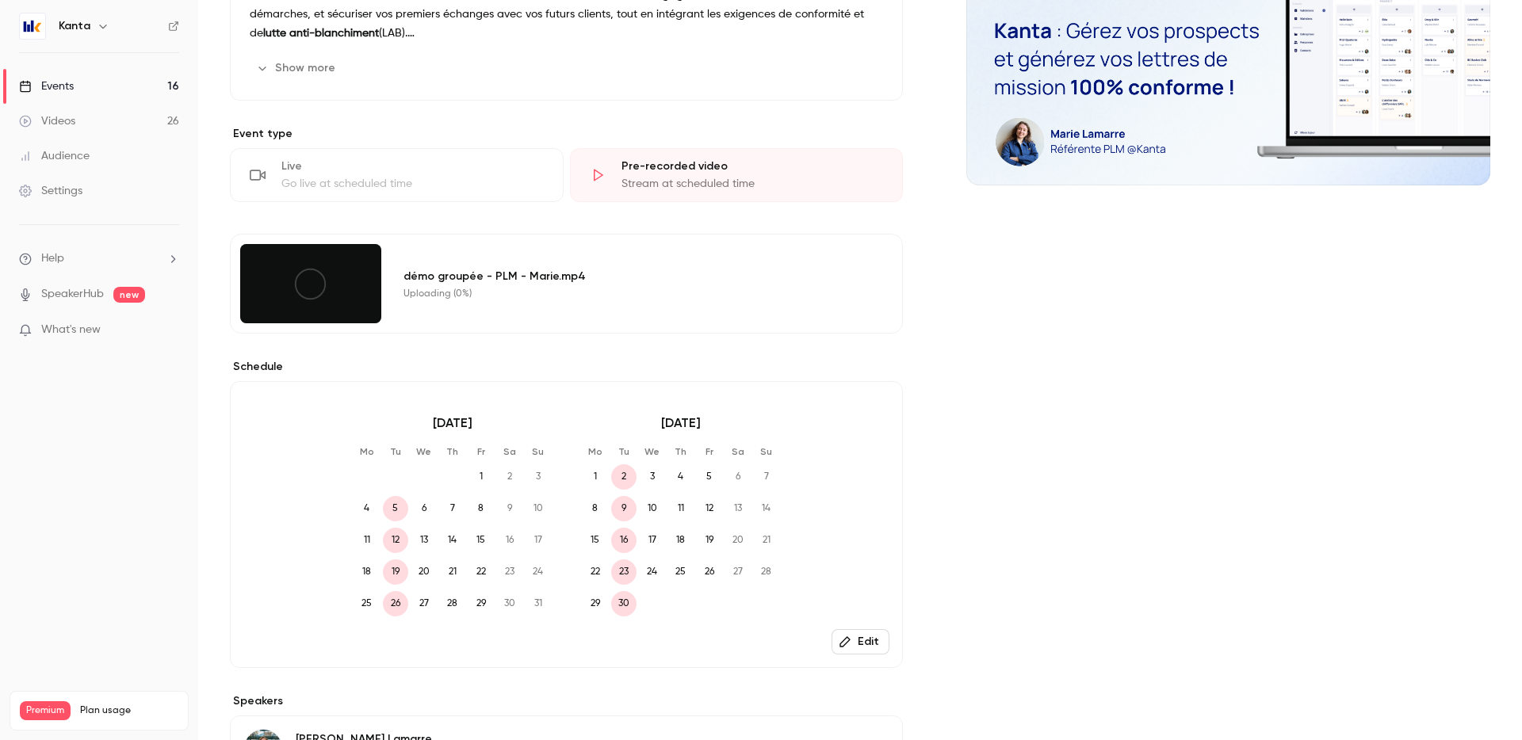
scroll to position [276, 0]
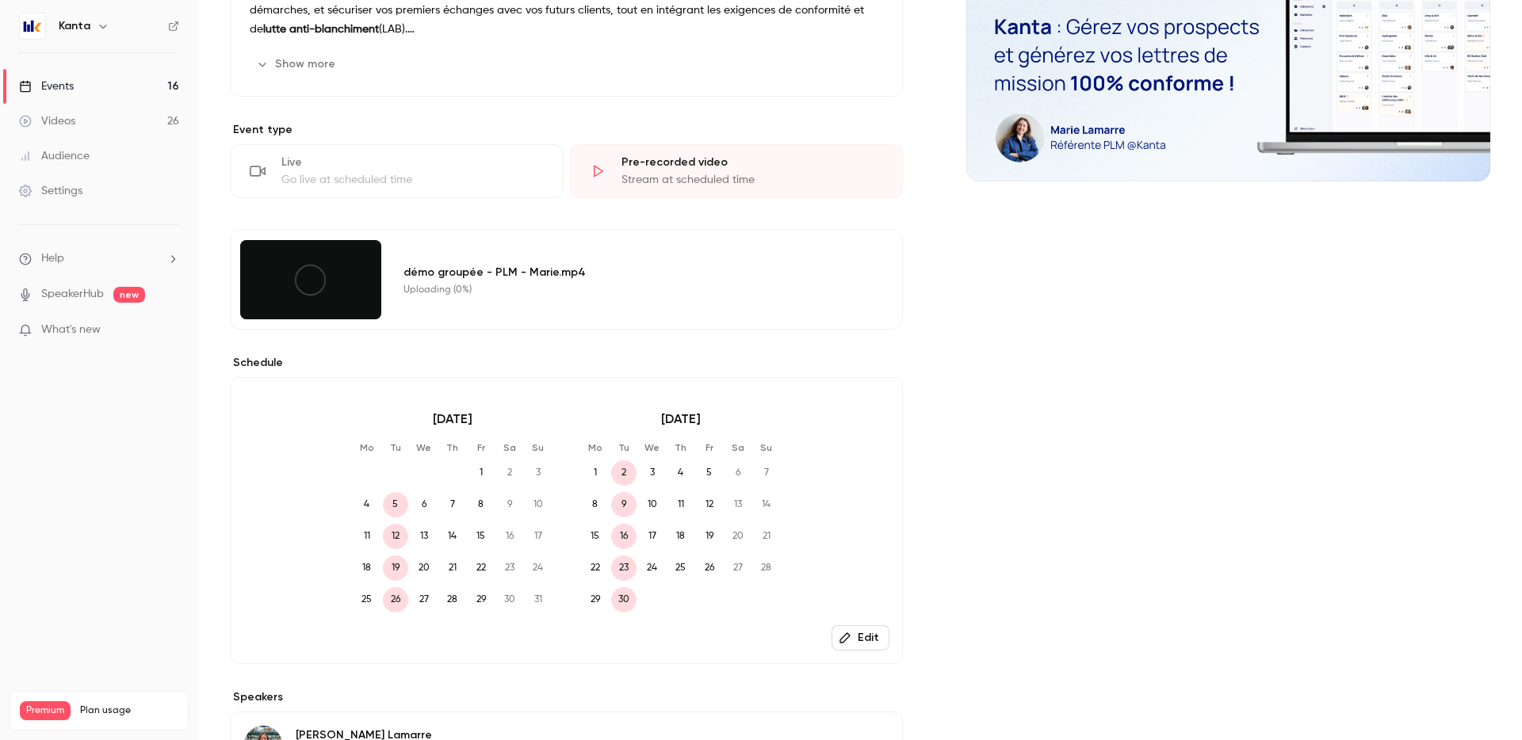
click at [543, 295] on div "Uploading (0%)" at bounding box center [633, 290] width 461 height 13
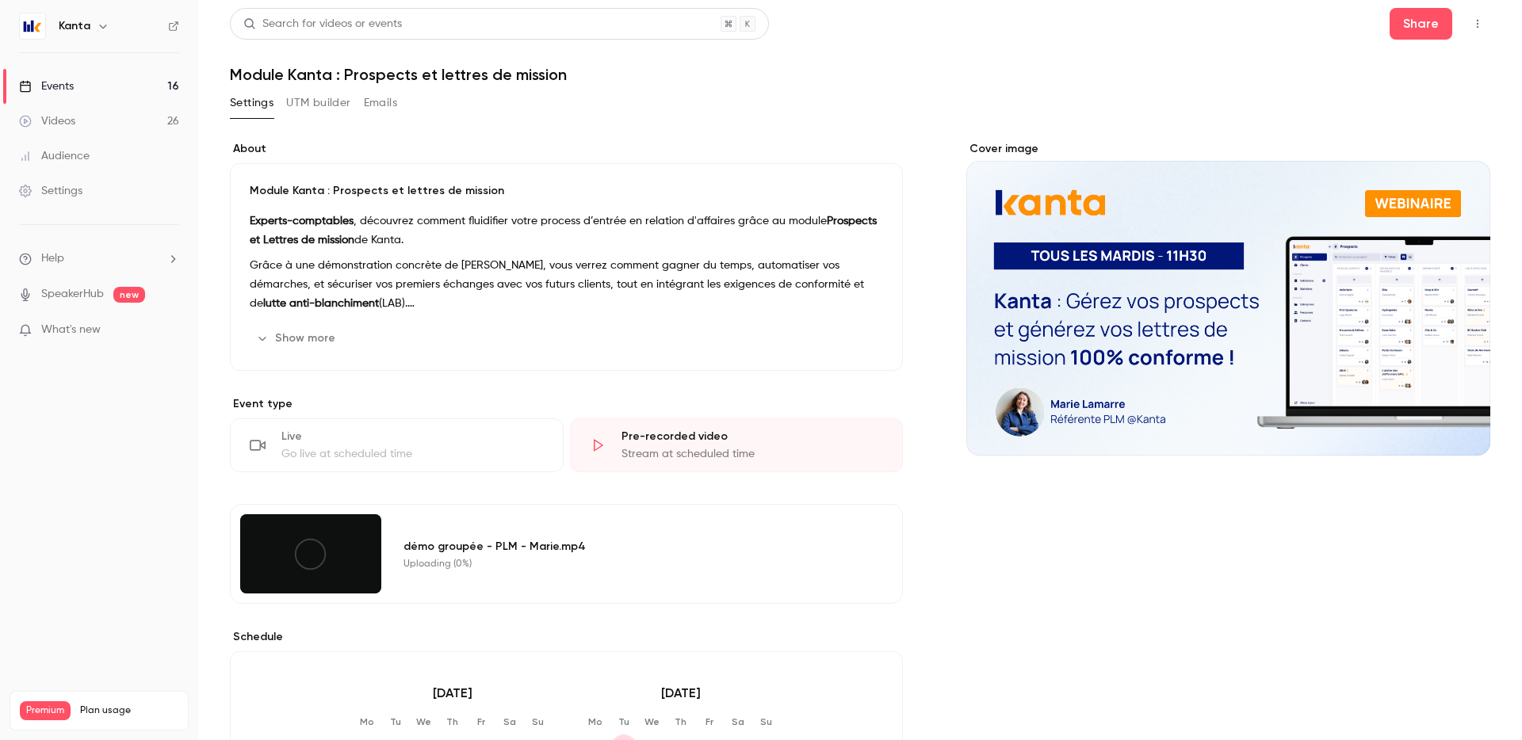
scroll to position [0, 0]
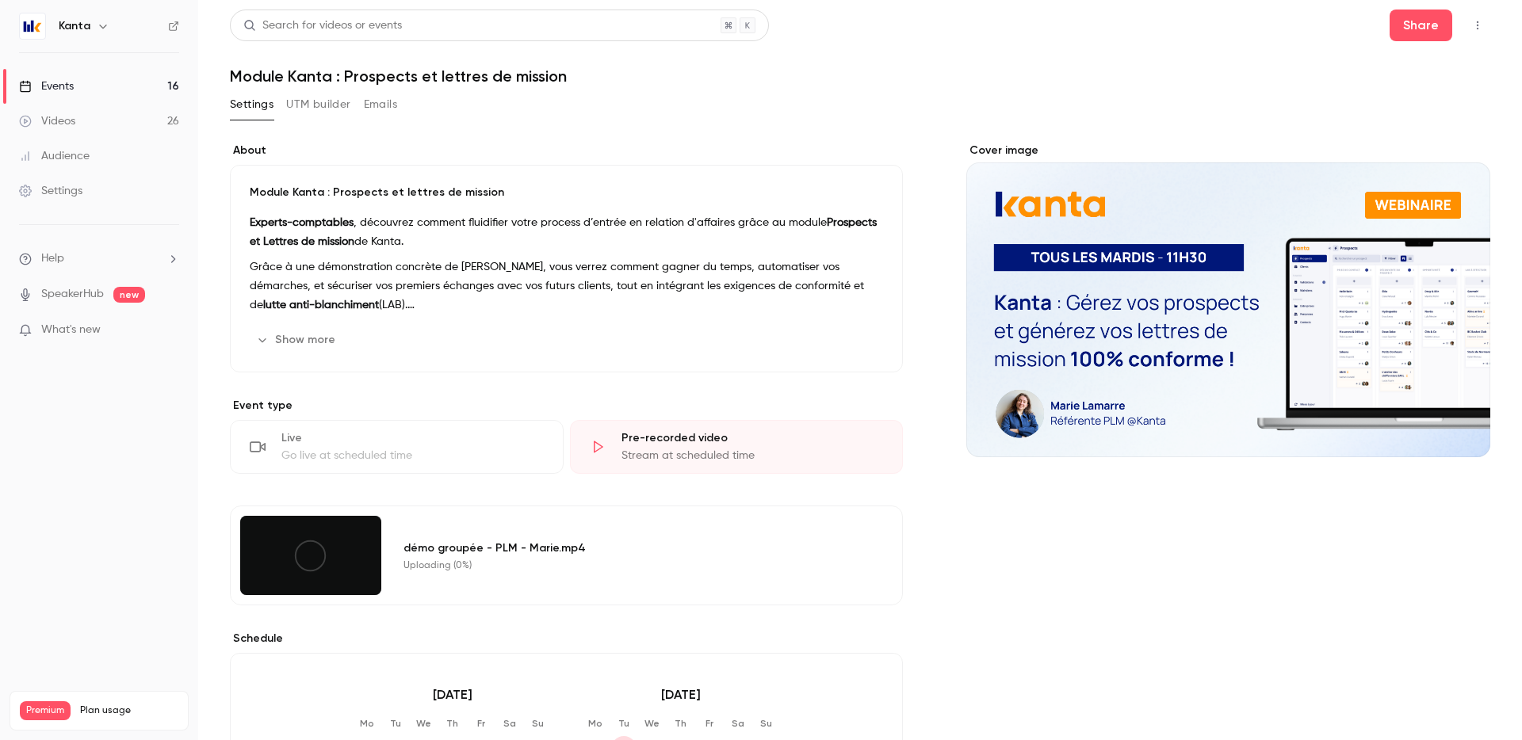
click at [591, 327] on div "Show more Edit" at bounding box center [566, 339] width 633 height 25
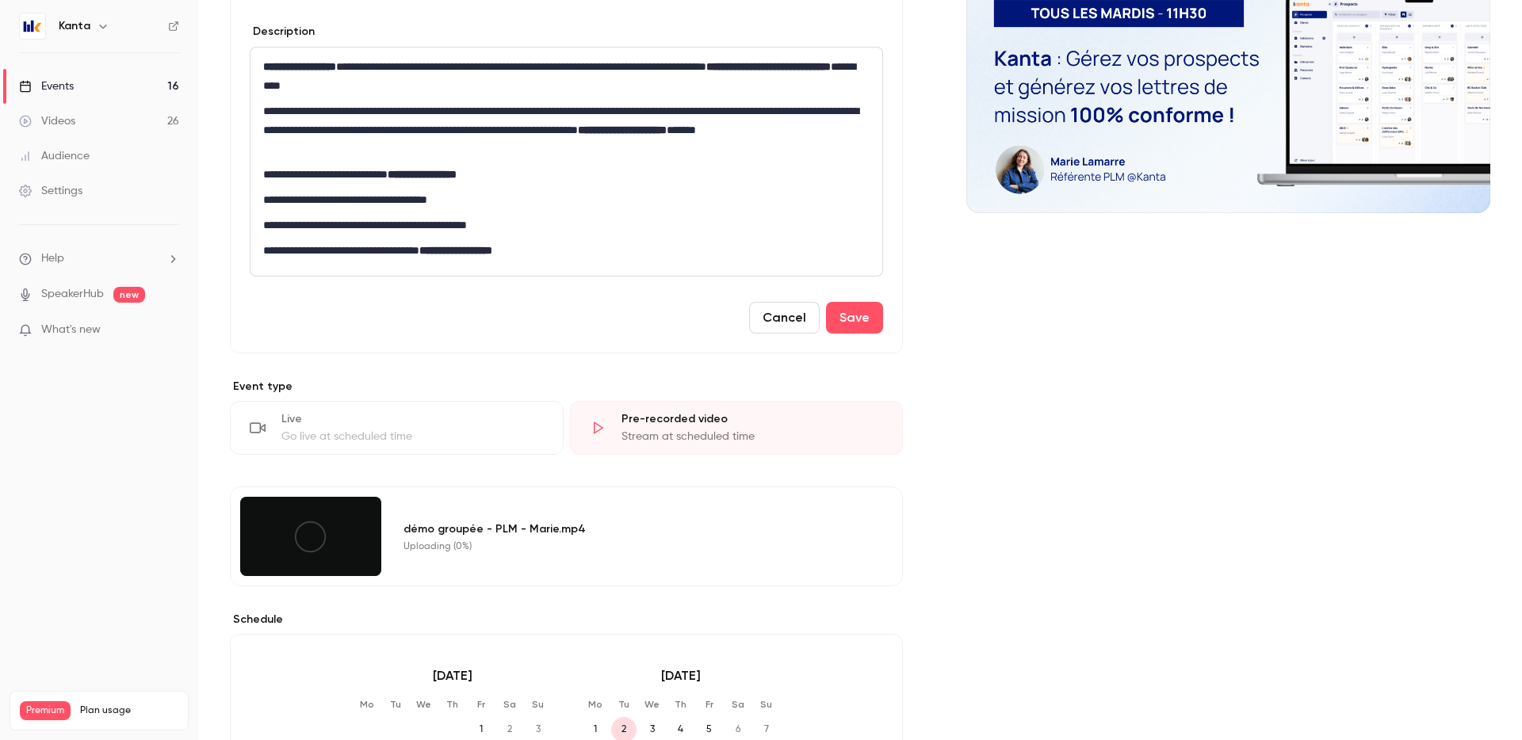
scroll to position [381, 0]
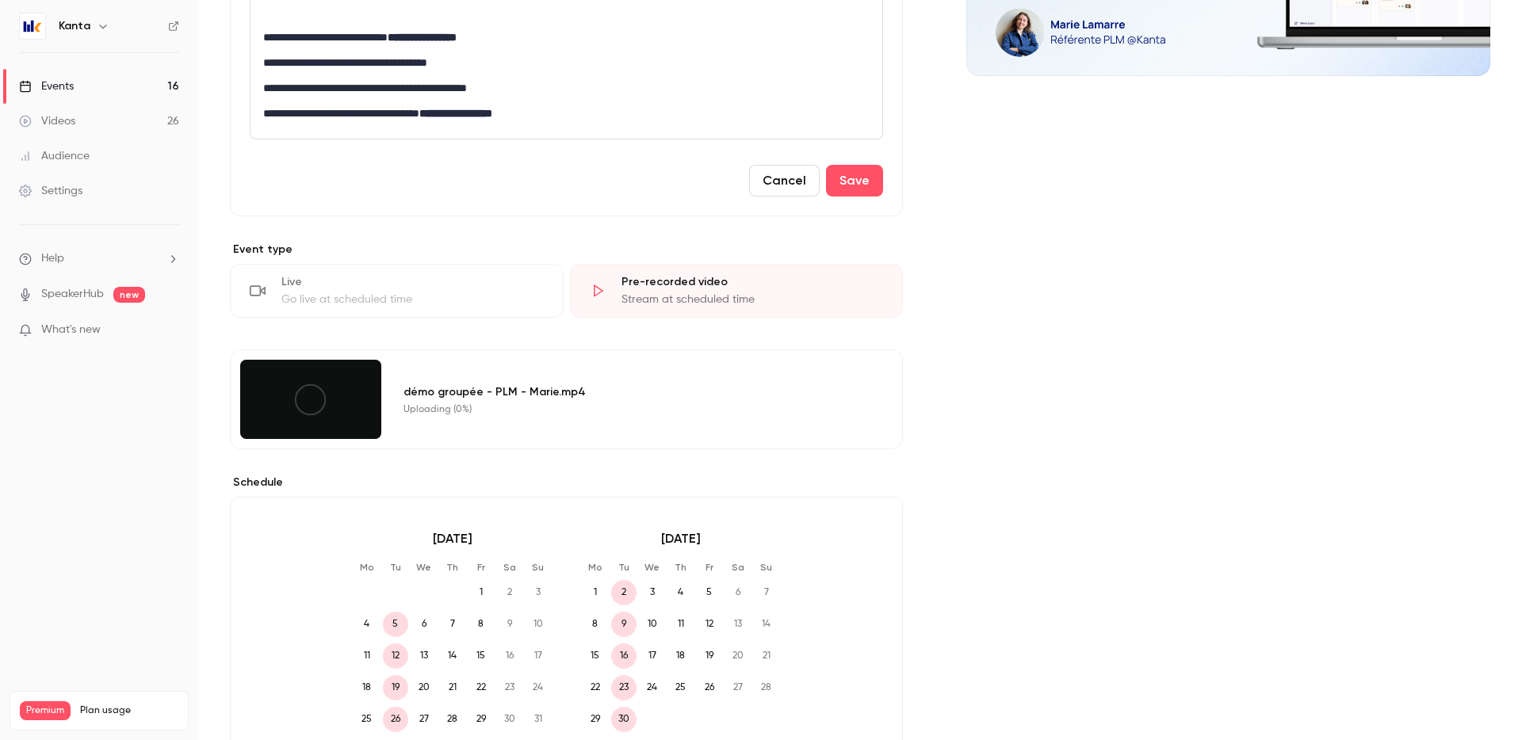
click at [614, 434] on div "démo groupée - PLM - Marie.mp4 Uploading (0%)" at bounding box center [643, 399] width 499 height 79
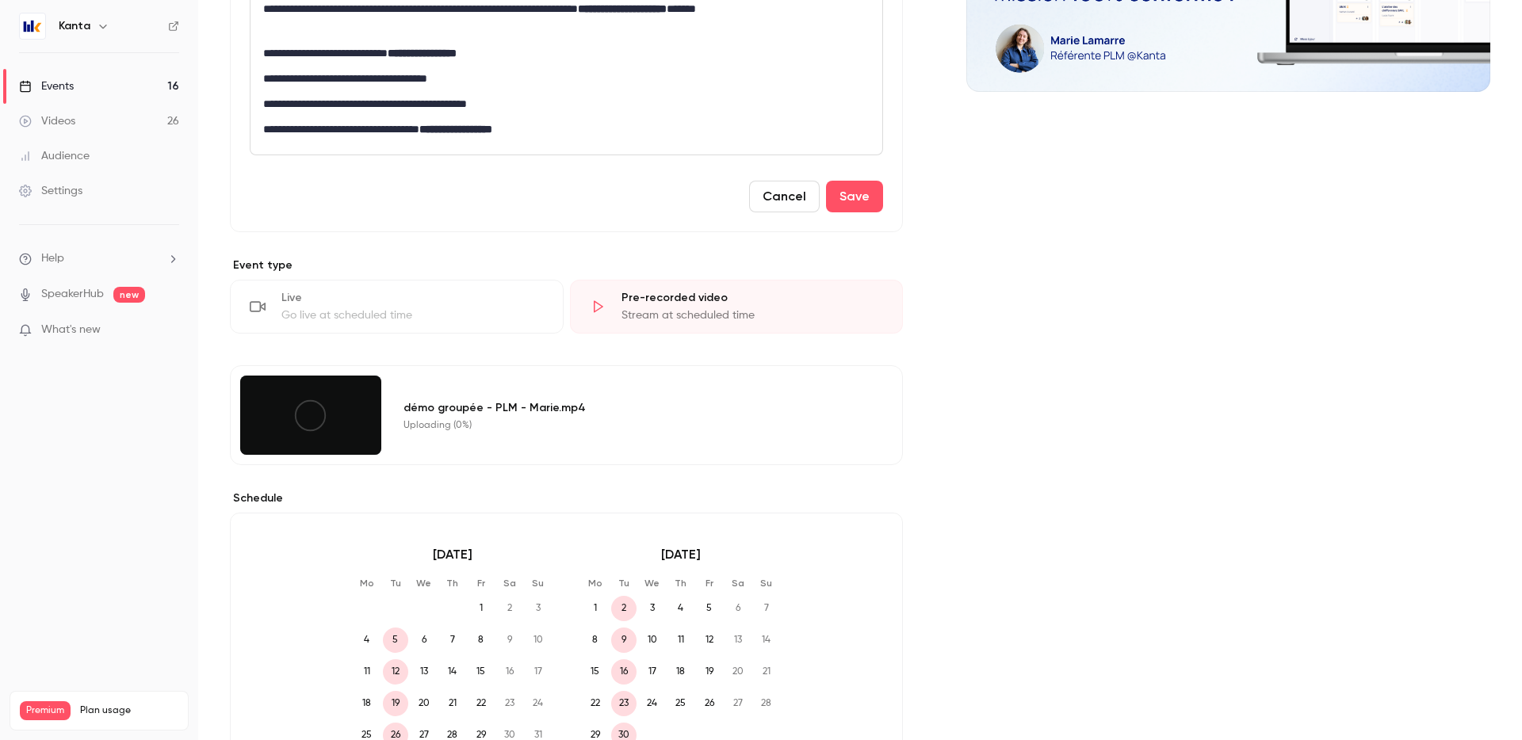
scroll to position [348, 0]
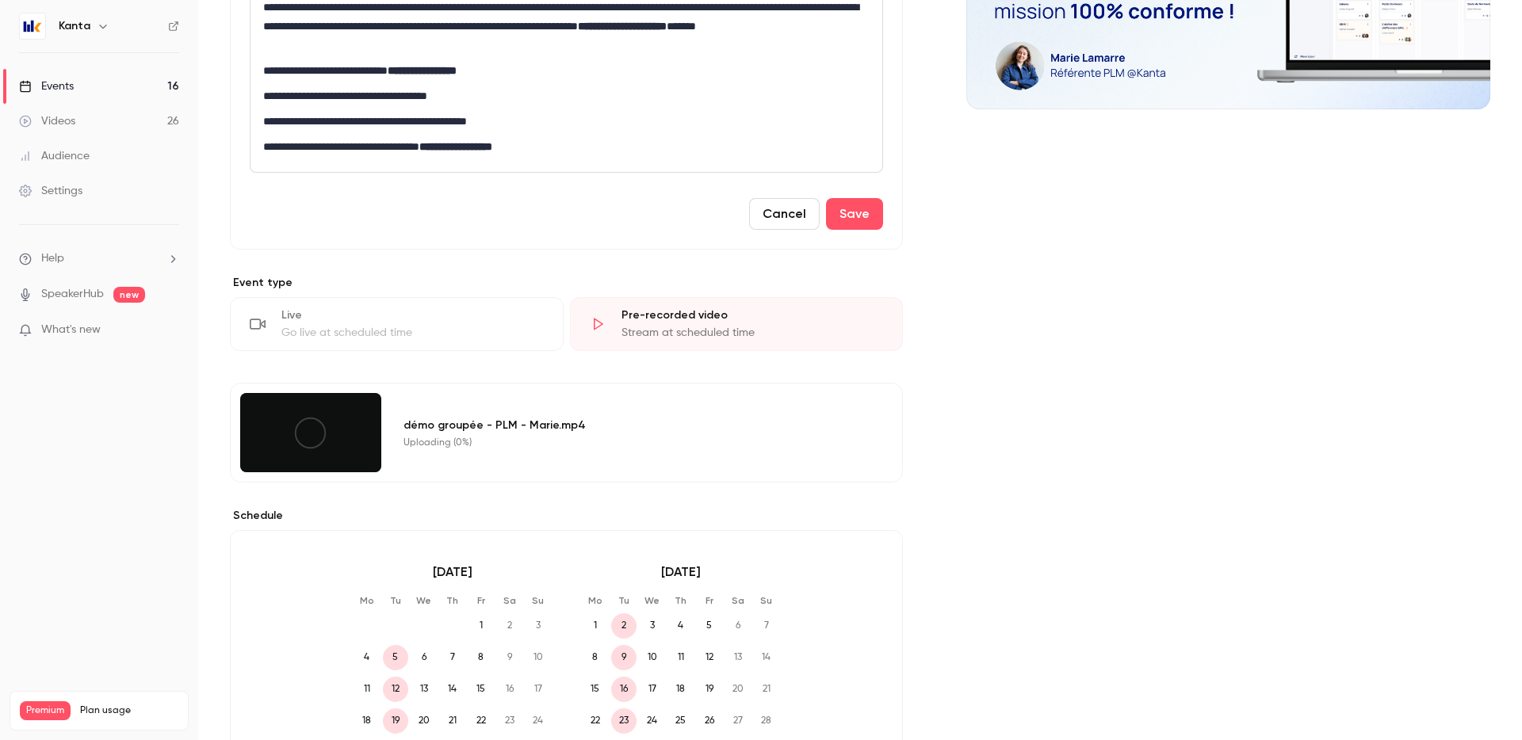
click at [482, 482] on div "démo groupée - PLM - Marie.mp4 Uploading (0%)" at bounding box center [566, 433] width 673 height 100
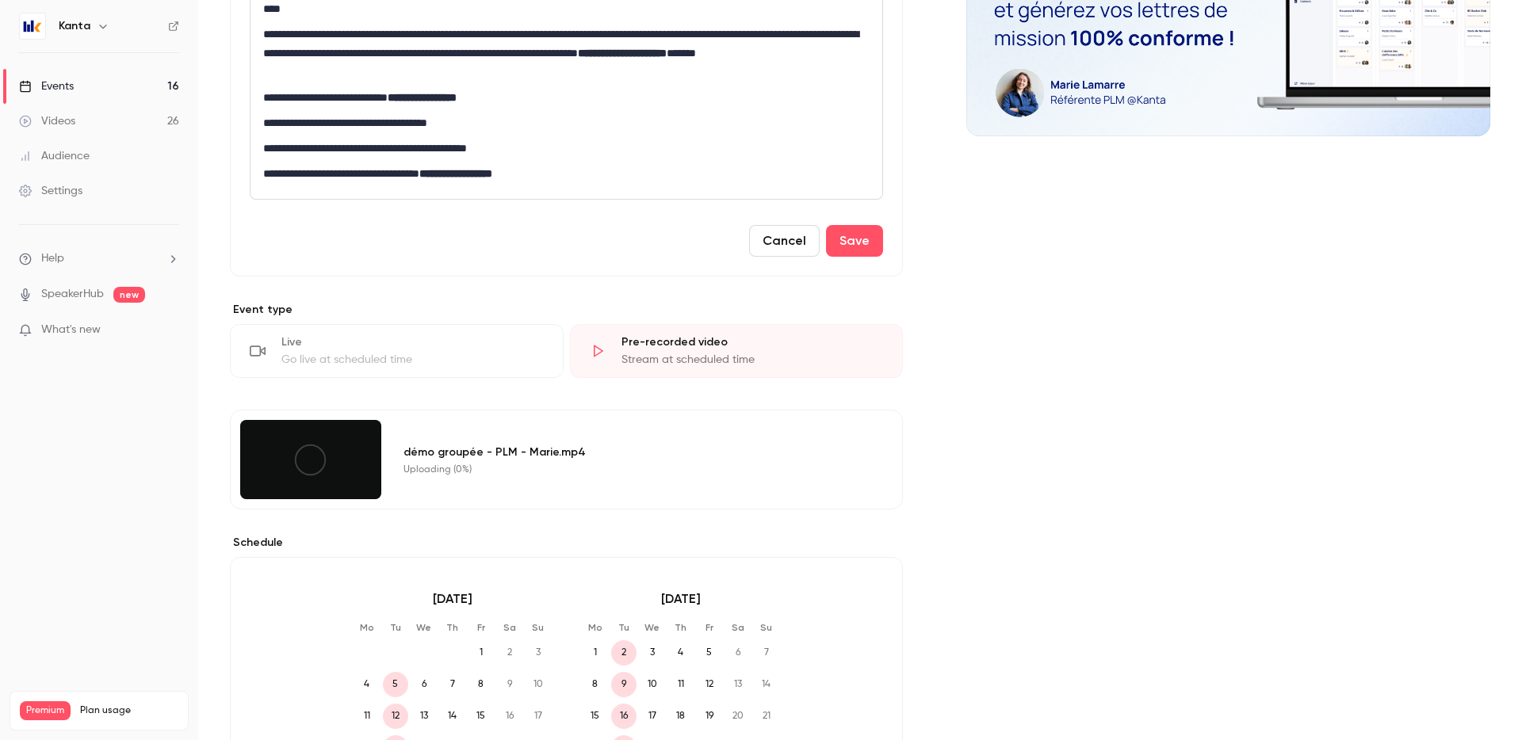
scroll to position [332, 0]
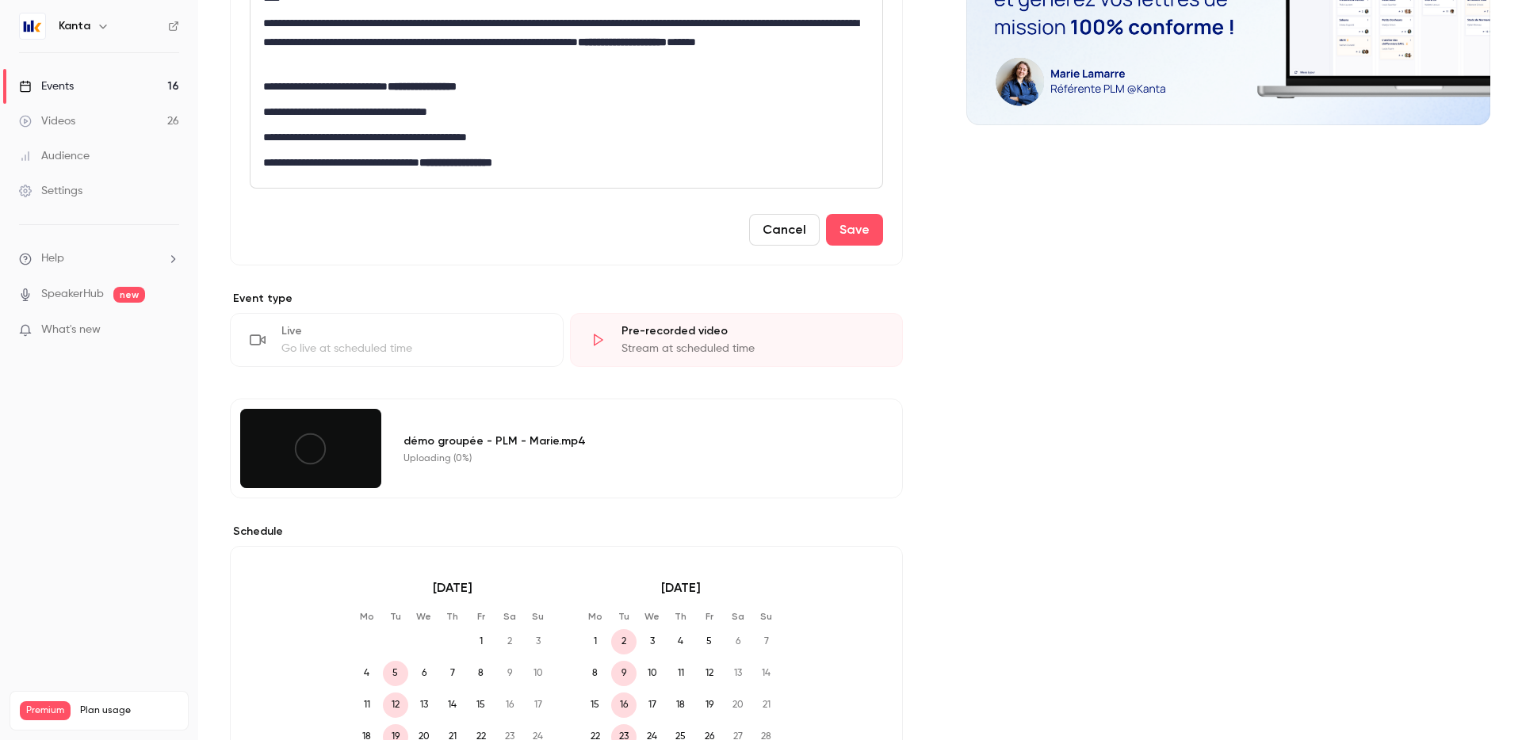
click at [300, 451] on icon at bounding box center [310, 449] width 36 height 36
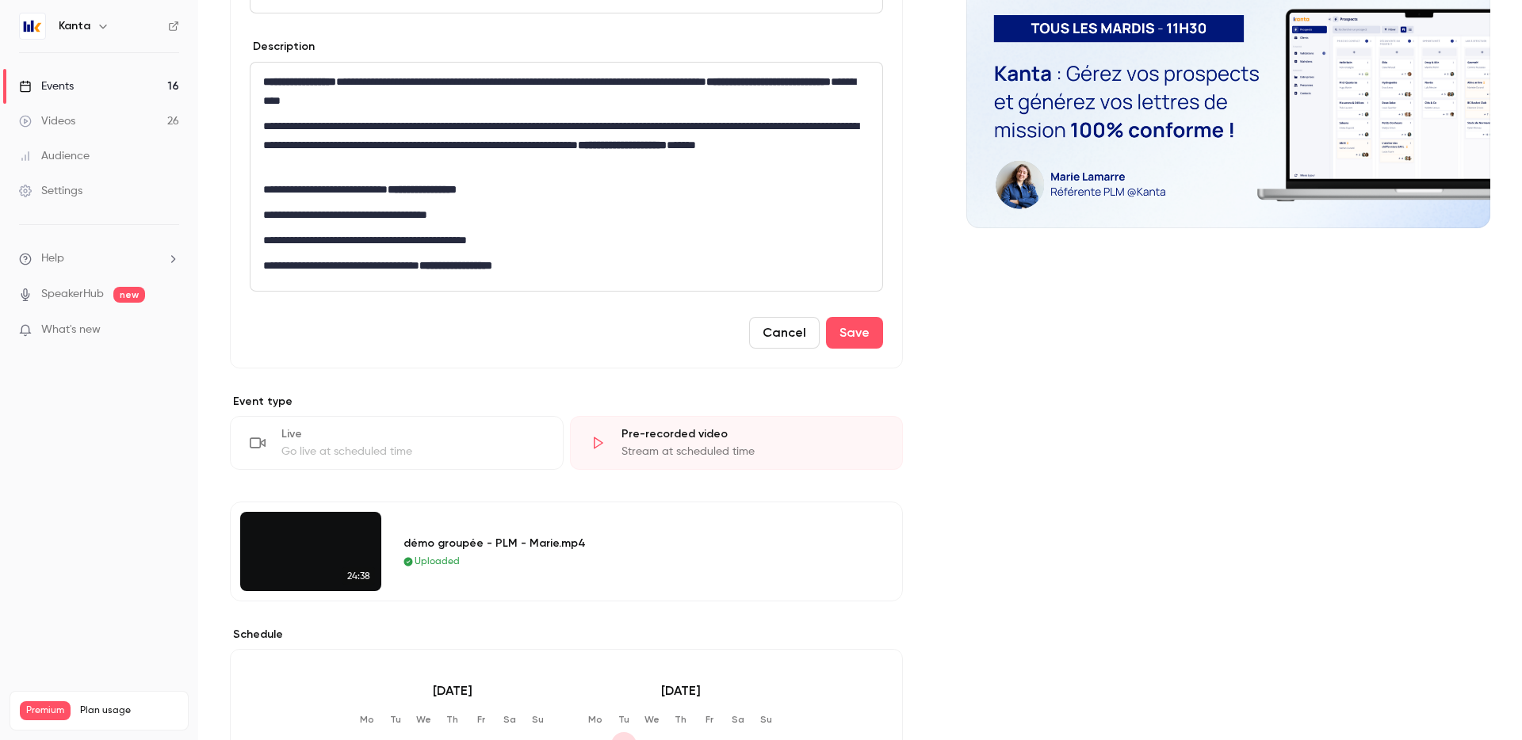
scroll to position [240, 0]
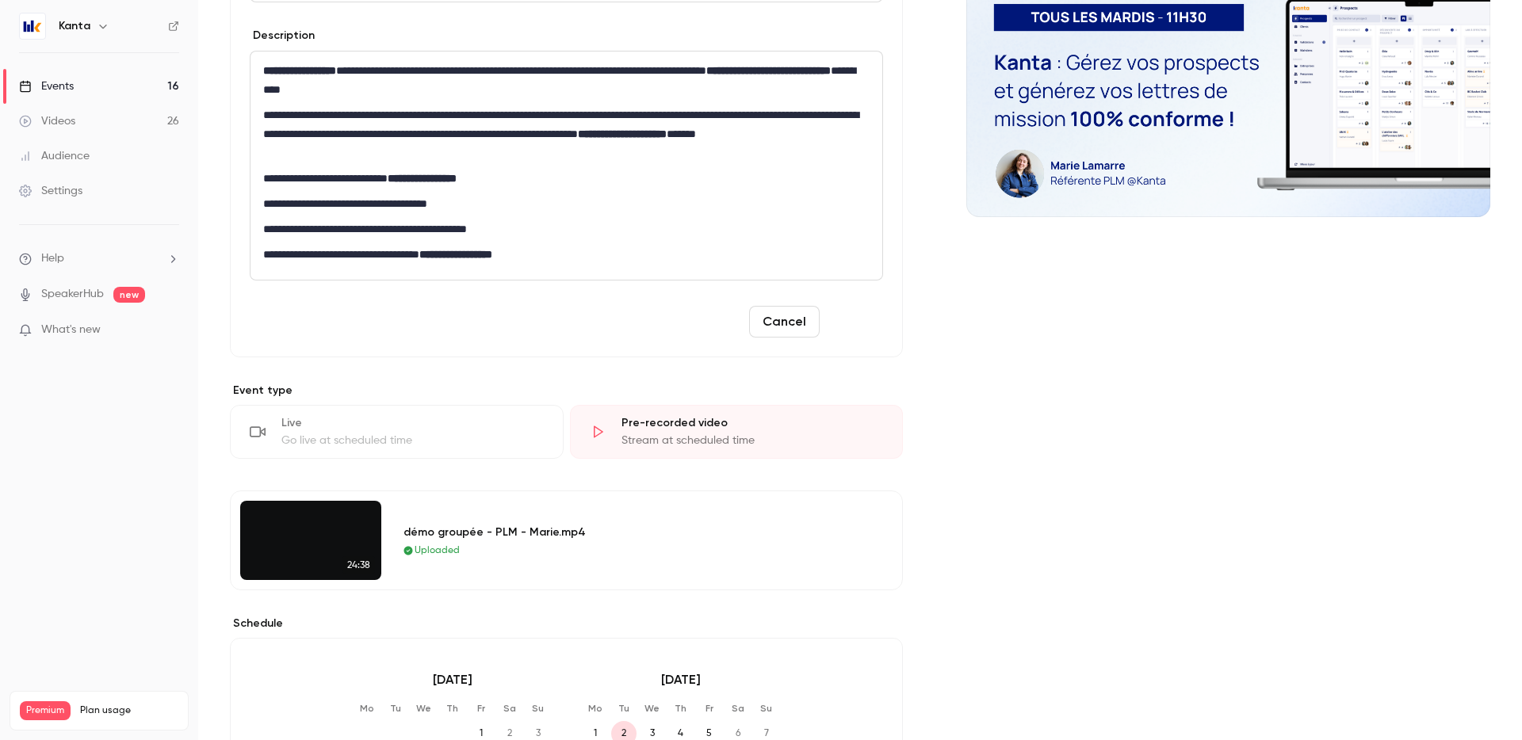
click at [858, 325] on button "Save" at bounding box center [854, 322] width 57 height 32
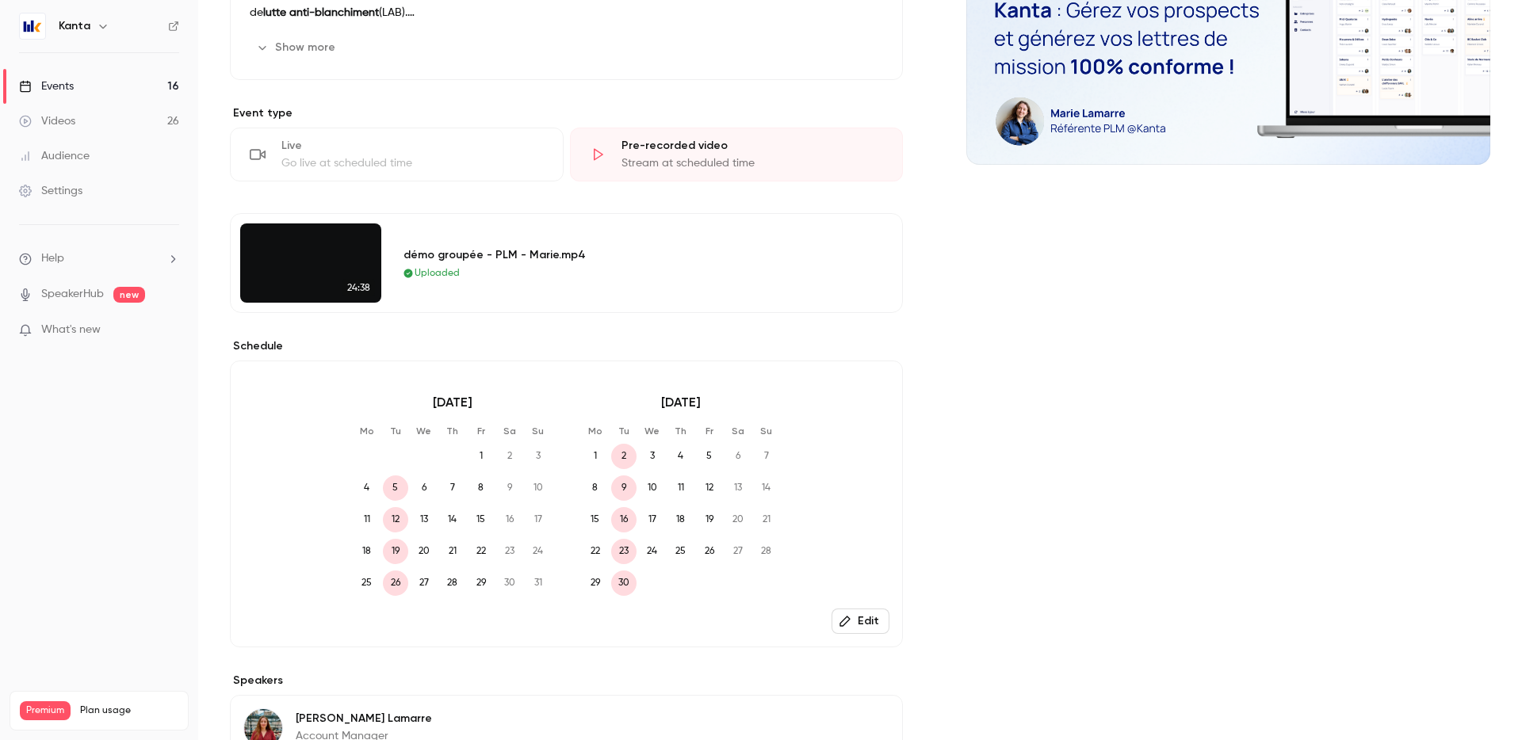
scroll to position [0, 0]
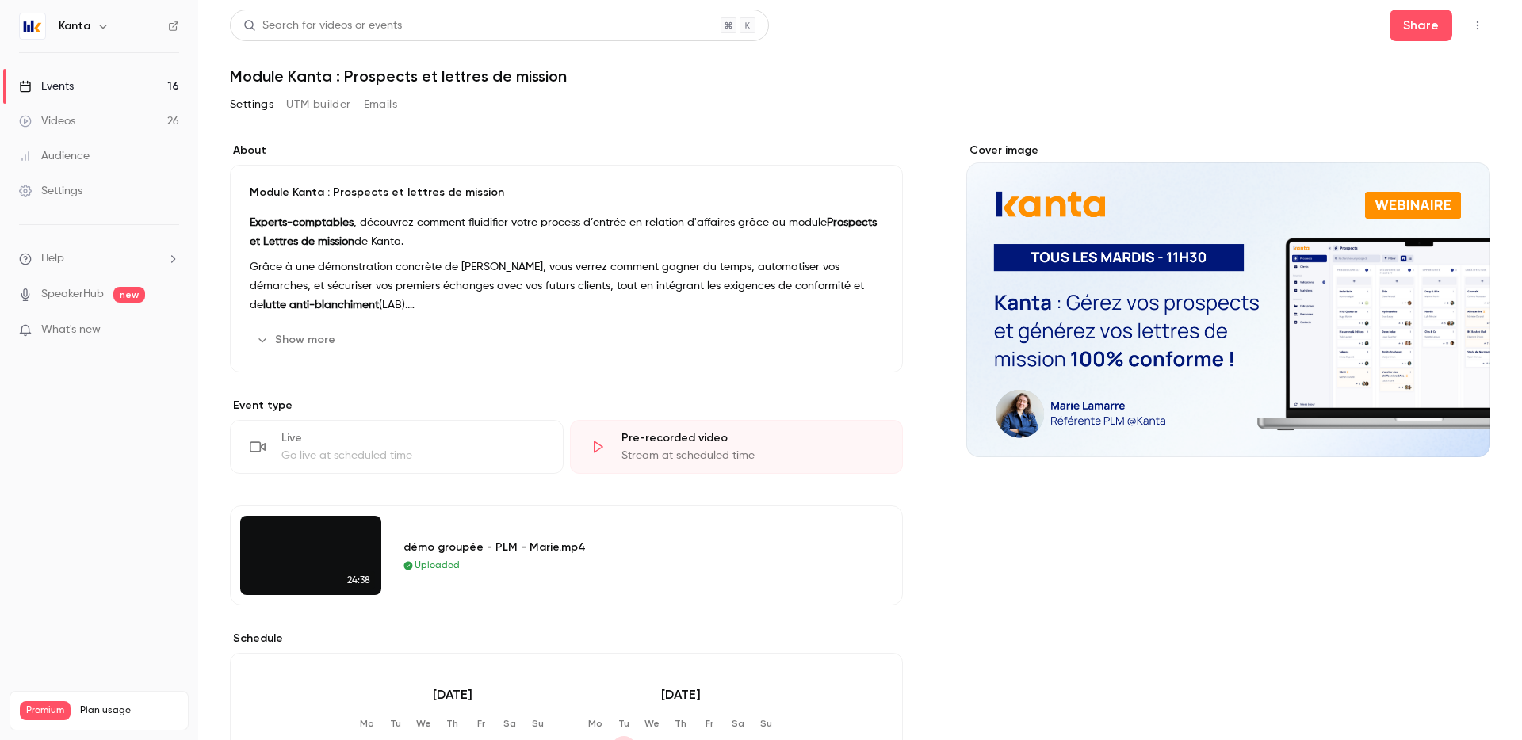
click at [142, 78] on link "Events 16" at bounding box center [99, 86] width 198 height 35
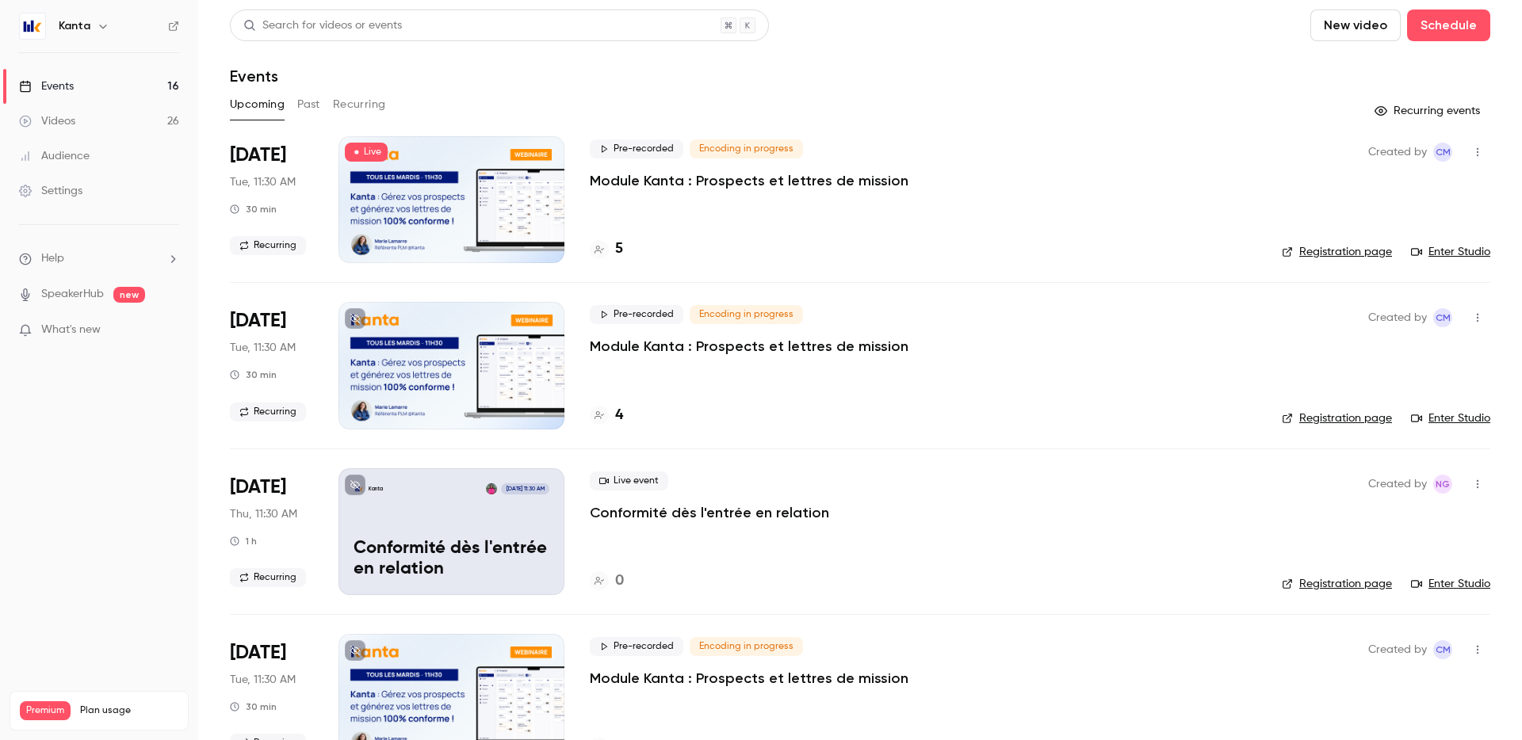
click at [835, 210] on div "Pre-recorded Encoding in progress Module Kanta : Prospects et lettres de missio…" at bounding box center [923, 199] width 667 height 127
click at [431, 197] on div at bounding box center [451, 199] width 226 height 127
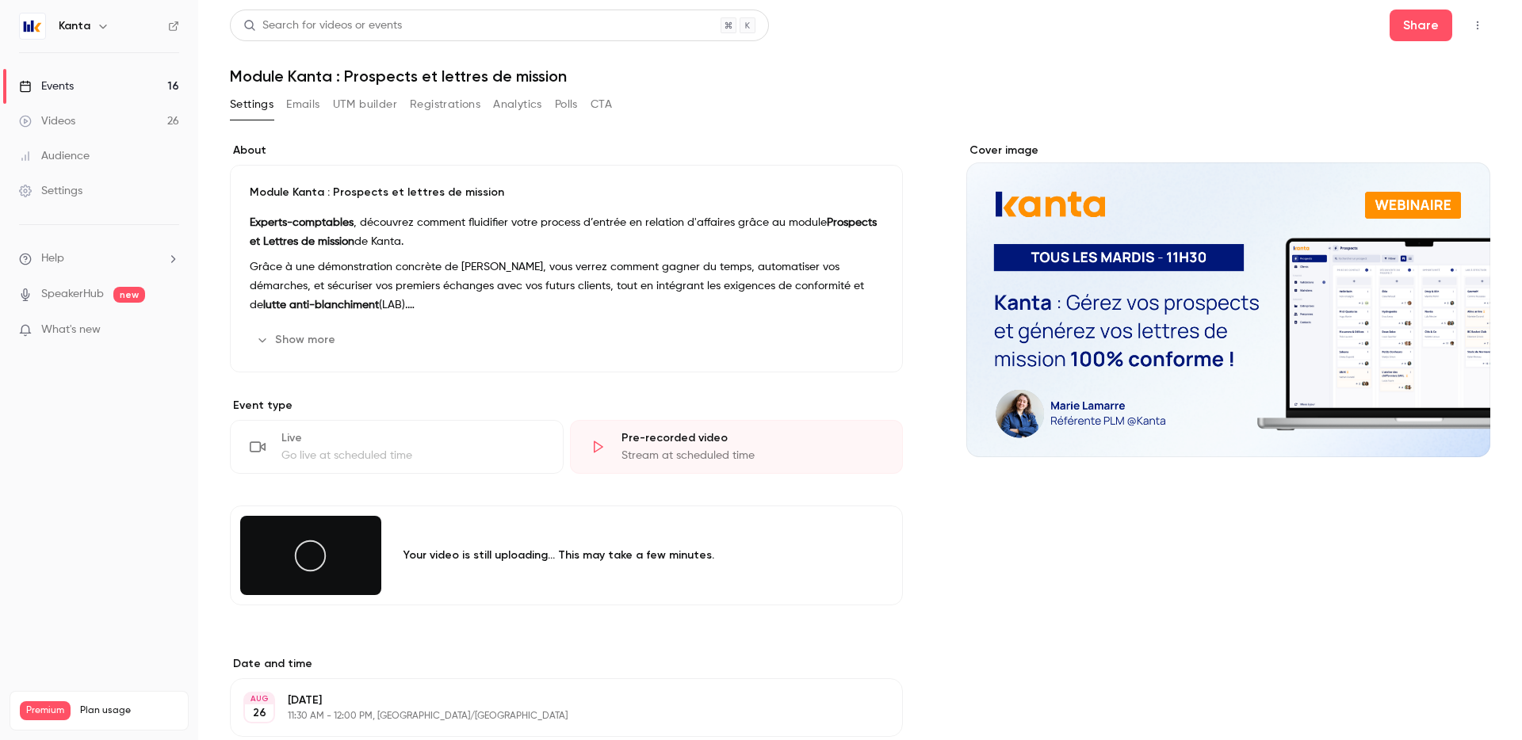
click at [111, 94] on link "Events 16" at bounding box center [99, 86] width 198 height 35
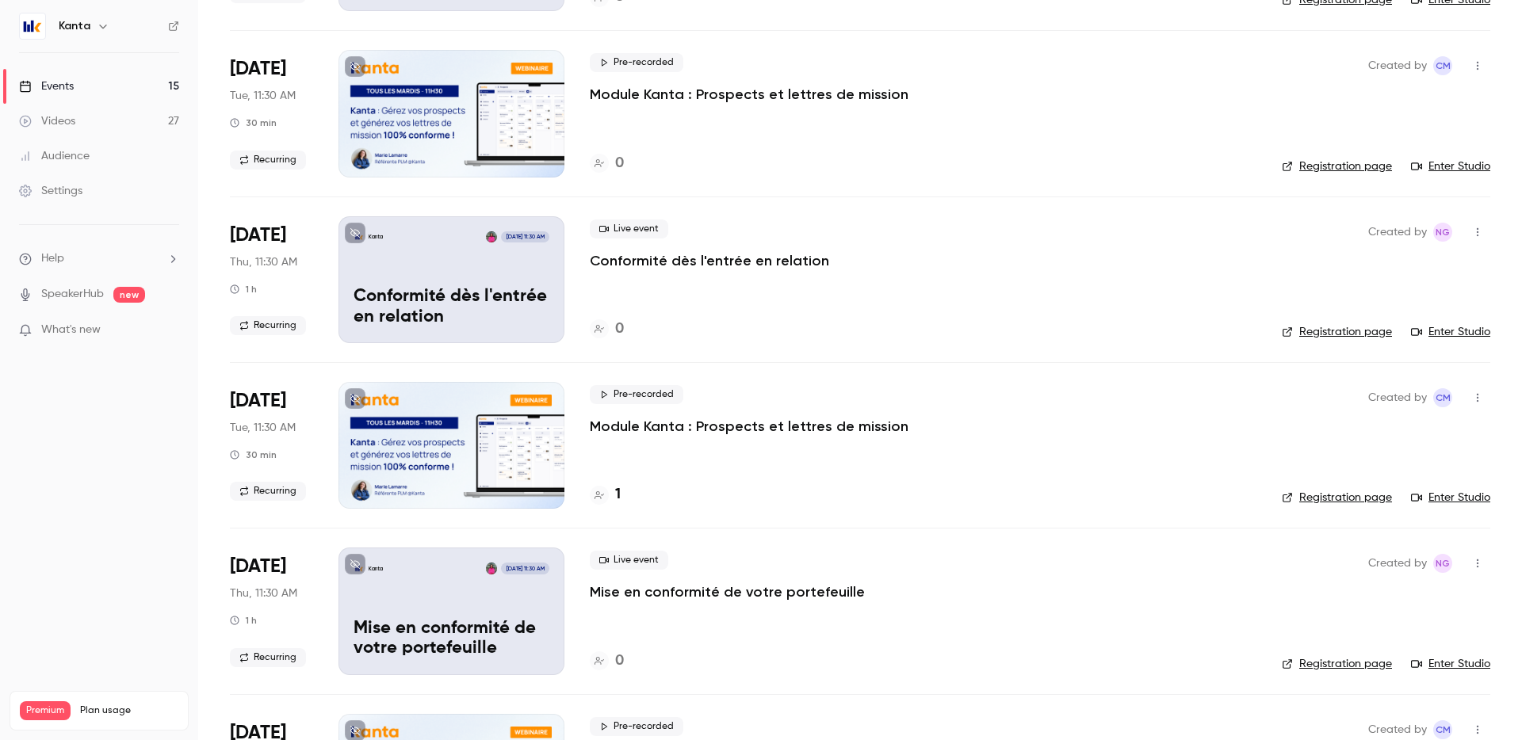
scroll to position [756, 0]
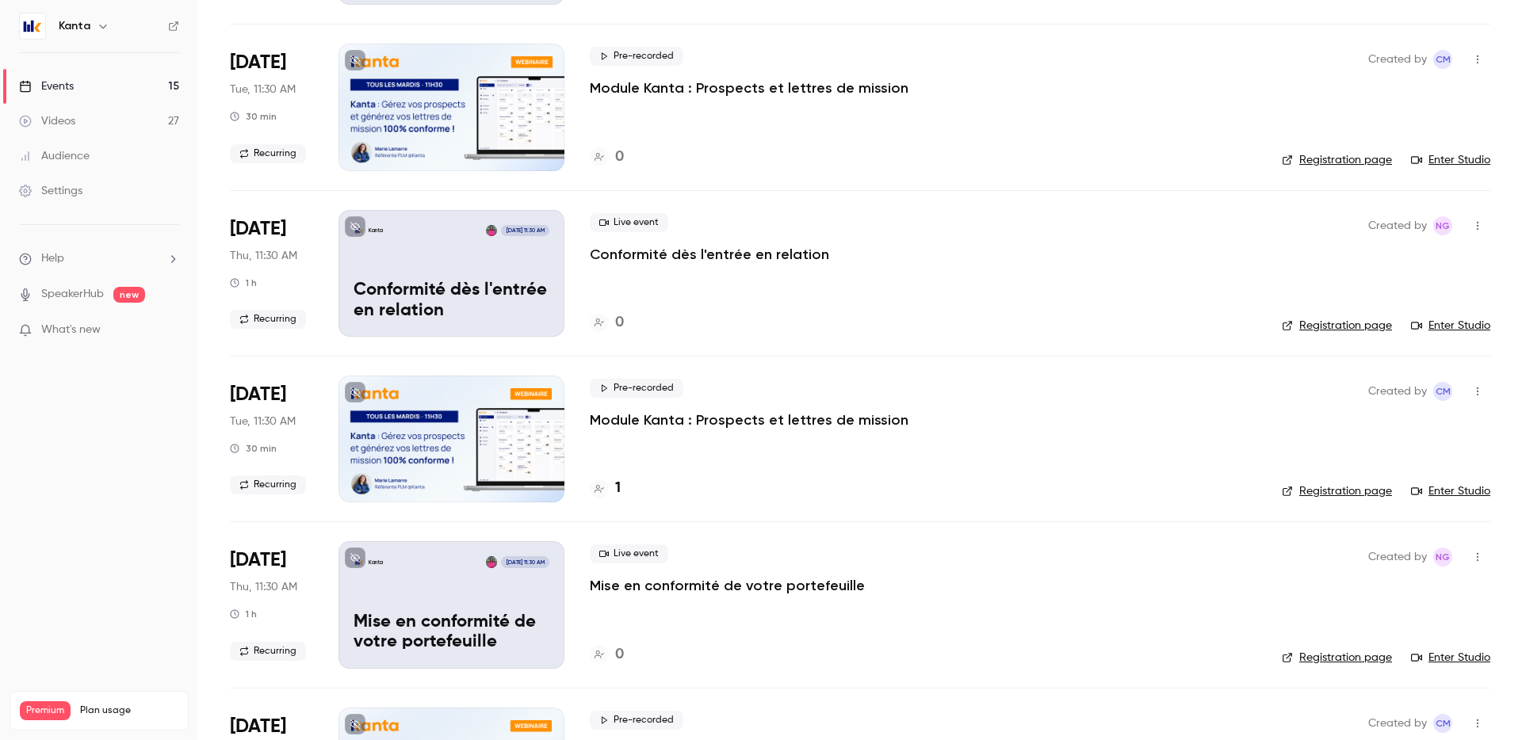
click at [617, 484] on h4 "1" at bounding box center [618, 488] width 6 height 21
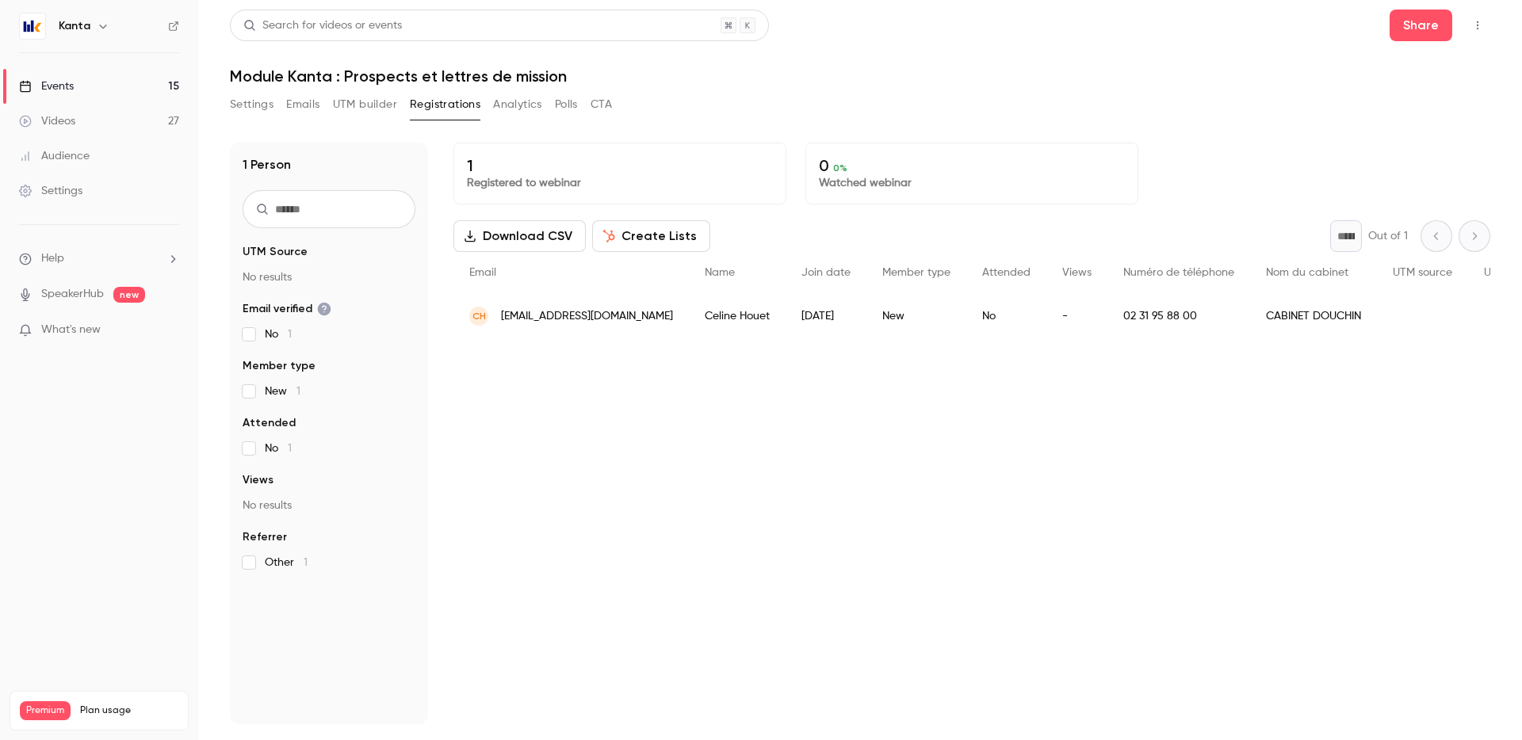
click at [127, 78] on link "Events 15" at bounding box center [99, 86] width 198 height 35
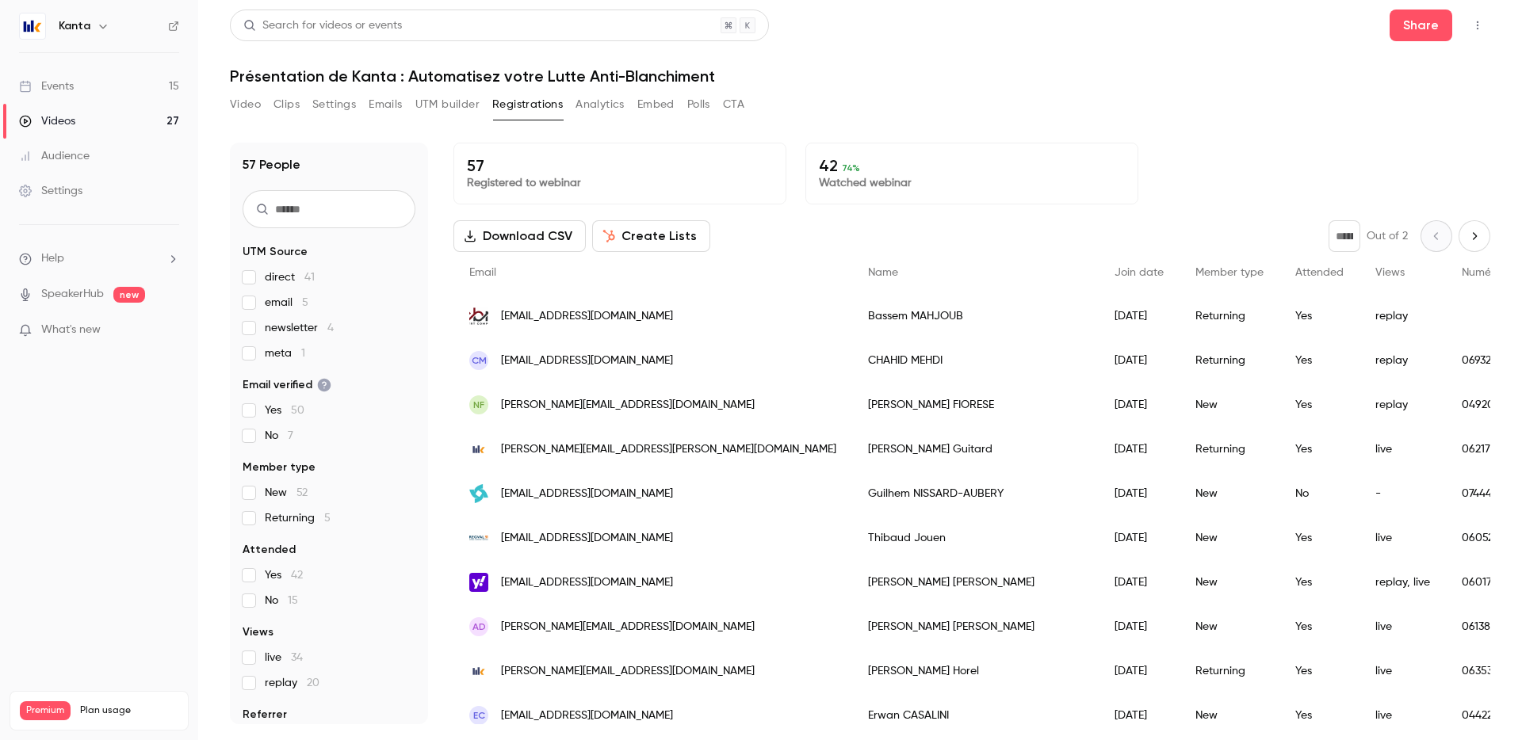
click at [124, 86] on link "Events 15" at bounding box center [99, 86] width 198 height 35
